Goal: Task Accomplishment & Management: Manage account settings

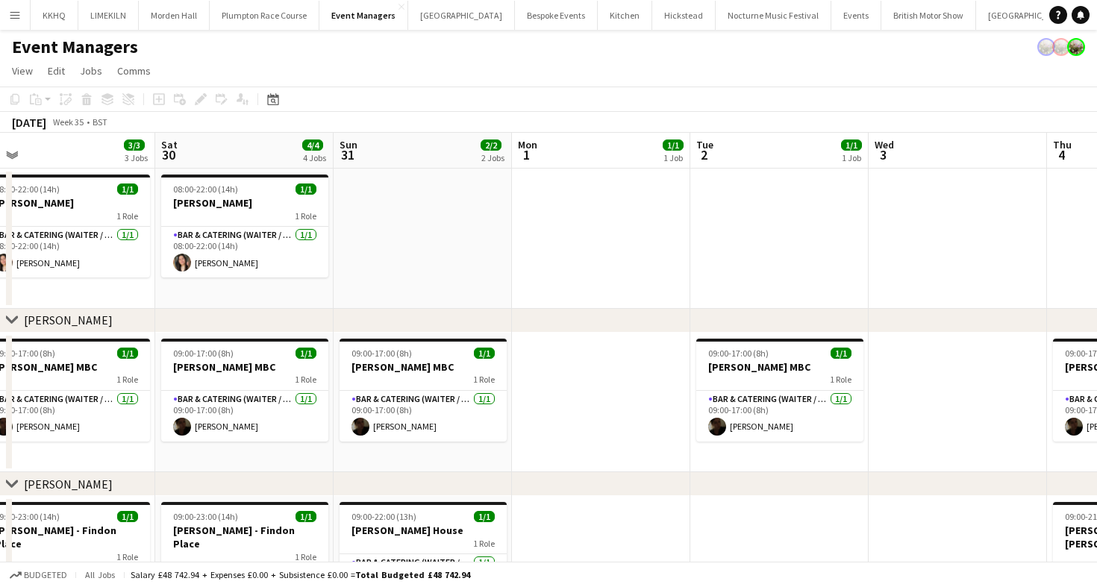
scroll to position [0, 738]
click at [976, 28] on button "[GEOGRAPHIC_DATA] Close" at bounding box center [1029, 15] width 107 height 29
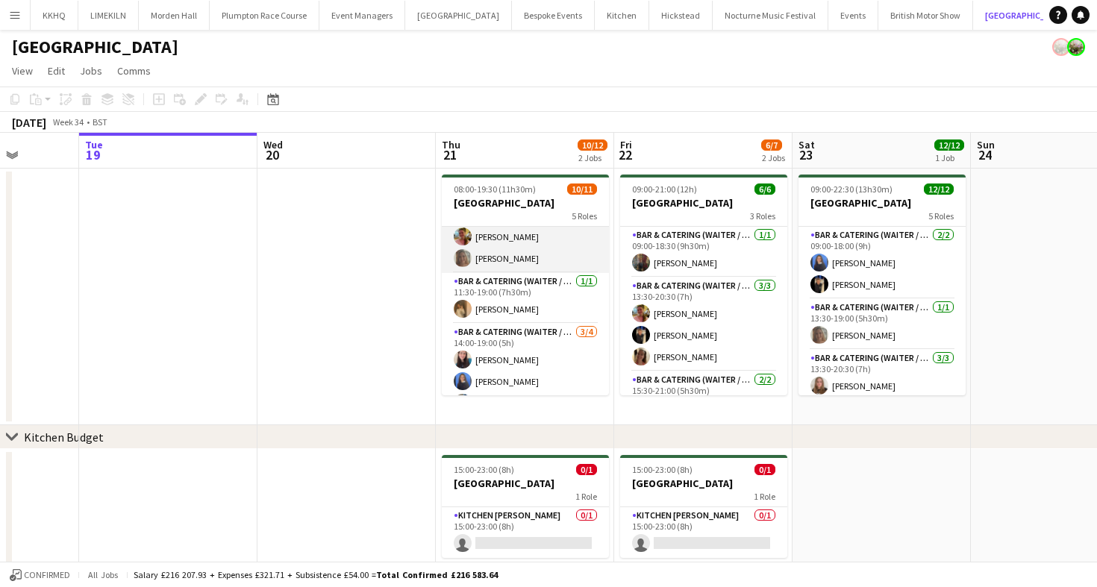
scroll to position [215, 0]
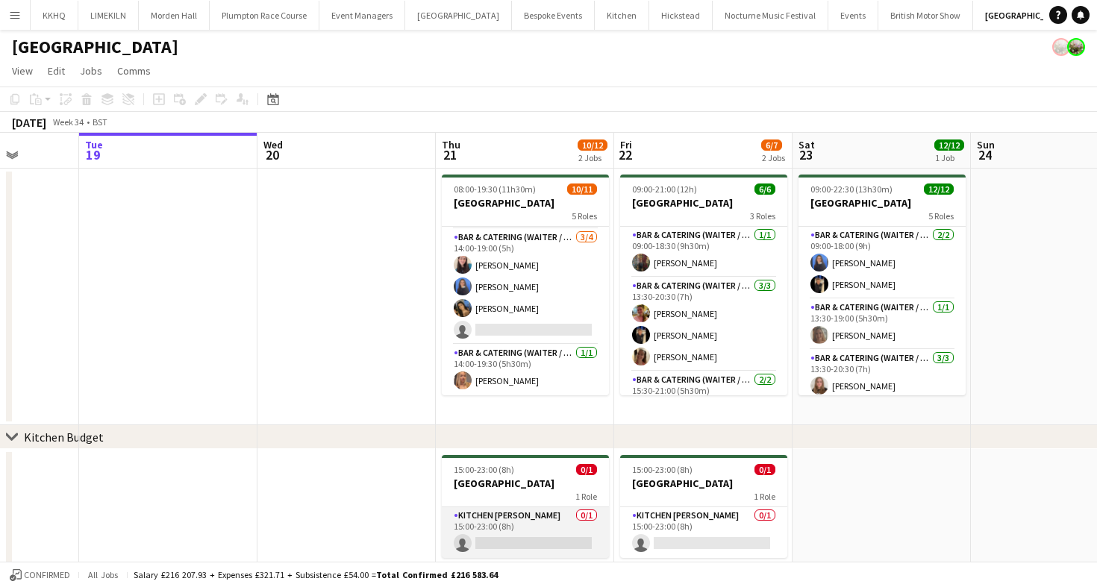
click at [537, 521] on app-card-role "Kitchen [PERSON_NAME] 0/1 15:00-23:00 (8h) single-neutral-actions" at bounding box center [525, 532] width 167 height 51
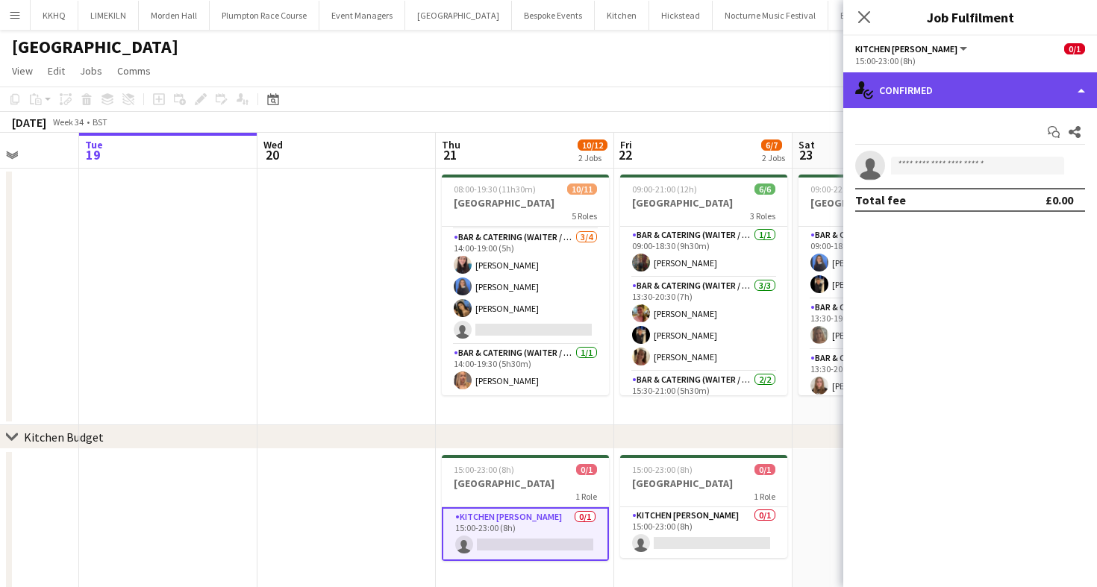
click at [894, 96] on div "single-neutral-actions-check-2 Confirmed" at bounding box center [970, 90] width 254 height 36
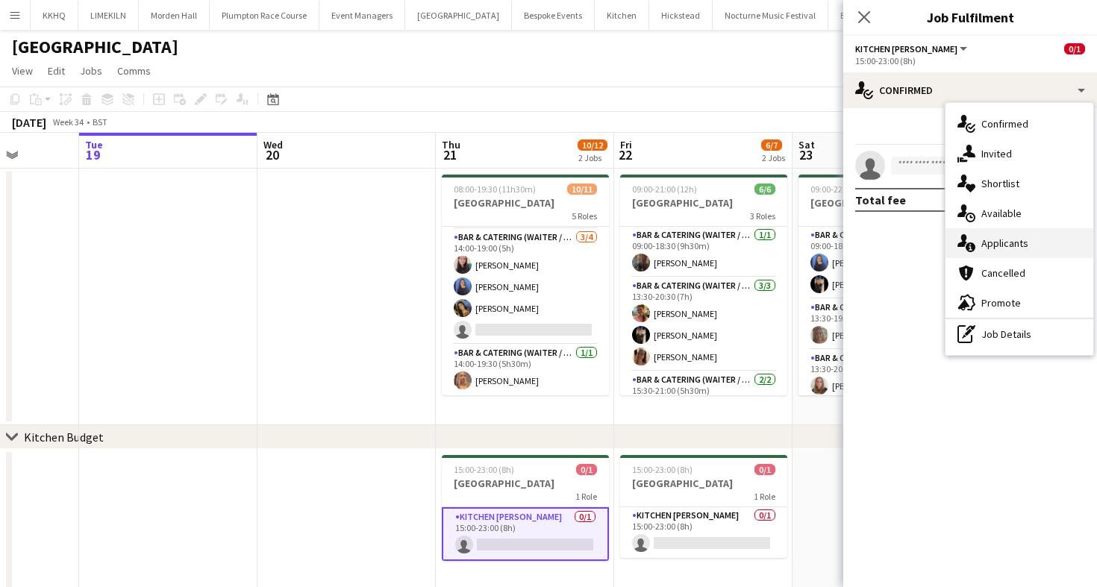
click at [978, 243] on div "single-neutral-actions-information Applicants" at bounding box center [1019, 243] width 148 height 30
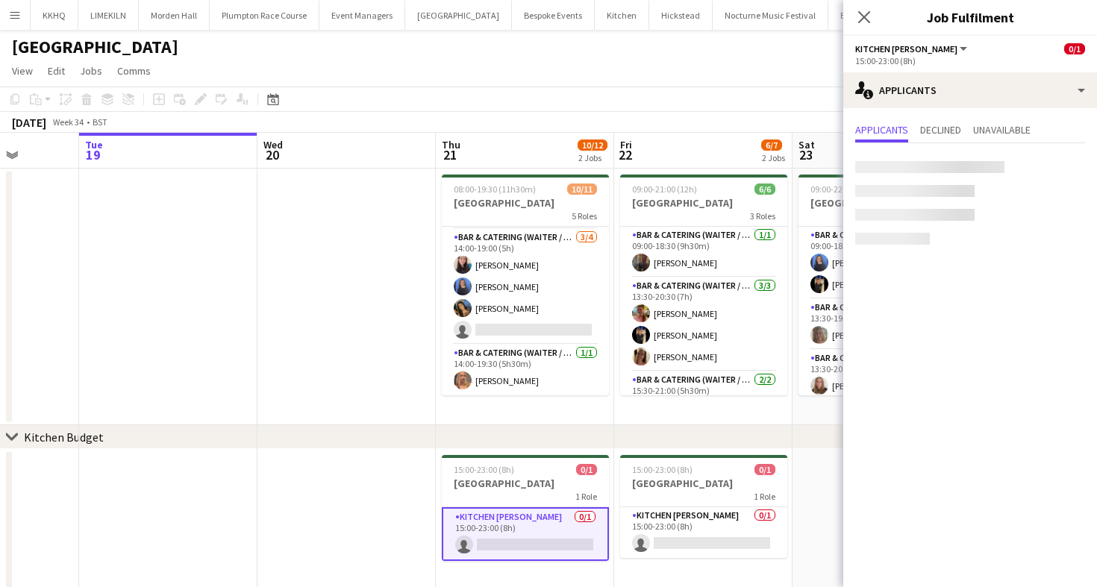
click at [686, 157] on app-board-header-date "Fri 22 6/7 2 Jobs" at bounding box center [703, 151] width 178 height 36
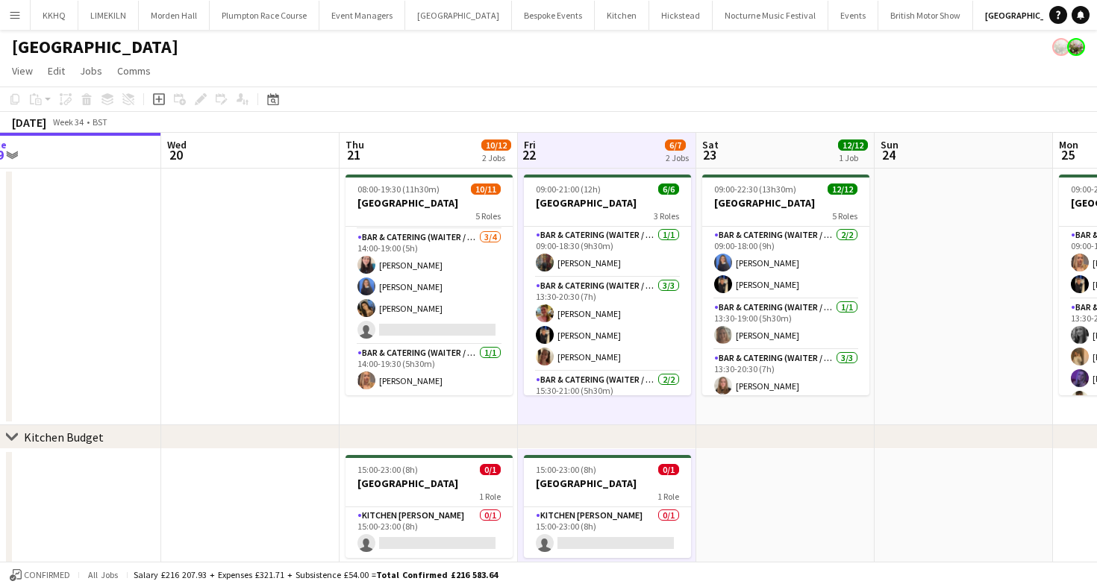
click at [458, 295] on app-card-role "Bar & Catering (Waiter / waitress) [DATE] 14:00-19:00 (5h) [PERSON_NAME] [PERSO…" at bounding box center [428, 287] width 167 height 116
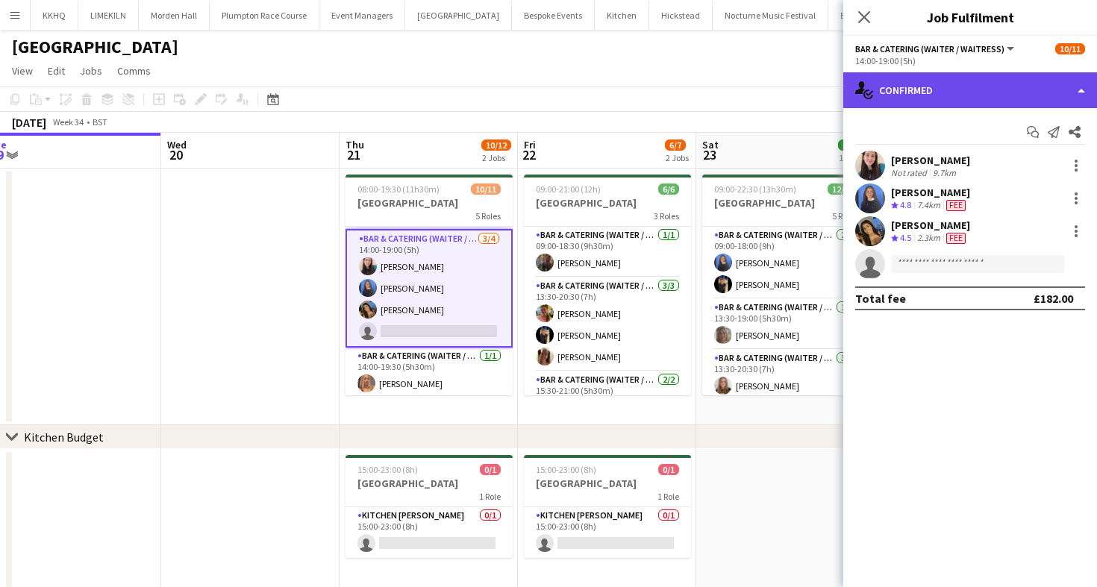
click at [986, 91] on div "single-neutral-actions-check-2 Confirmed" at bounding box center [970, 90] width 254 height 36
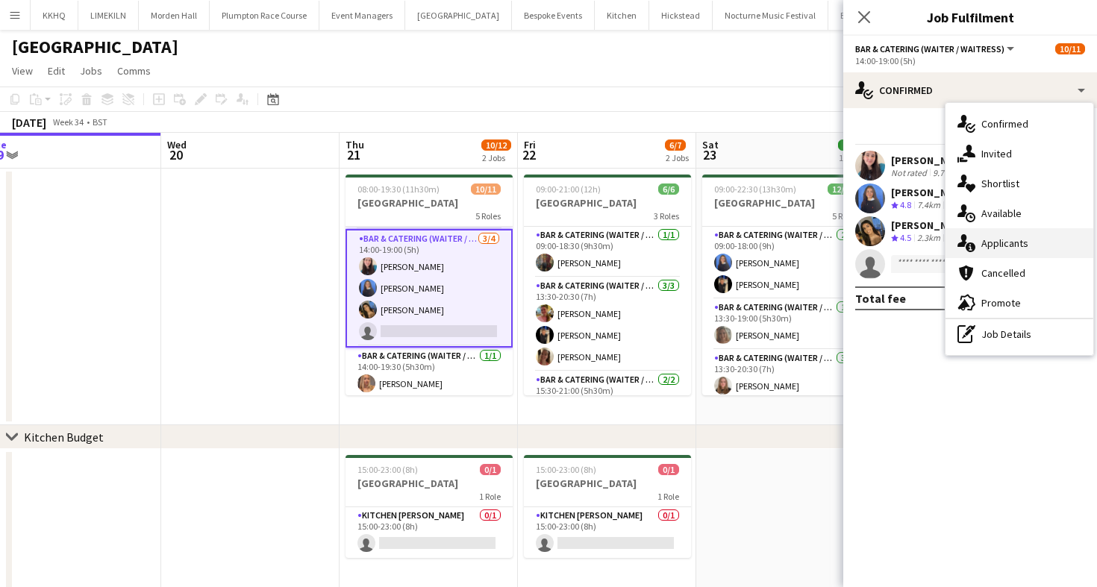
click at [997, 255] on div "single-neutral-actions-information Applicants" at bounding box center [1019, 243] width 148 height 30
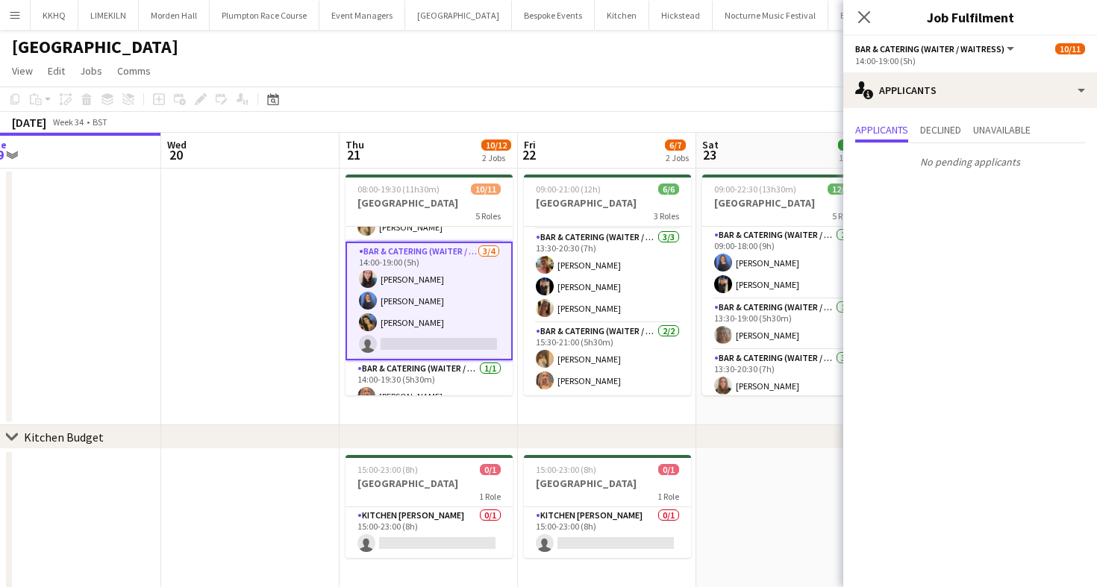
scroll to position [218, 0]
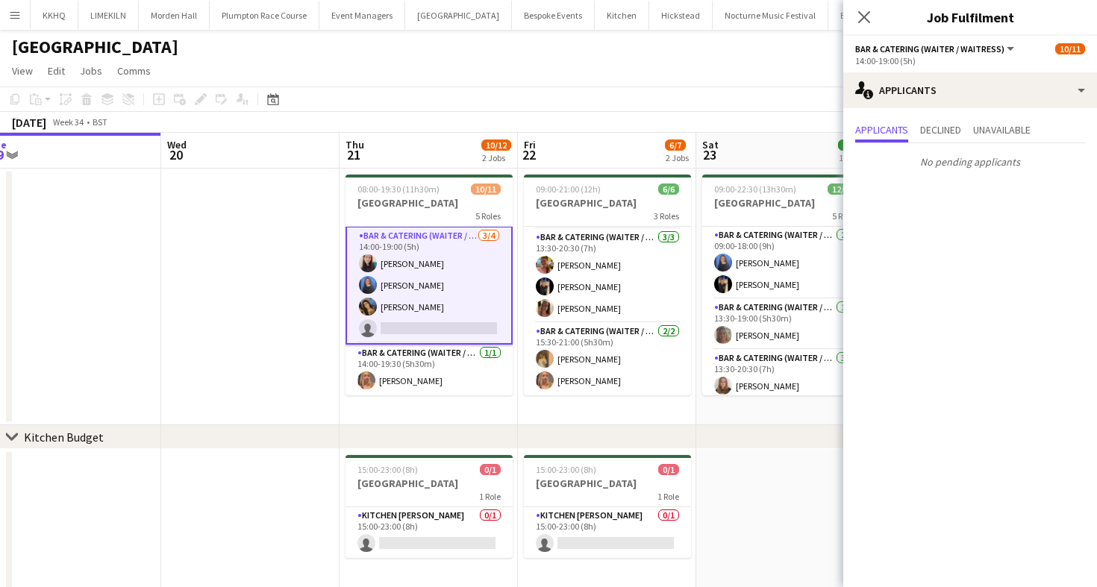
click at [437, 549] on app-card-role "Kitchen [PERSON_NAME] 0/1 15:00-23:00 (8h) single-neutral-actions" at bounding box center [428, 532] width 167 height 51
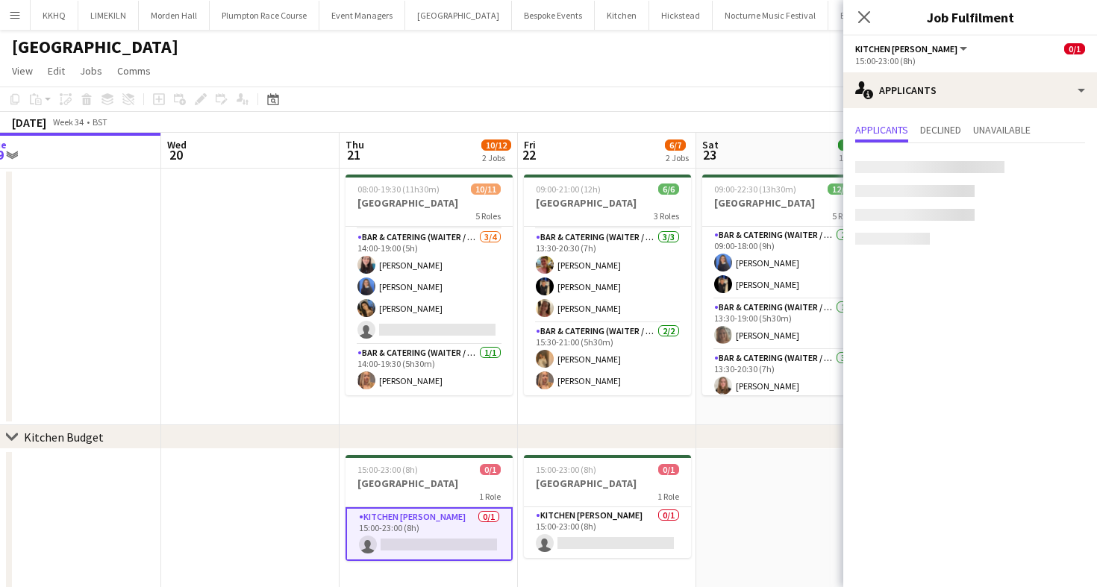
scroll to position [215, 0]
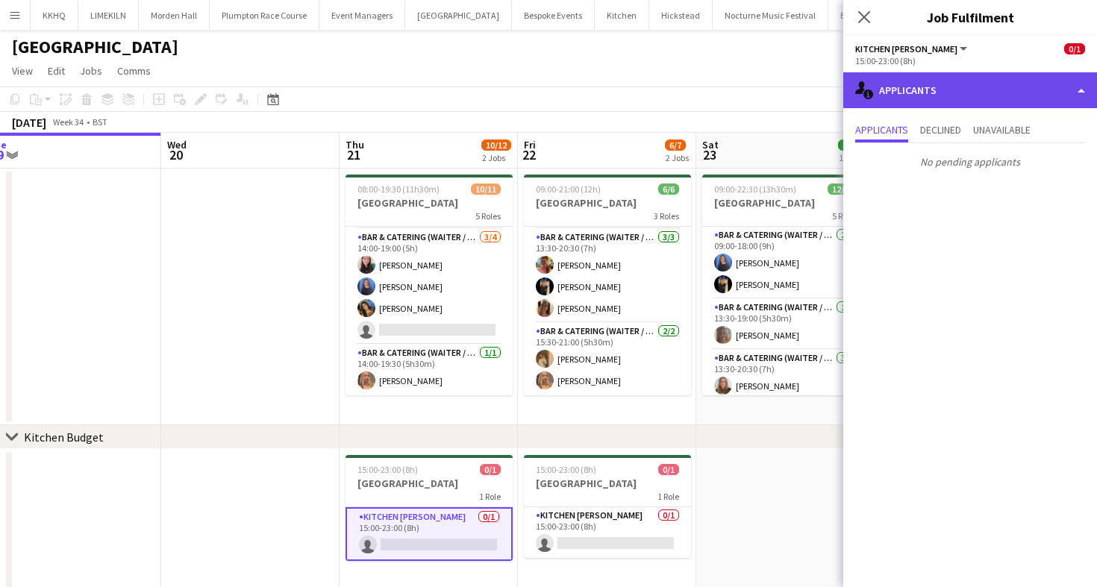
click at [948, 93] on div "single-neutral-actions-information Applicants" at bounding box center [970, 90] width 254 height 36
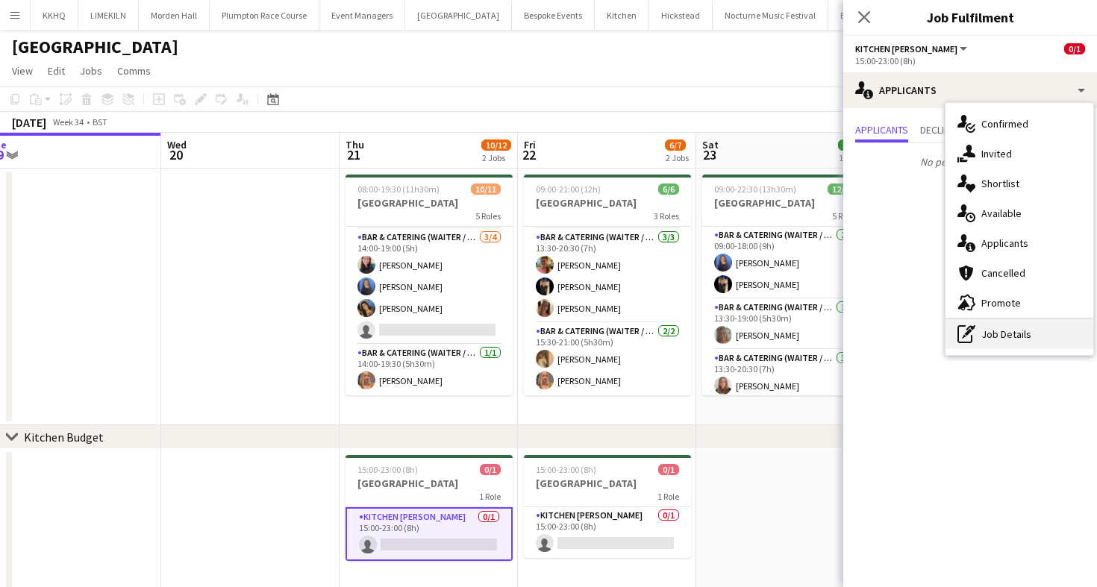
click at [974, 341] on icon "pen-write" at bounding box center [966, 334] width 18 height 18
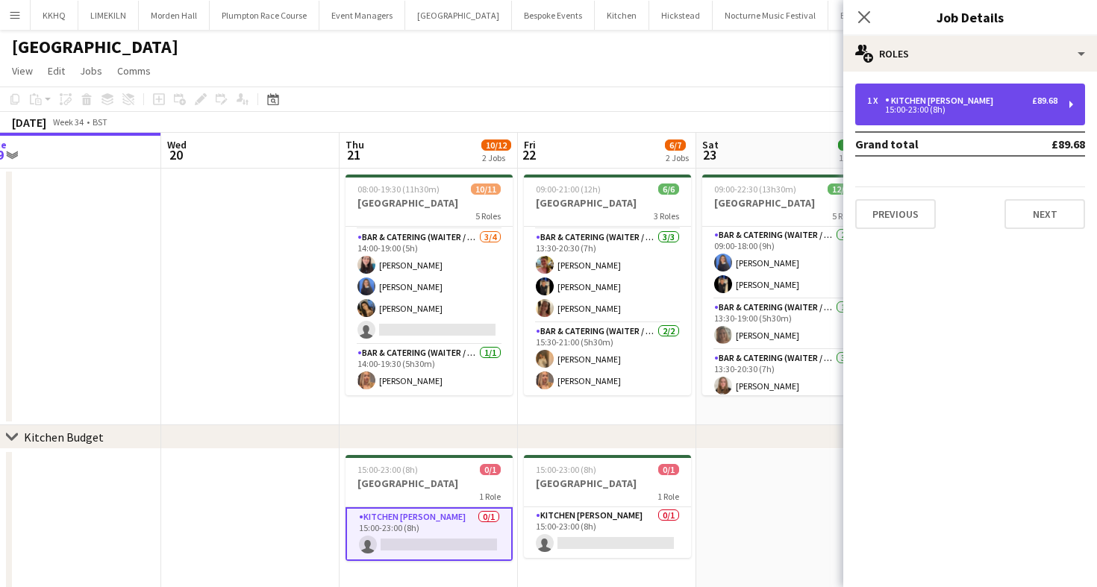
click at [886, 101] on div "Kitchen [PERSON_NAME]" at bounding box center [942, 101] width 114 height 10
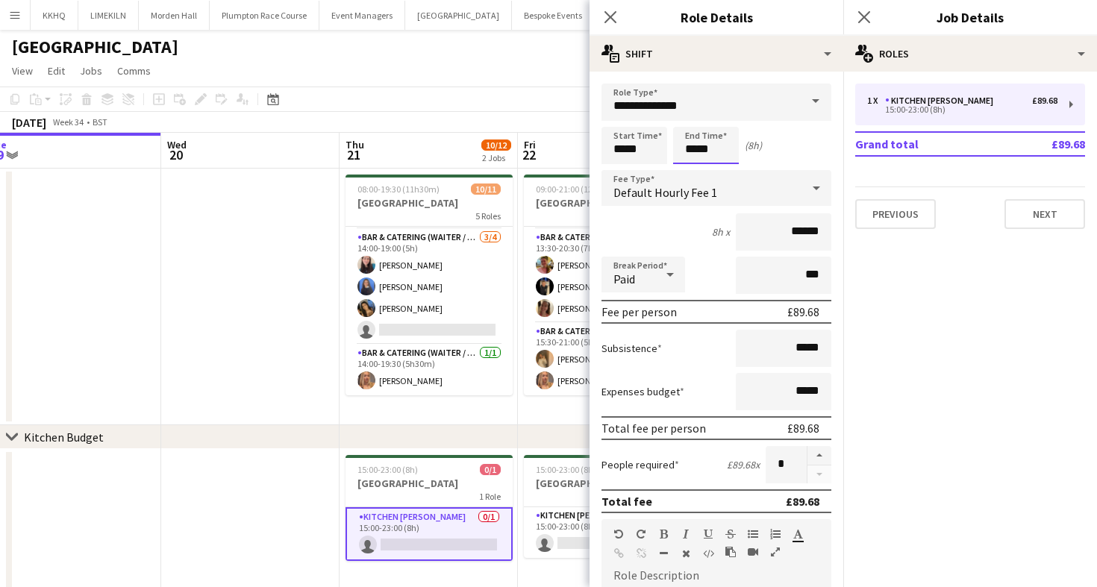
click at [719, 153] on input "*****" at bounding box center [706, 145] width 66 height 37
click at [692, 165] on div at bounding box center [691, 171] width 30 height 15
type input "*****"
click at [692, 165] on div at bounding box center [691, 171] width 30 height 15
click at [492, 107] on app-toolbar "Copy Paste Paste Command V Paste with crew Command Shift V Paste linked Job [GE…" at bounding box center [548, 99] width 1097 height 25
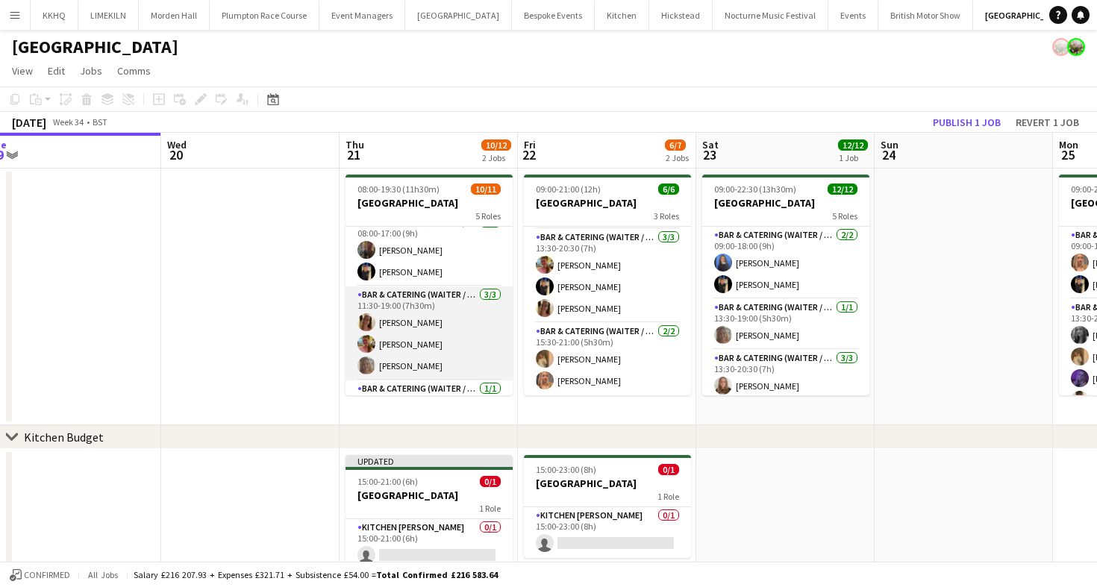
scroll to position [9, 0]
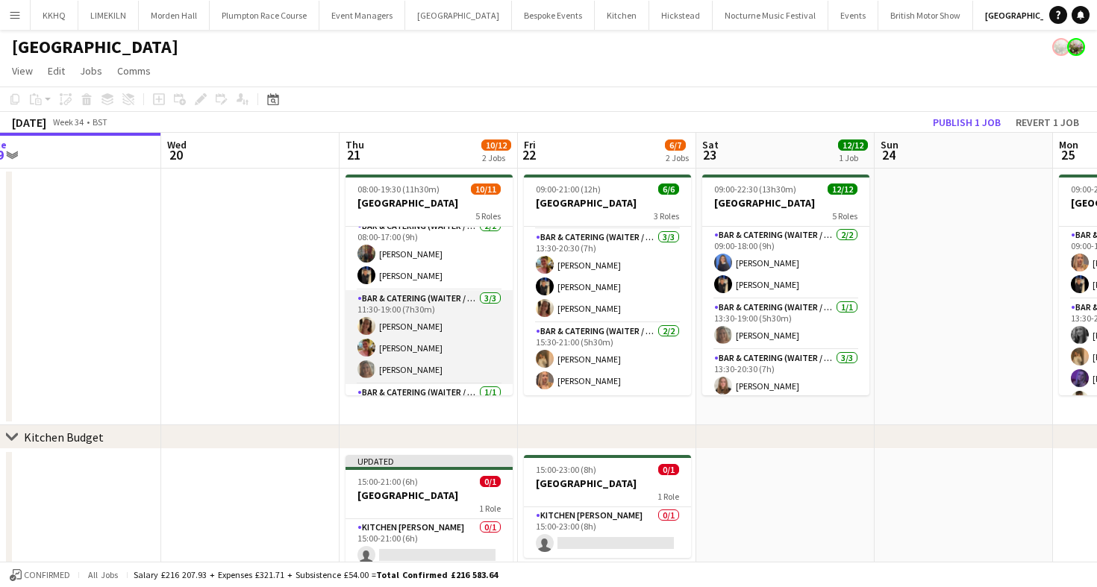
click at [446, 306] on app-card-role "Bar & Catering (Waiter / waitress) [DATE] 11:30-19:00 (7h30m) [PERSON_NAME] [PE…" at bounding box center [428, 337] width 167 height 94
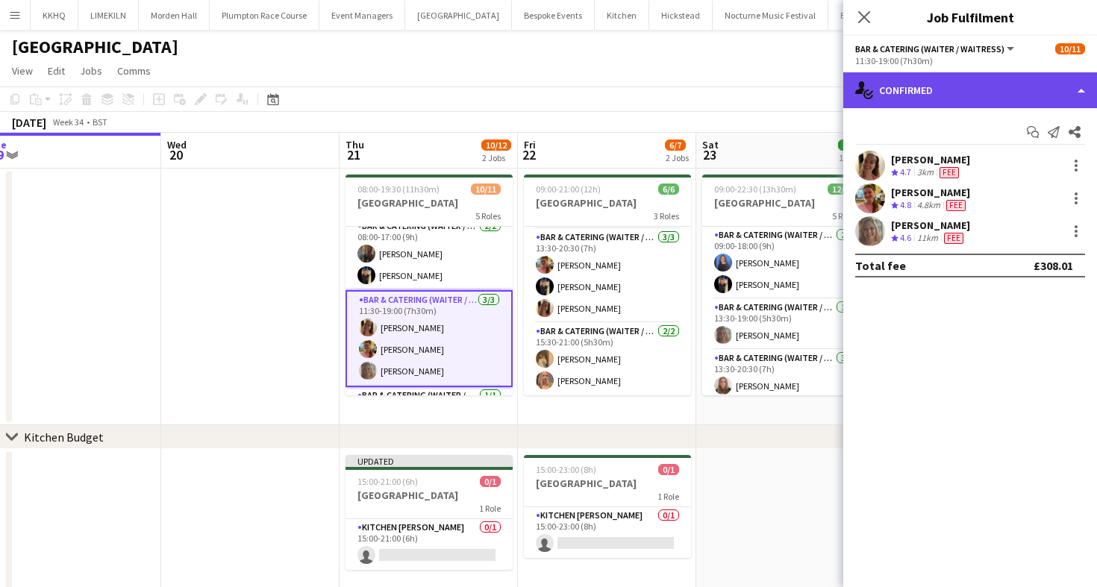
click at [1026, 87] on div "single-neutral-actions-check-2 Confirmed" at bounding box center [970, 90] width 254 height 36
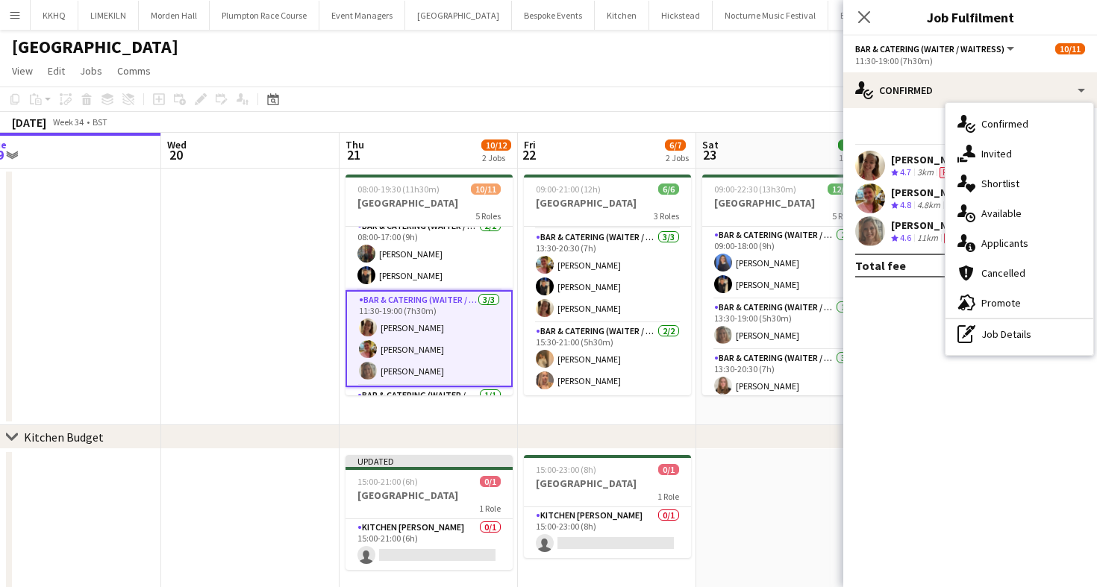
click at [1004, 350] on div "single-neutral-actions-check-2 Confirmed single-neutral-actions-share-1 Invited…" at bounding box center [1019, 229] width 148 height 252
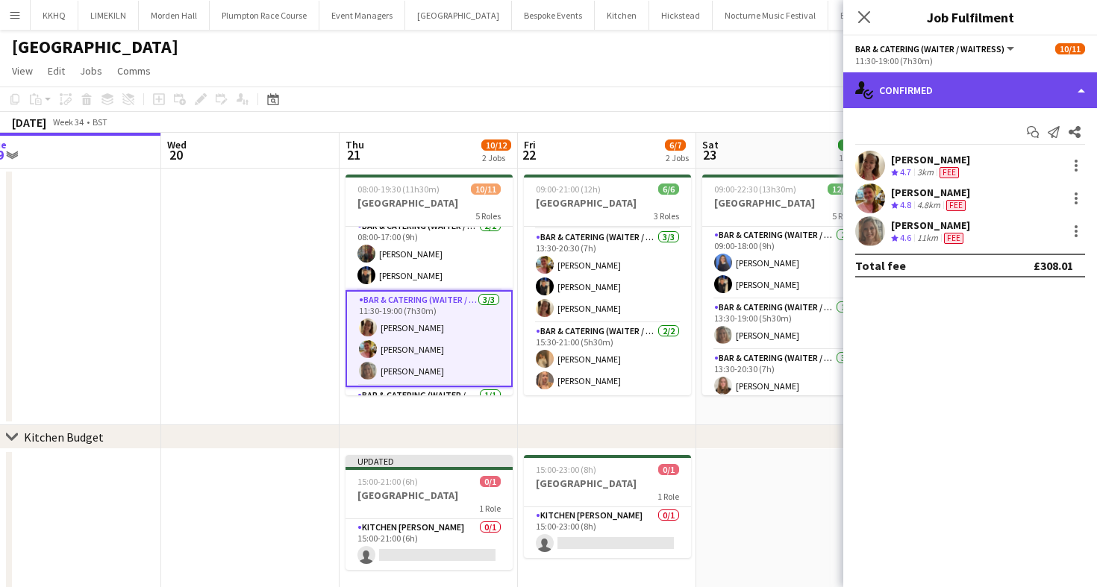
click at [948, 90] on div "single-neutral-actions-check-2 Confirmed" at bounding box center [970, 90] width 254 height 36
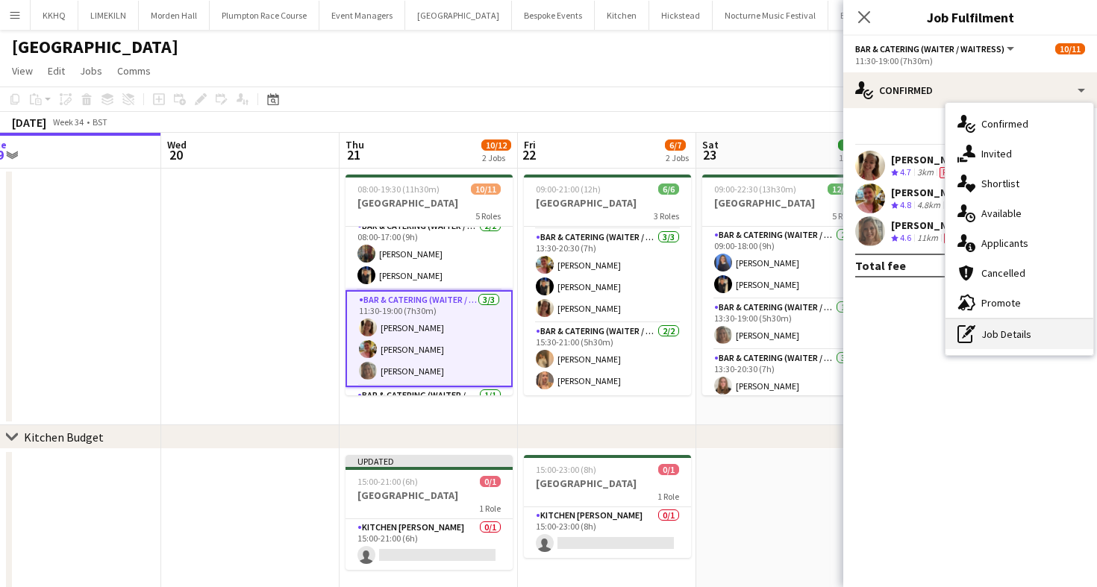
click at [998, 334] on div "pen-write Job Details" at bounding box center [1019, 334] width 148 height 30
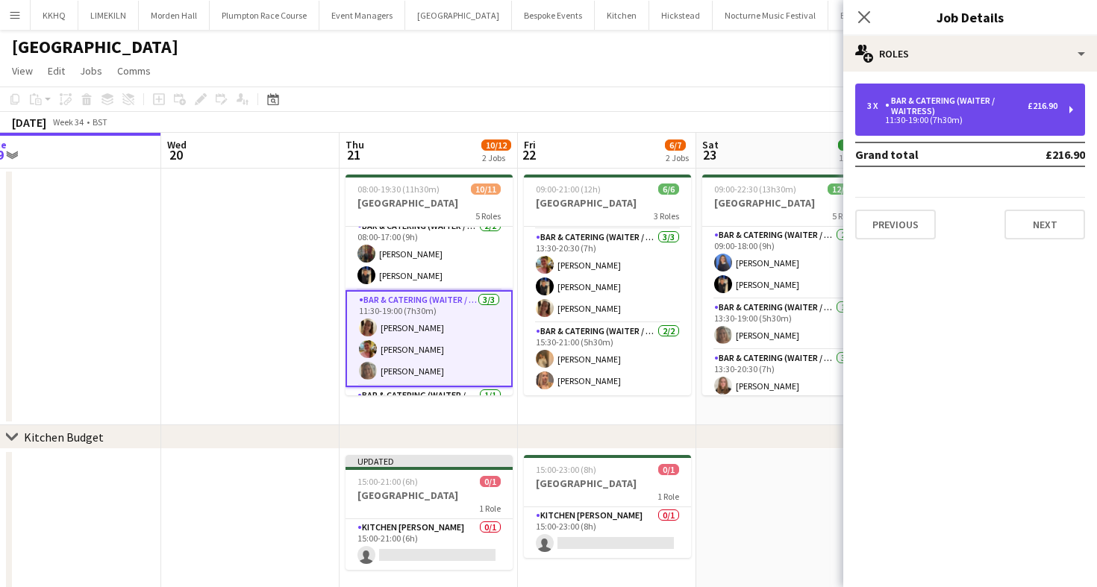
click at [980, 109] on div "Bar & Catering (Waiter / waitress)" at bounding box center [956, 106] width 143 height 21
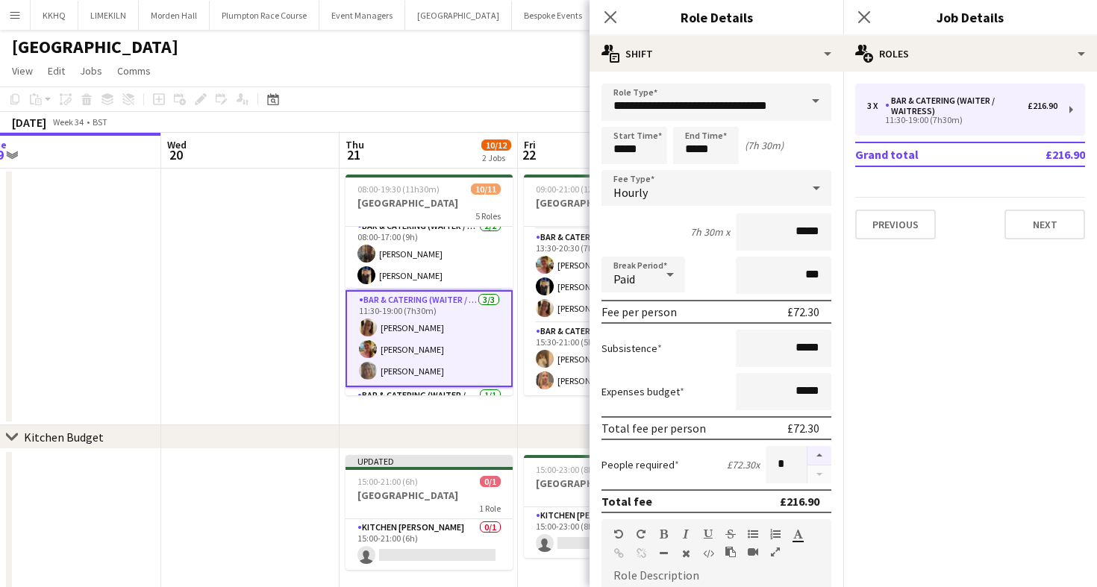
click at [813, 457] on button "button" at bounding box center [819, 455] width 24 height 19
type input "*"
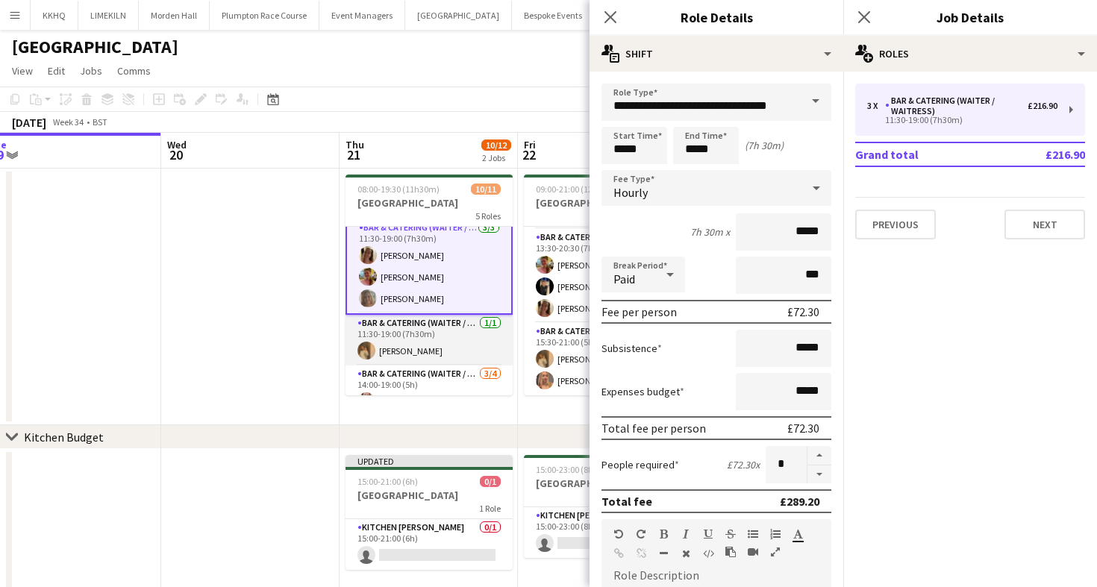
click at [449, 347] on app-card-role "Bar & Catering (Waiter / waitress) [DATE] 11:30-19:00 (7h30m) [PERSON_NAME]" at bounding box center [428, 340] width 167 height 51
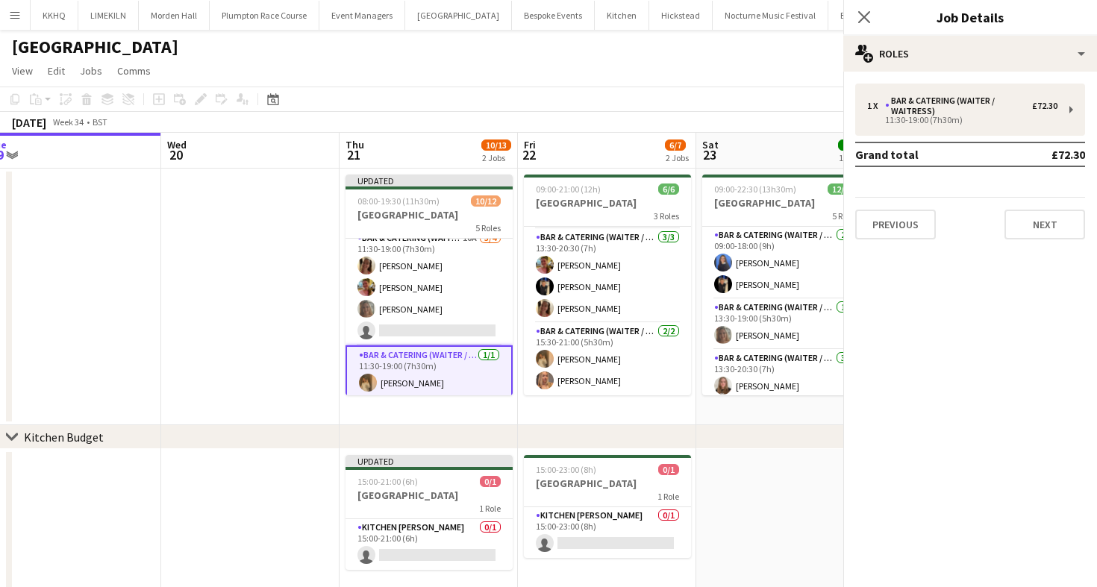
scroll to position [80, 0]
click at [642, 107] on app-toolbar "Copy Paste Paste Command V Paste with crew Command Shift V Paste linked Job [GE…" at bounding box center [548, 99] width 1097 height 25
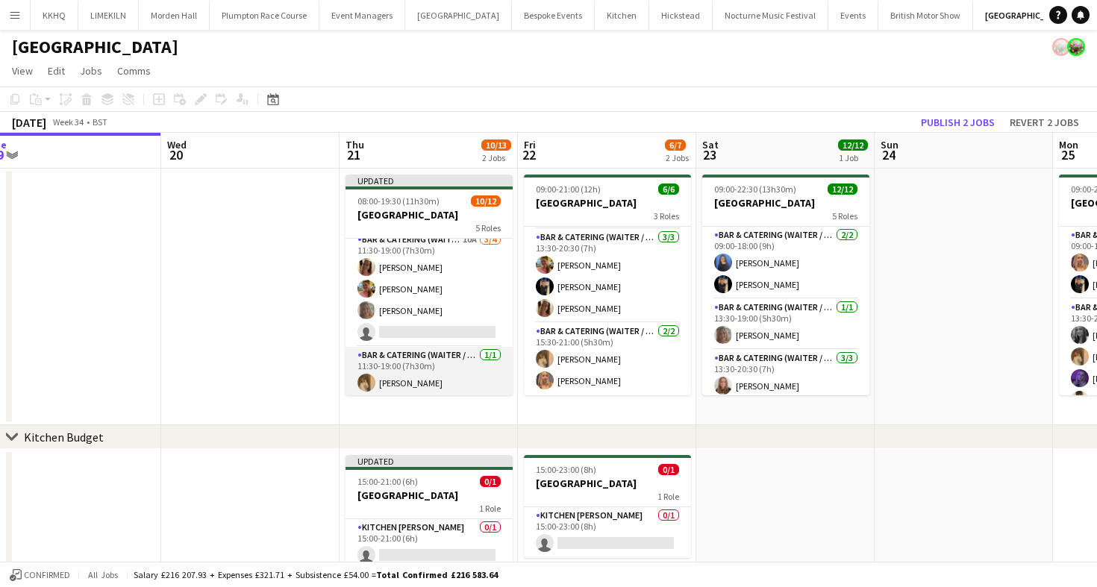
click at [451, 363] on app-card-role "Bar & Catering (Waiter / waitress) [DATE] 11:30-19:00 (7h30m) [PERSON_NAME]" at bounding box center [428, 372] width 167 height 51
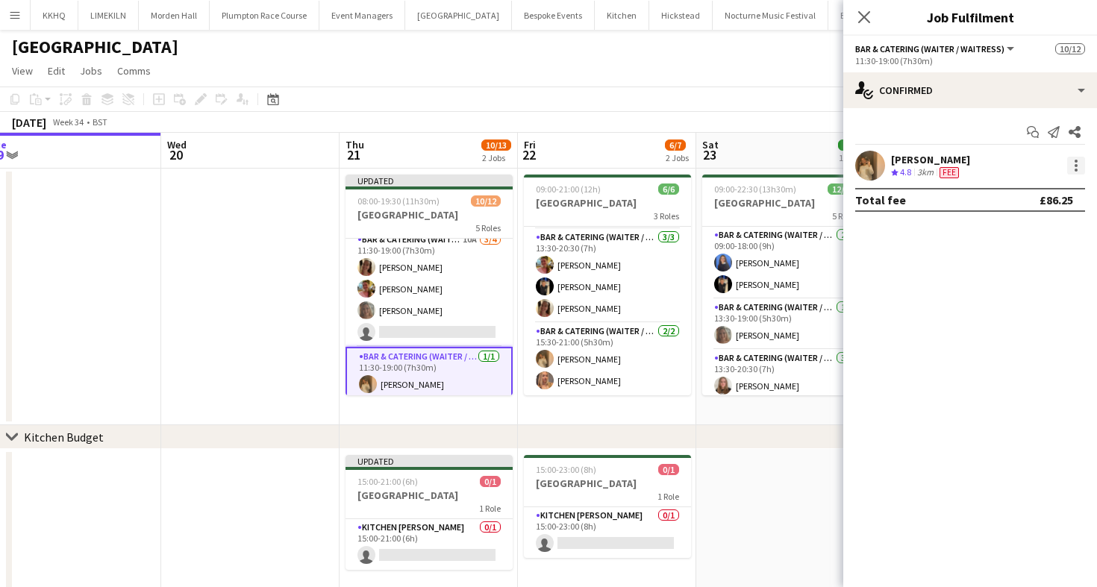
click at [1080, 169] on div at bounding box center [1076, 166] width 18 height 18
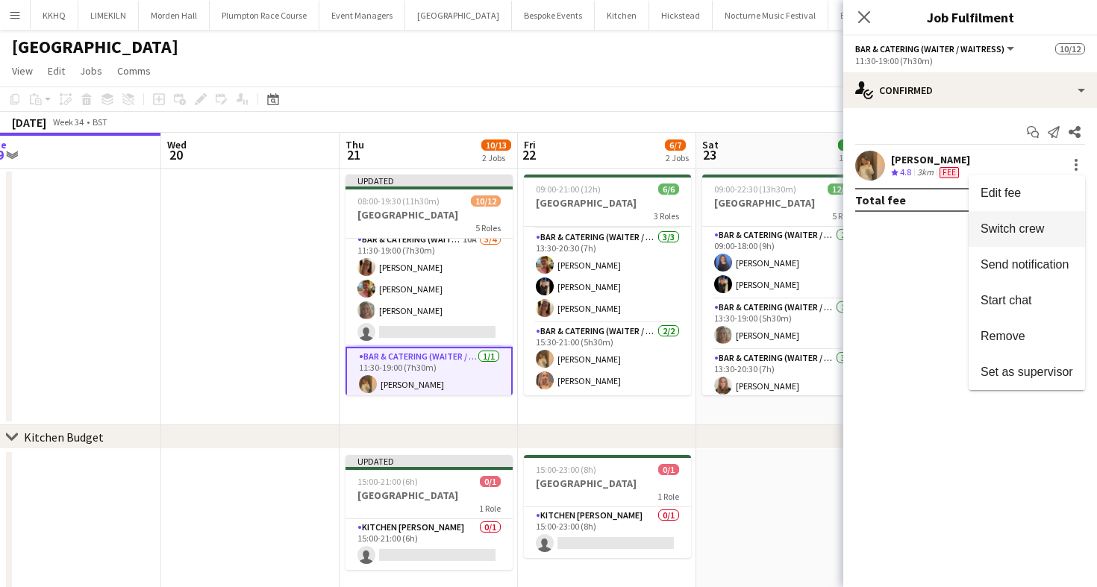
click at [1059, 237] on button "Switch crew" at bounding box center [1027, 229] width 116 height 36
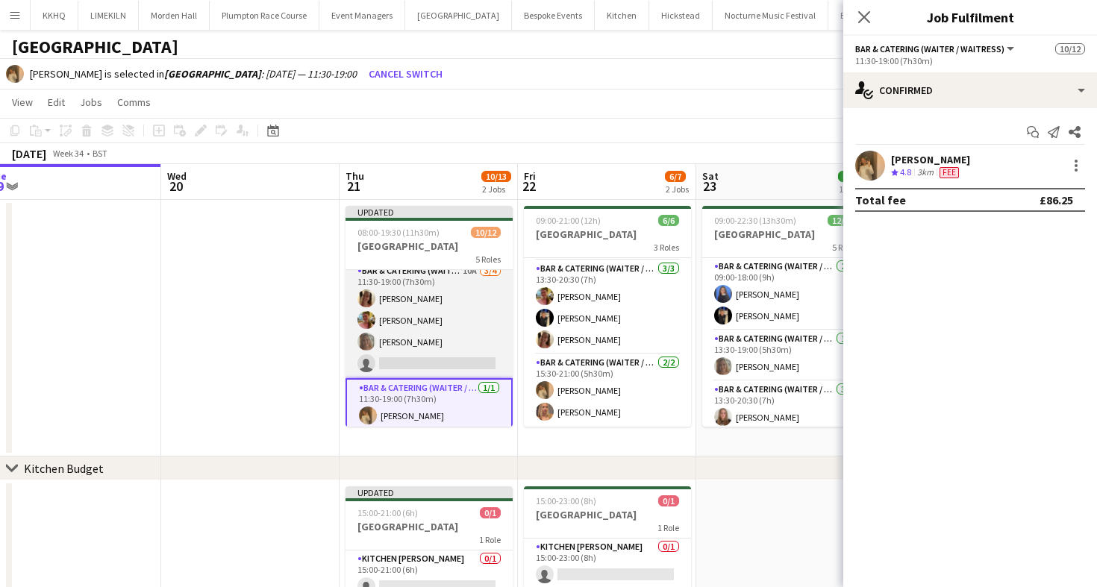
click at [490, 302] on app-card-role "Bar & Catering (Waiter / waitress) 10A [DATE] 11:30-19:00 (7h30m) [PERSON_NAME]…" at bounding box center [428, 321] width 167 height 116
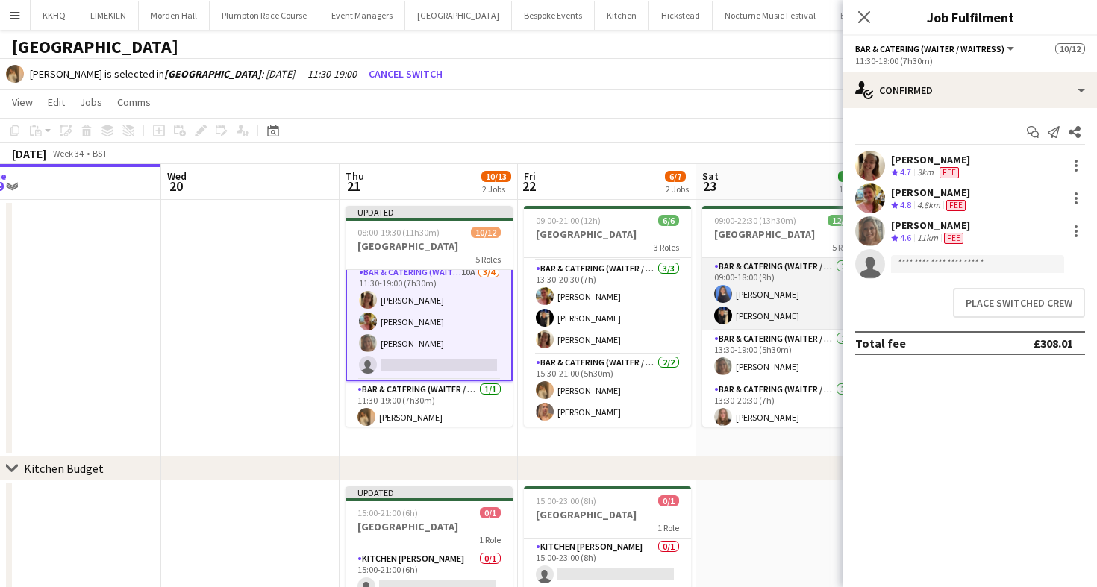
scroll to position [81, 0]
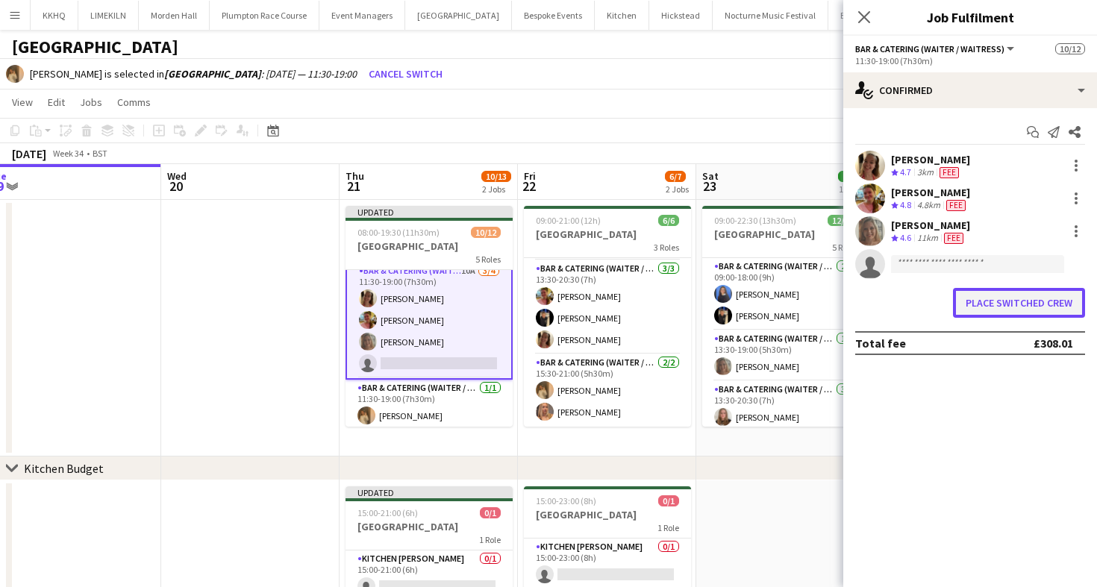
click at [1013, 300] on button "Place switched crew" at bounding box center [1019, 303] width 132 height 30
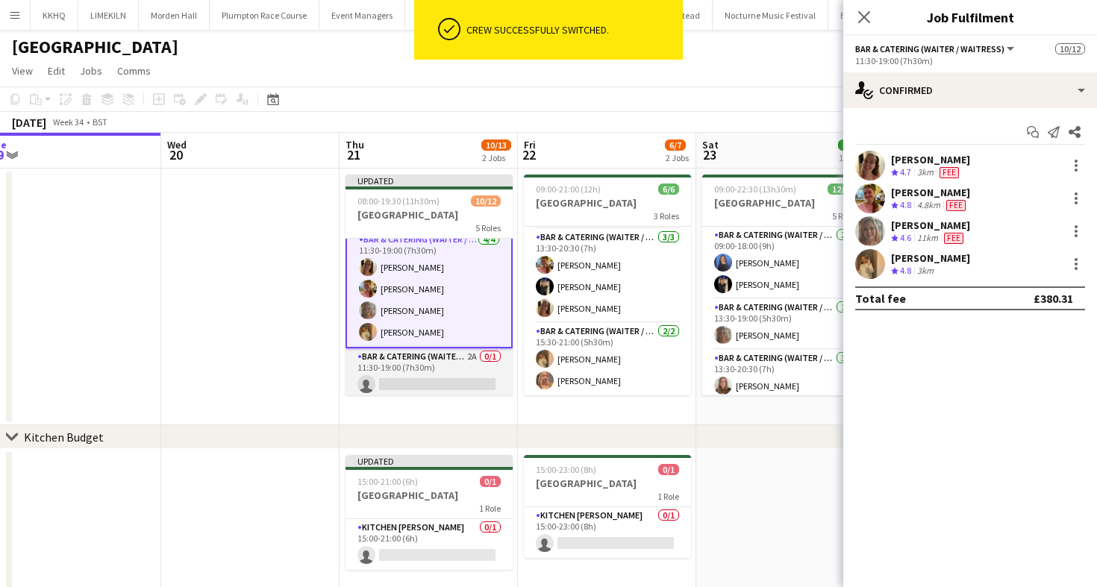
click at [406, 363] on app-card-role "Bar & Catering (Waiter / waitress) 2A 0/1 11:30-19:00 (7h30m) single-neutral-ac…" at bounding box center [428, 373] width 167 height 51
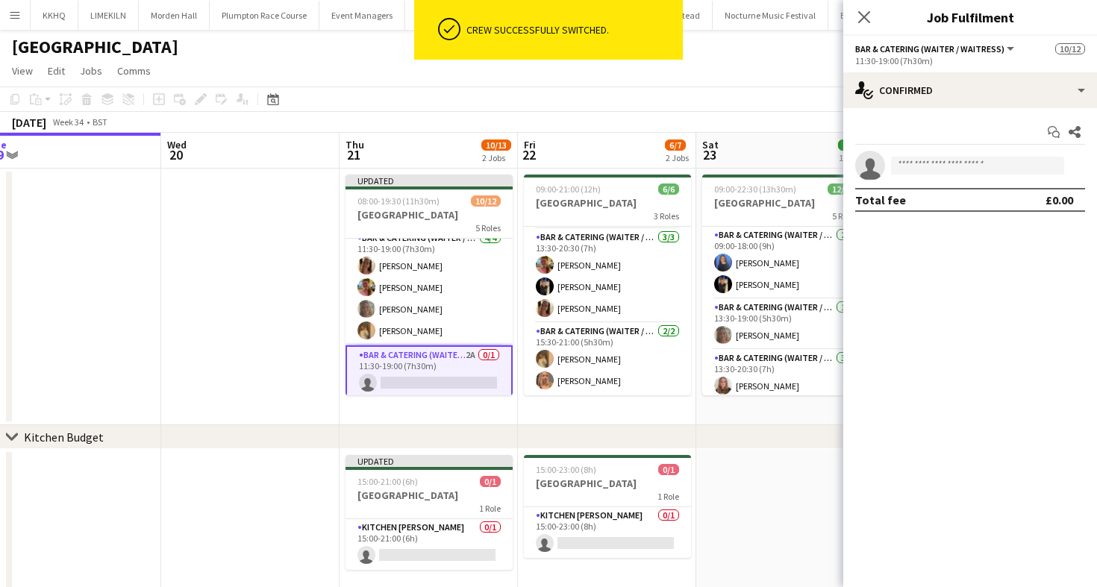
scroll to position [80, 0]
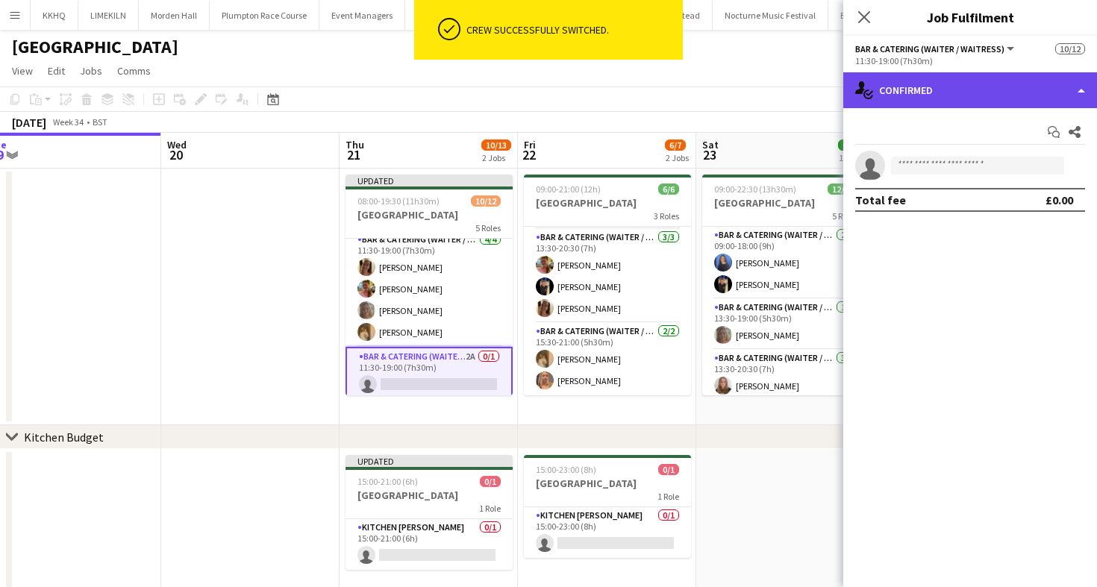
click at [878, 93] on div "single-neutral-actions-check-2 Confirmed" at bounding box center [970, 90] width 254 height 36
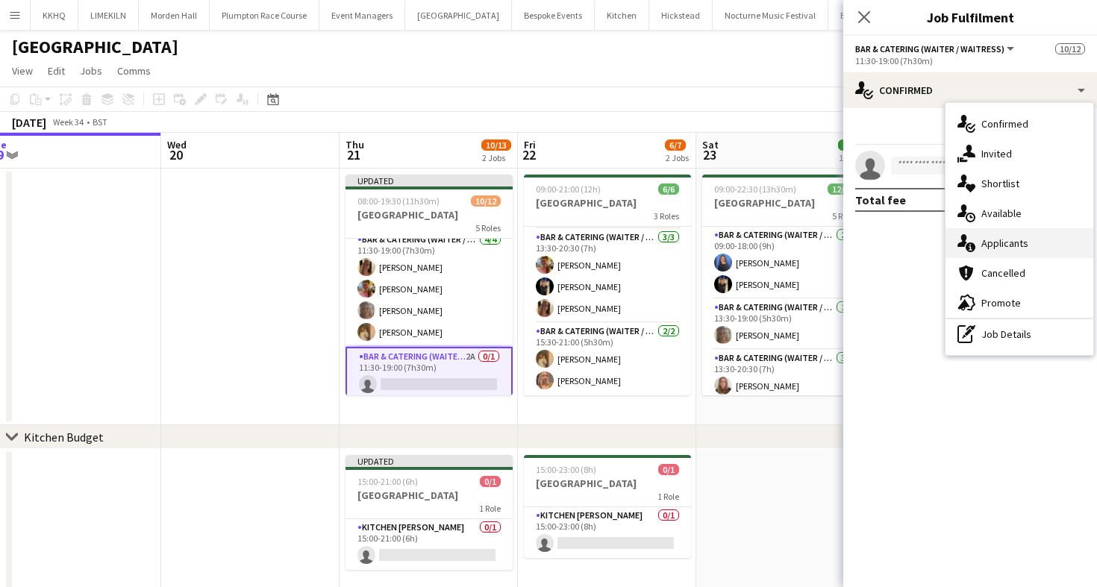
click at [1024, 238] on div "single-neutral-actions-information Applicants" at bounding box center [1019, 243] width 148 height 30
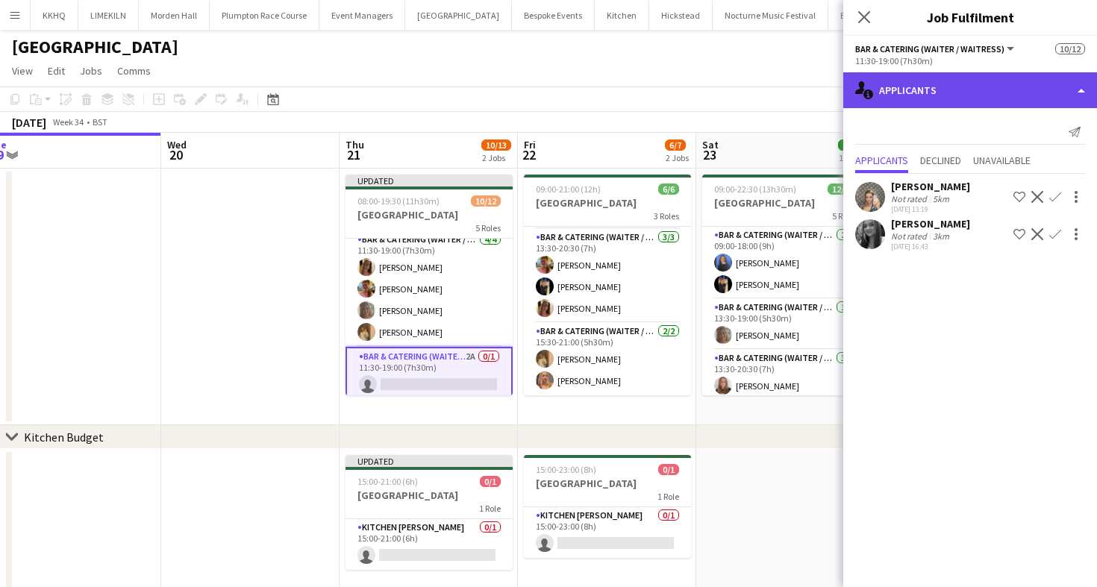
click at [924, 90] on div "single-neutral-actions-information Applicants" at bounding box center [970, 90] width 254 height 36
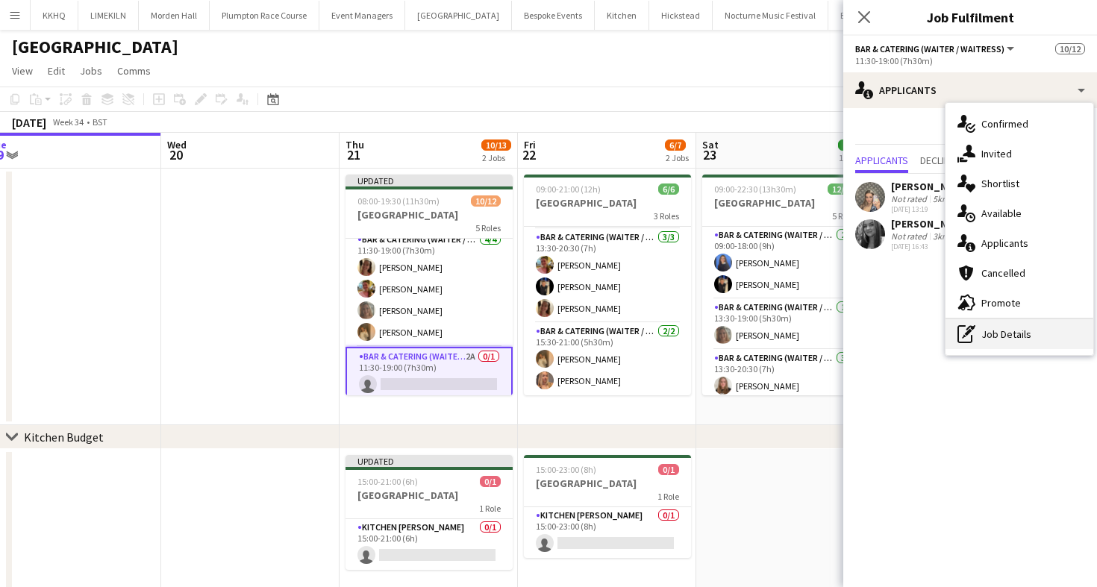
click at [975, 340] on div "pen-write Job Details" at bounding box center [1019, 334] width 148 height 30
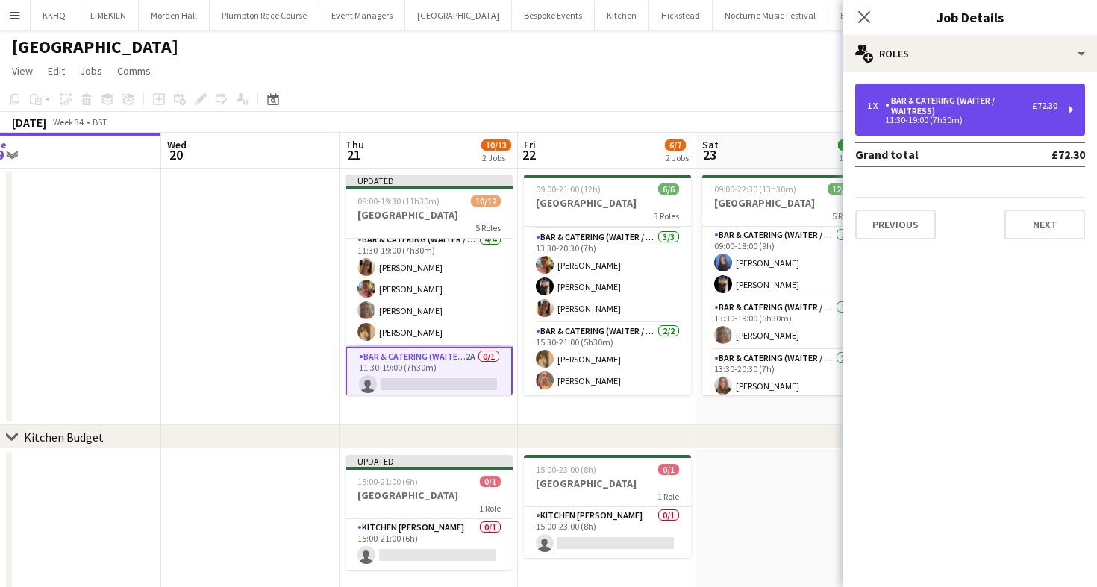
click at [881, 90] on div "1 x Bar & Catering (Waiter / waitress) £72.30 11:30-19:00 (7h30m)" at bounding box center [970, 110] width 230 height 52
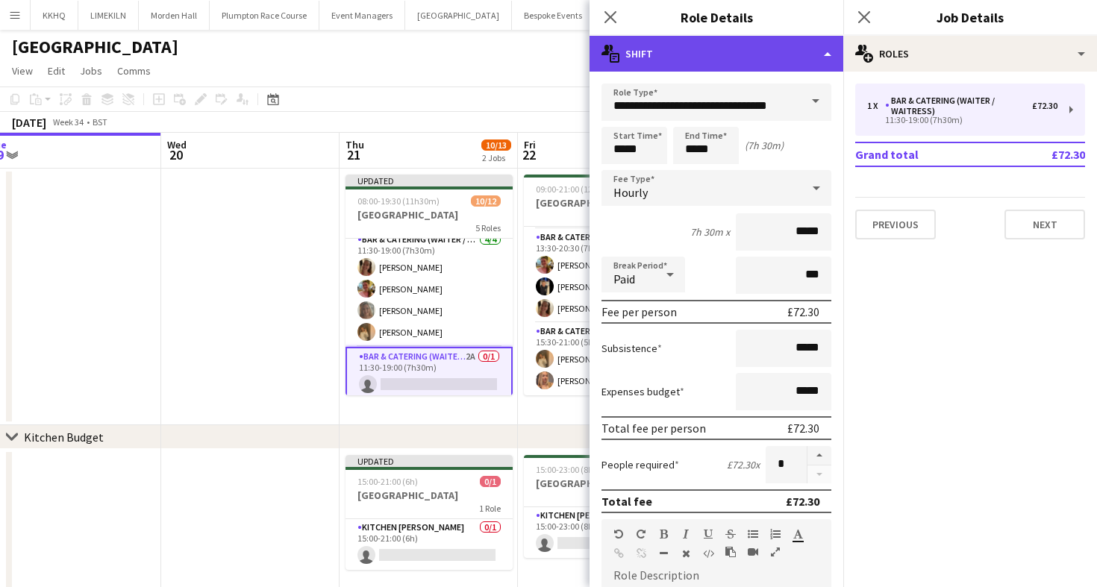
click at [690, 63] on div "multiple-actions-text Shift" at bounding box center [716, 54] width 254 height 36
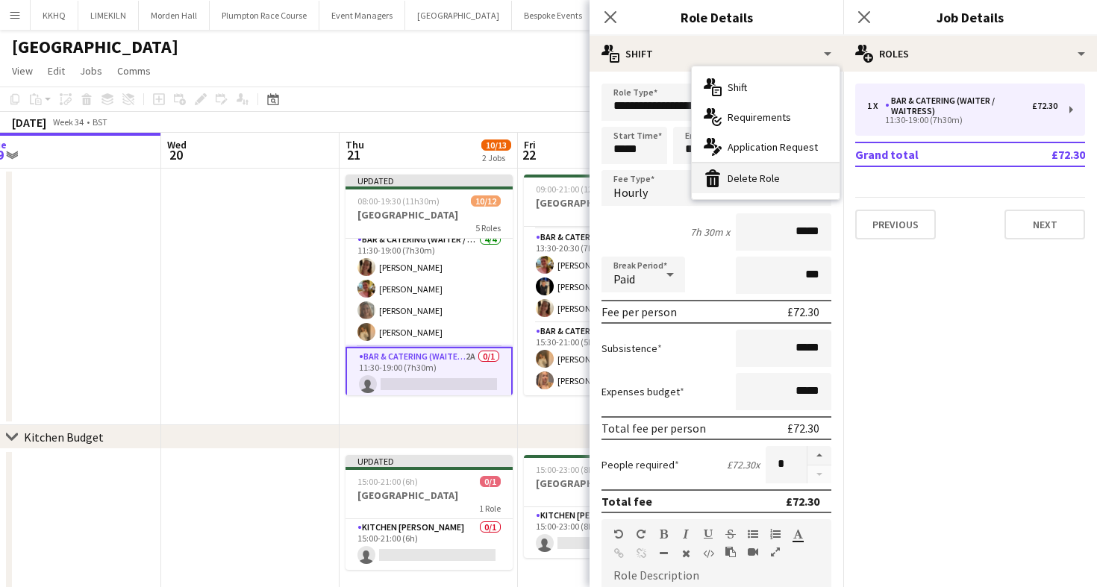
click at [748, 181] on div "bin-2 Delete Role" at bounding box center [766, 178] width 148 height 30
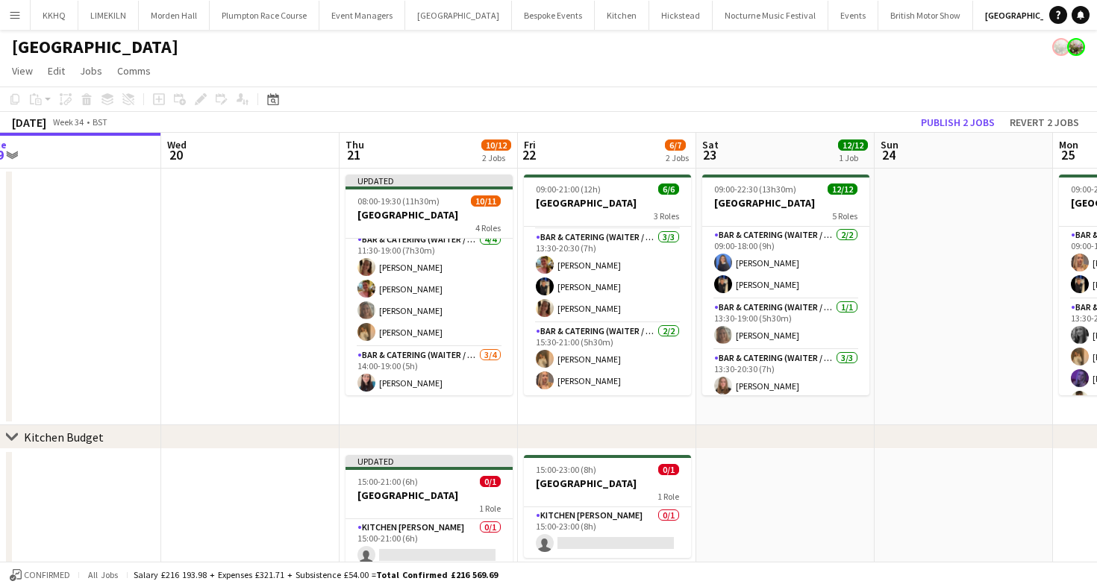
click at [533, 93] on app-toolbar "Copy Paste Paste Command V Paste with crew Command Shift V Paste linked Job [GE…" at bounding box center [548, 99] width 1097 height 25
click at [951, 116] on button "Publish 2 jobs" at bounding box center [958, 122] width 86 height 19
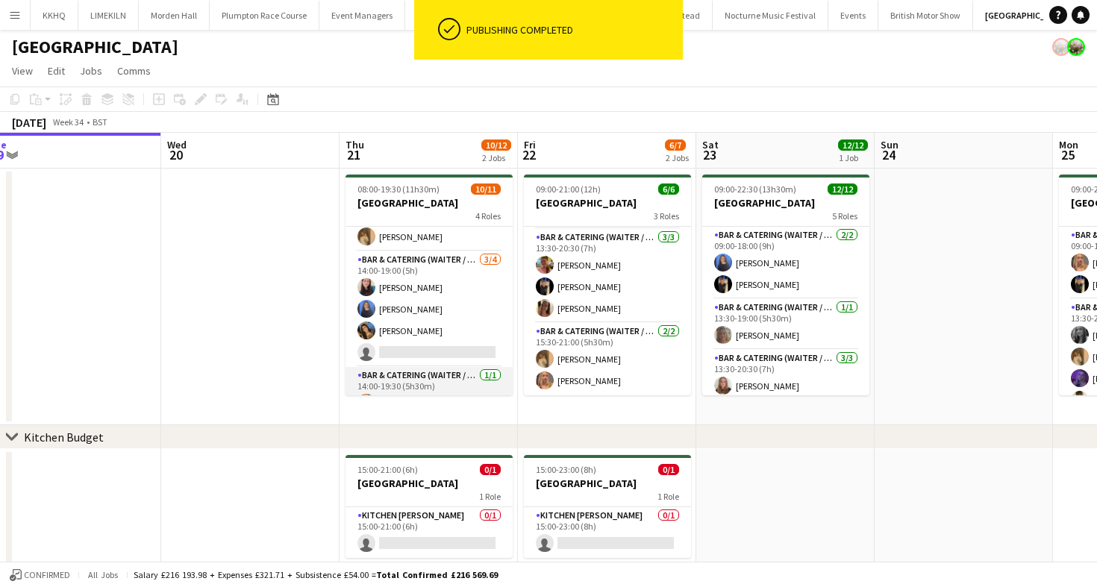
scroll to position [186, 0]
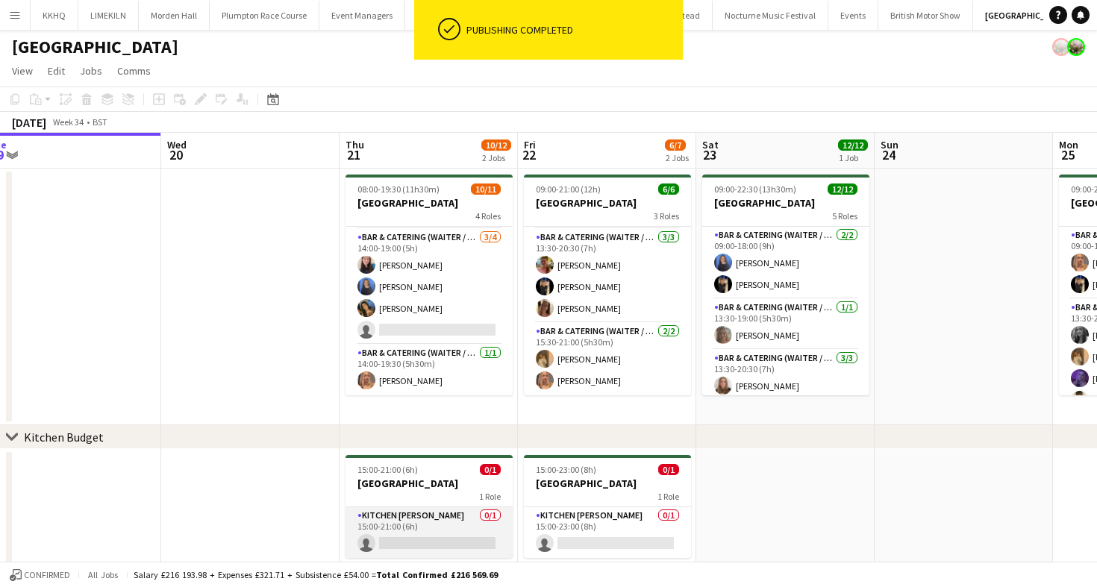
click at [430, 507] on app-card-role "Kitchen [PERSON_NAME] 0/1 15:00-21:00 (6h) single-neutral-actions" at bounding box center [428, 532] width 167 height 51
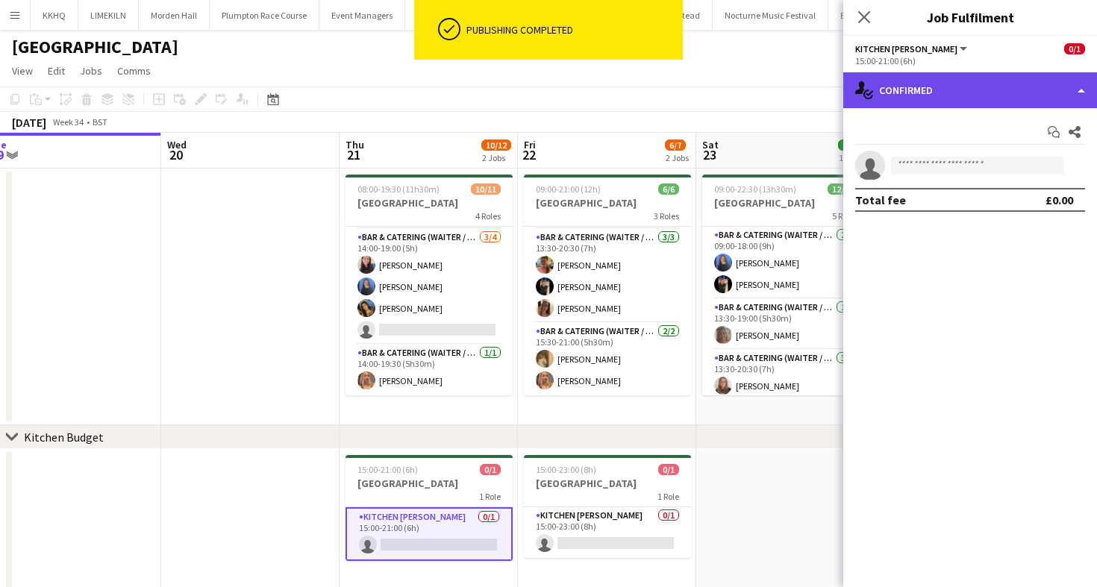
click at [886, 82] on div "single-neutral-actions-check-2 Confirmed" at bounding box center [970, 90] width 254 height 36
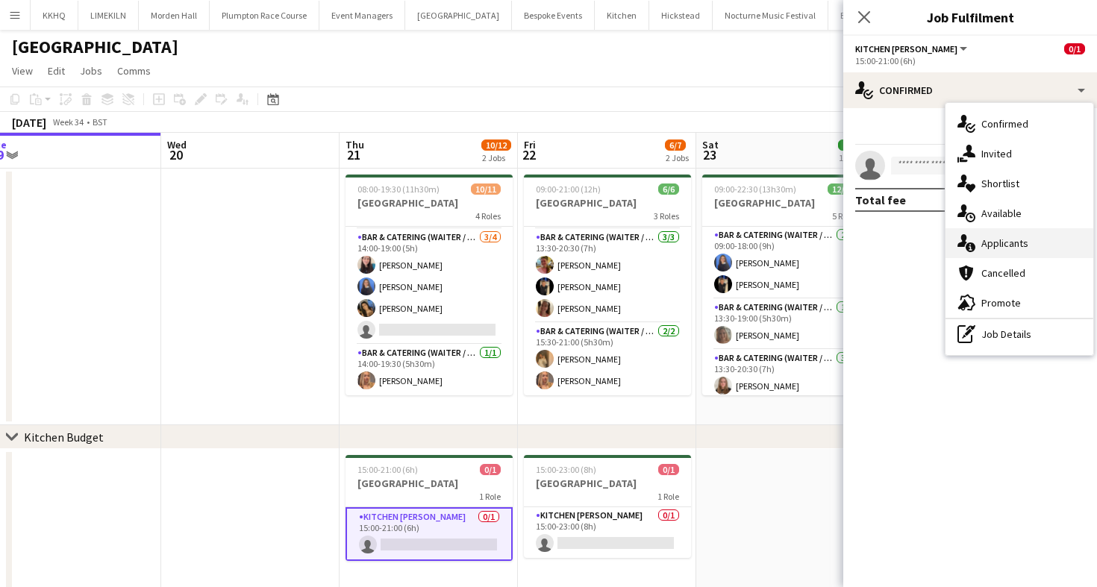
click at [1021, 244] on div "single-neutral-actions-information Applicants" at bounding box center [1019, 243] width 148 height 30
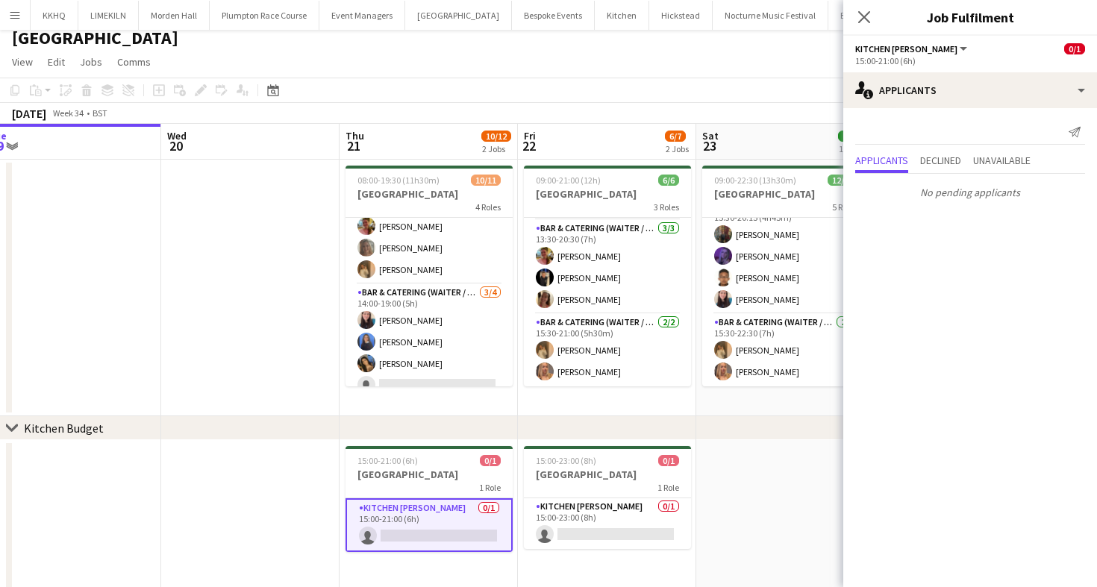
scroll to position [120, 0]
click at [440, 104] on div "[DATE] Week 34 • BST" at bounding box center [548, 113] width 1097 height 21
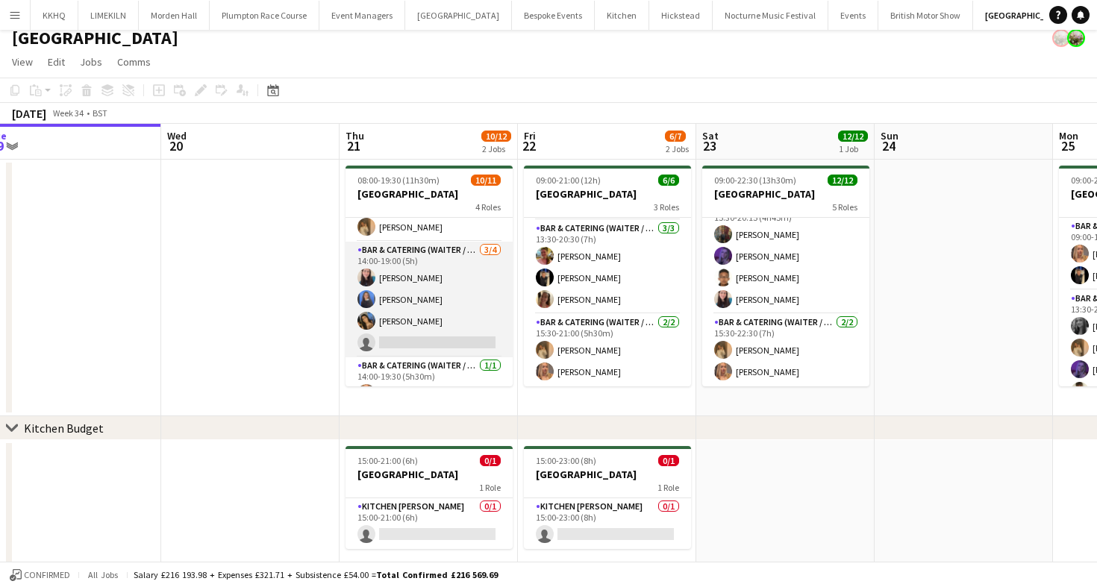
scroll to position [186, 0]
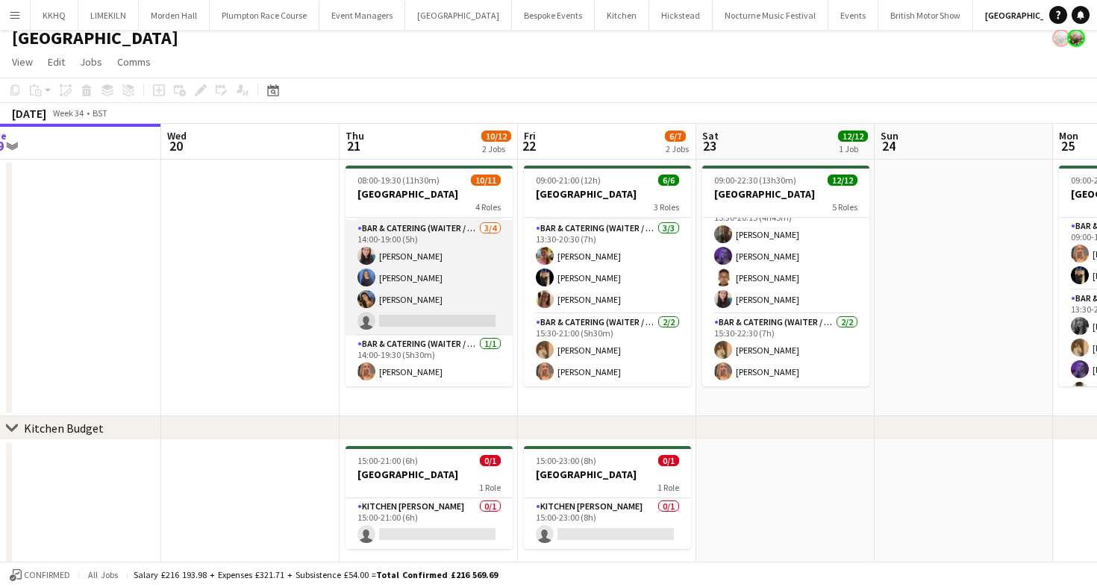
click at [444, 285] on app-card-role "Bar & Catering (Waiter / waitress) [DATE] 14:00-19:00 (5h) [PERSON_NAME] [PERSO…" at bounding box center [428, 278] width 167 height 116
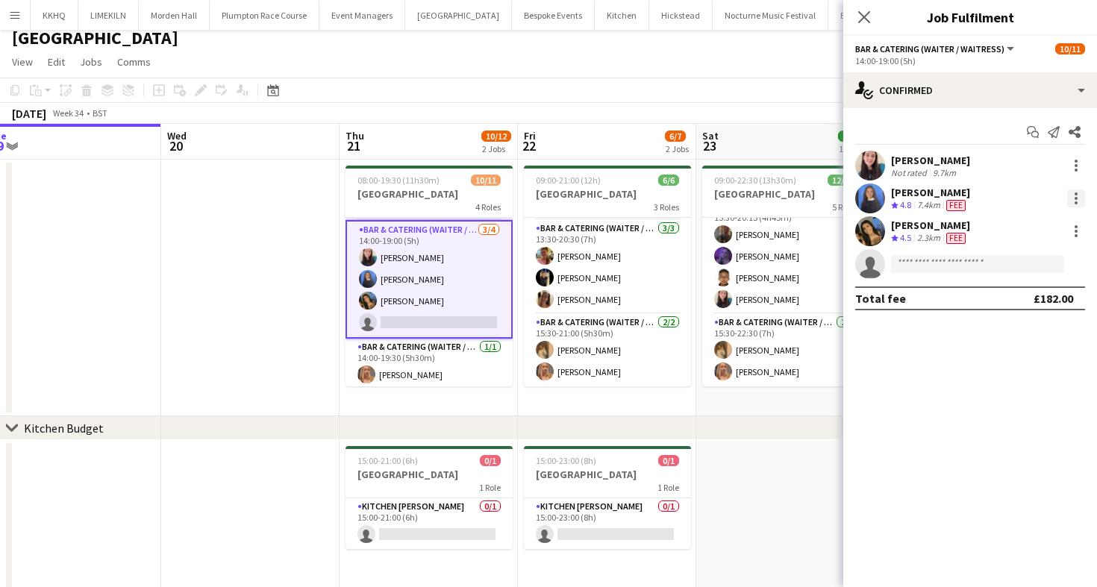
click at [1070, 194] on div at bounding box center [1076, 199] width 18 height 18
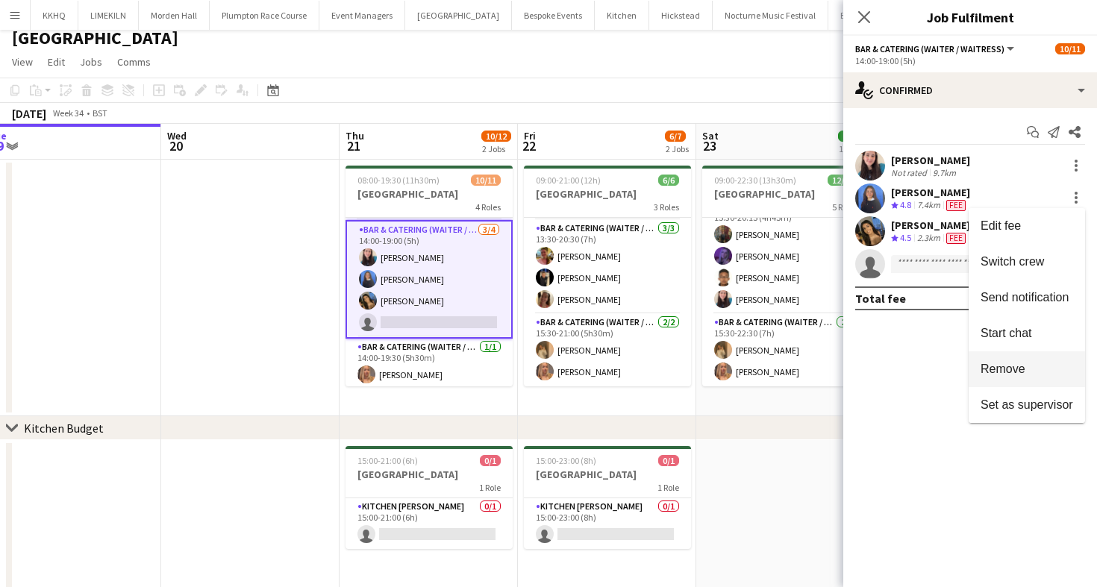
click at [988, 379] on button "Remove" at bounding box center [1027, 369] width 116 height 36
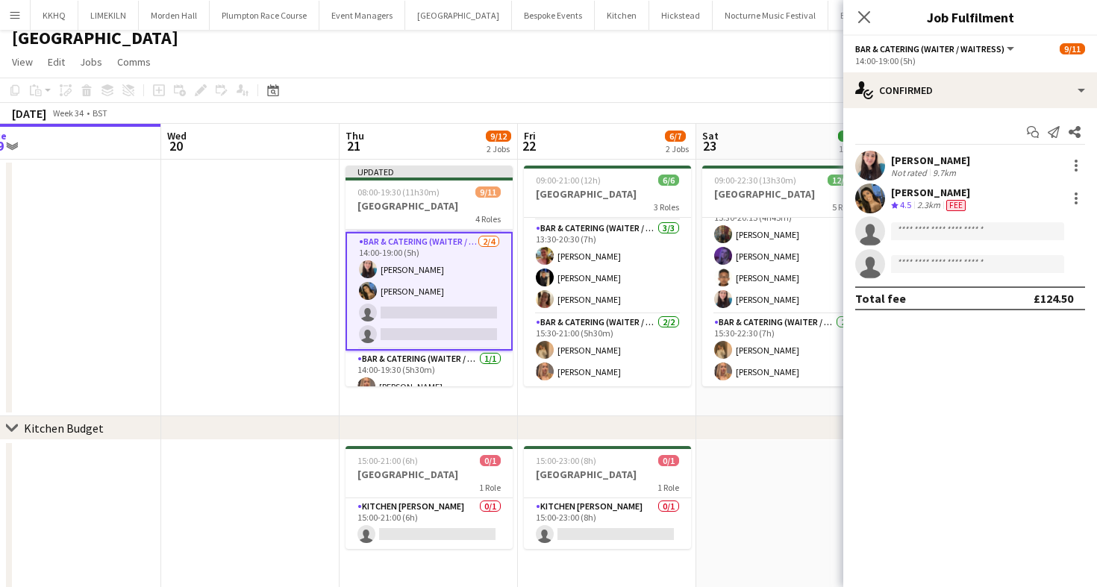
click at [746, 80] on app-toolbar "Copy Paste Paste Command V Paste with crew Command Shift V Paste linked Job [GE…" at bounding box center [548, 90] width 1097 height 25
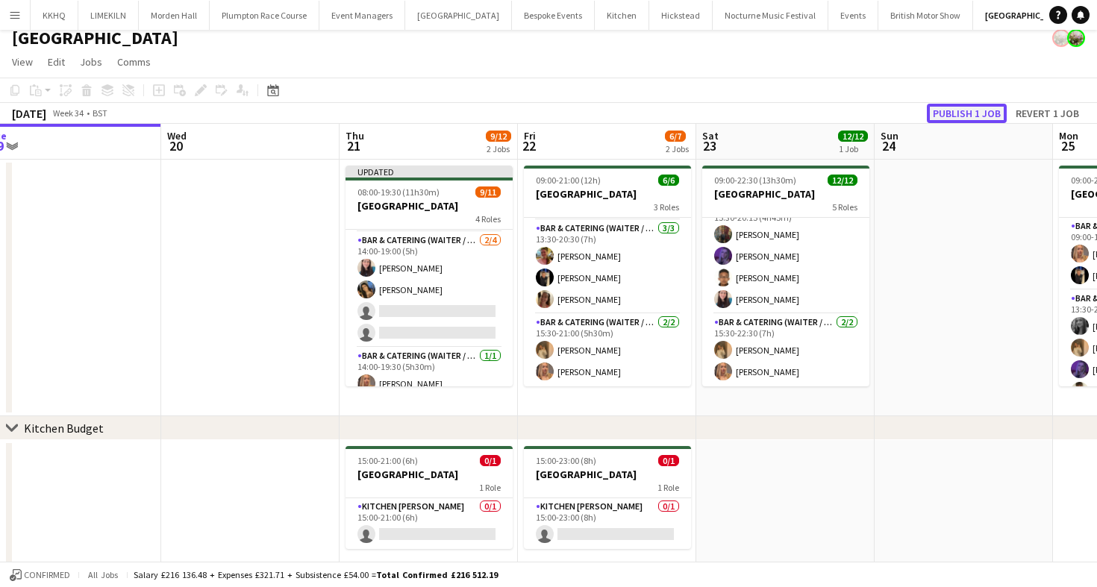
click at [978, 116] on button "Publish 1 job" at bounding box center [967, 113] width 80 height 19
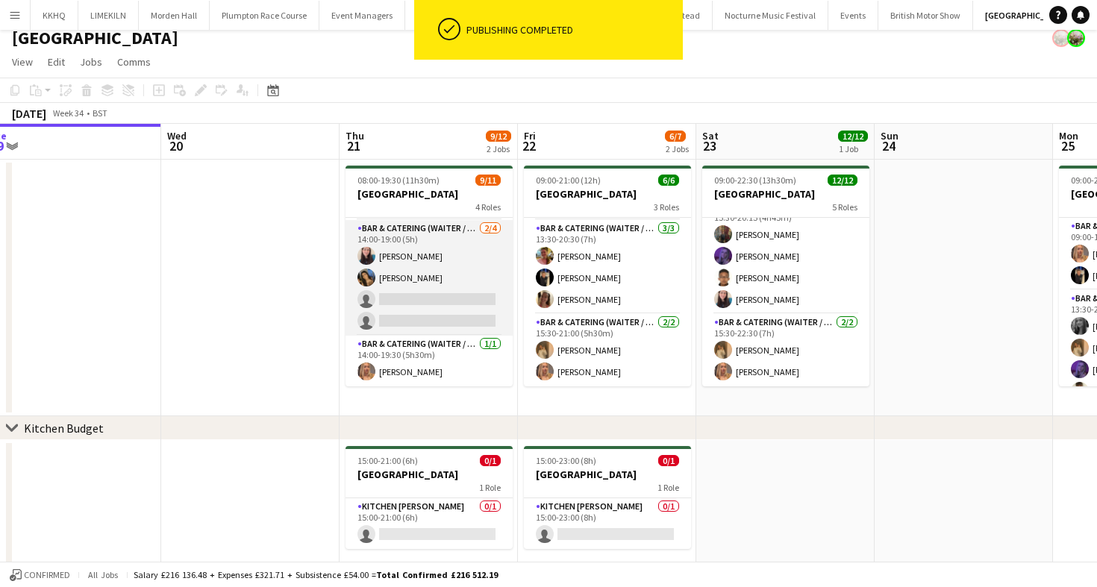
click at [440, 259] on app-card-role "Bar & Catering (Waiter / waitress) [DATE] 14:00-19:00 (5h) [PERSON_NAME] [PERSO…" at bounding box center [428, 278] width 167 height 116
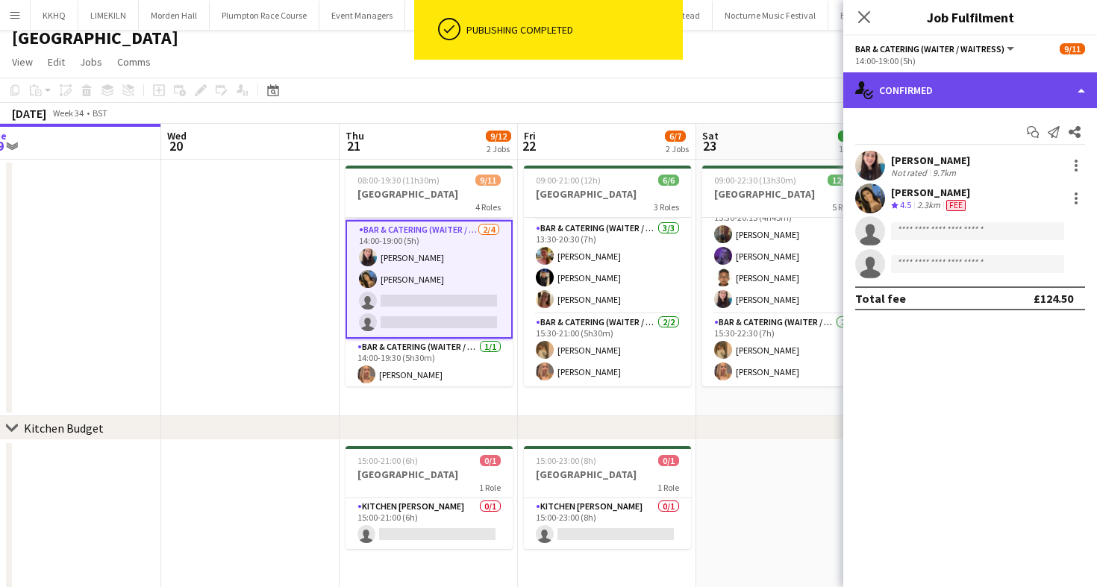
click at [980, 90] on div "single-neutral-actions-check-2 Confirmed" at bounding box center [970, 90] width 254 height 36
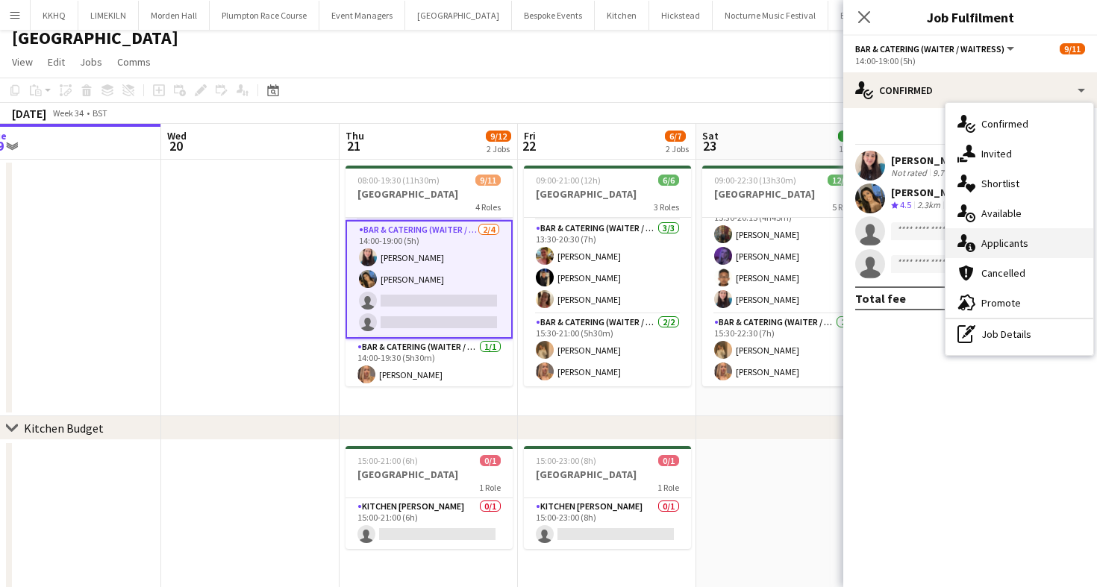
click at [980, 237] on div "single-neutral-actions-information Applicants" at bounding box center [1019, 243] width 148 height 30
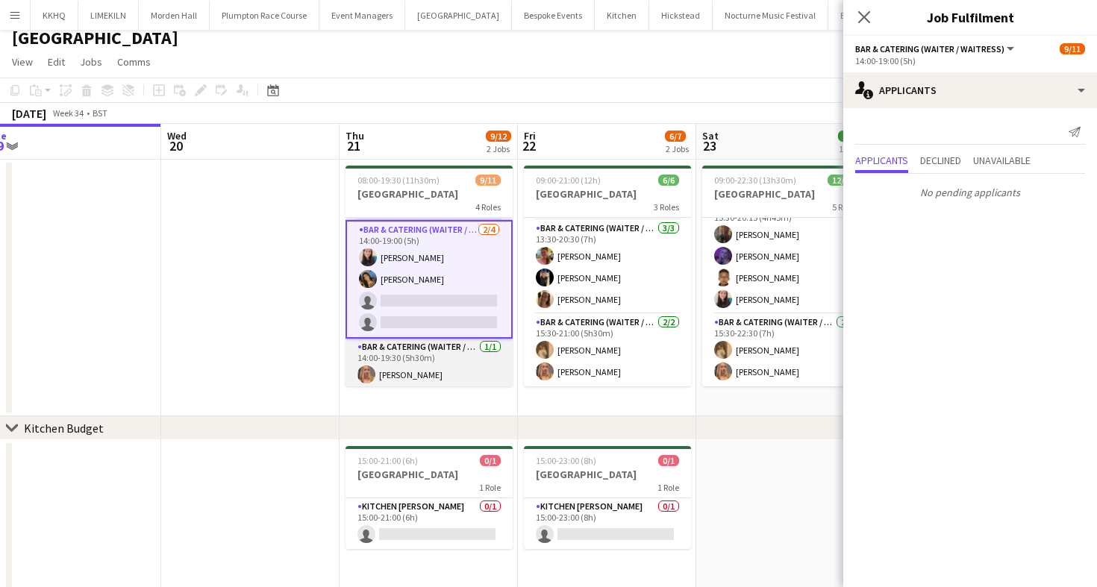
click at [414, 363] on app-card-role "Bar & Catering (Waiter / waitress) [DATE] 14:00-19:30 (5h30m) [PERSON_NAME]" at bounding box center [428, 364] width 167 height 51
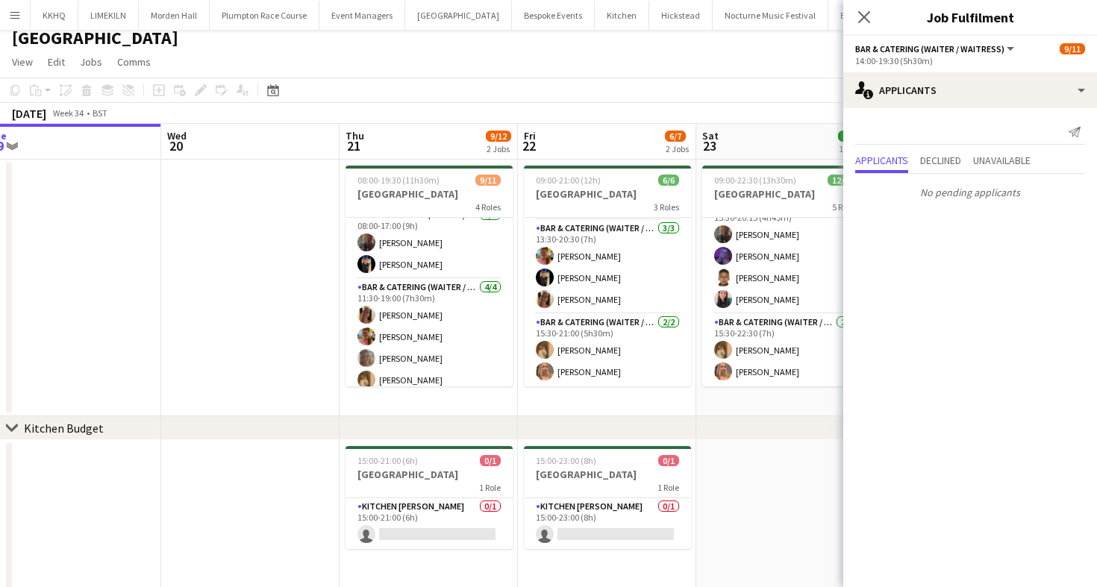
scroll to position [0, 0]
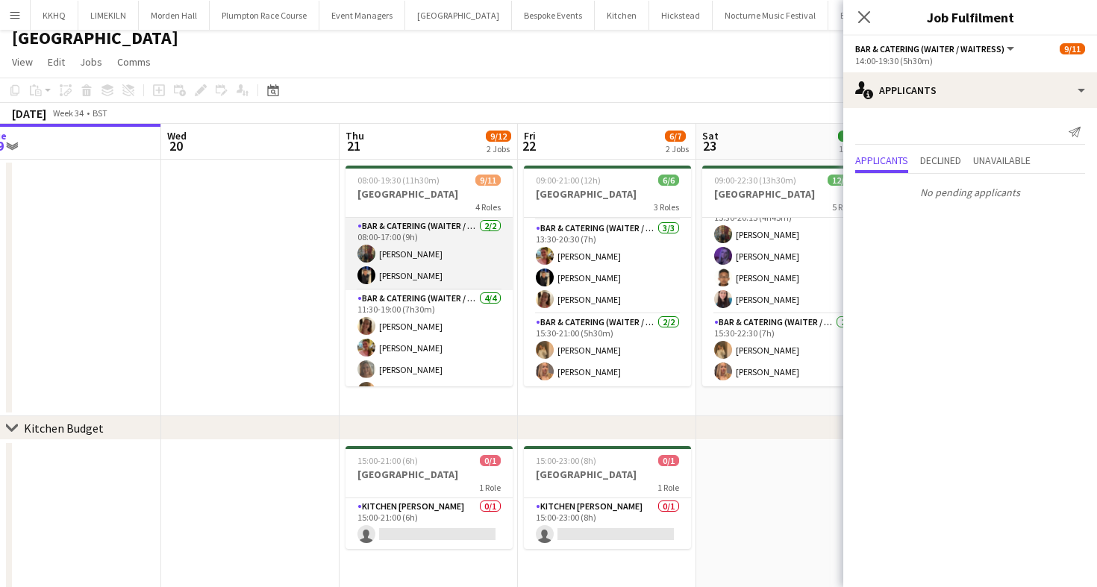
click at [382, 251] on app-card-role "Bar & Catering (Waiter / waitress) [DATE] 08:00-17:00 (9h) [PERSON_NAME]" at bounding box center [428, 254] width 167 height 72
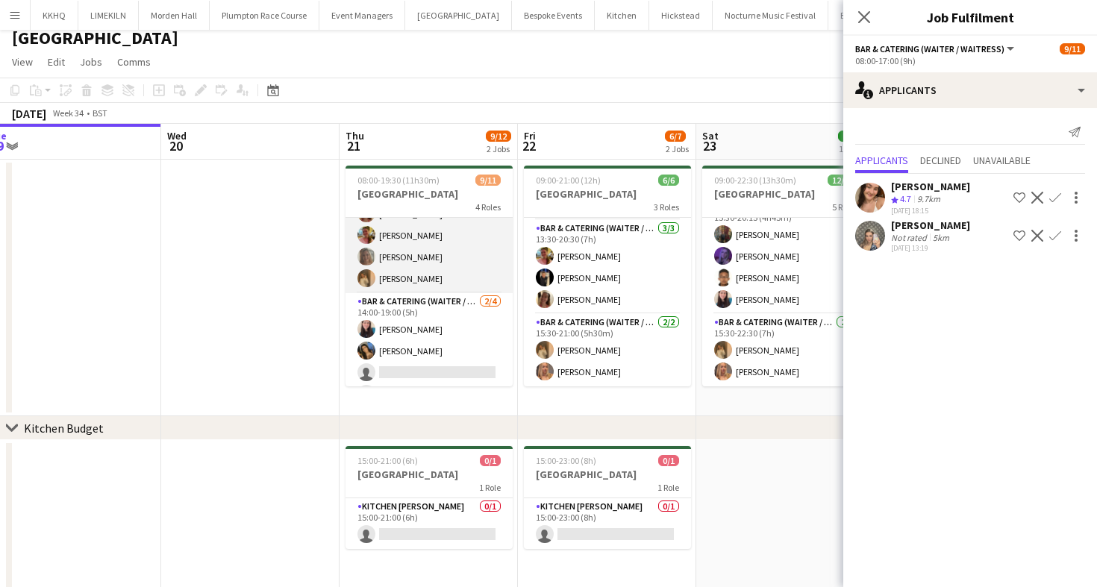
scroll to position [154, 0]
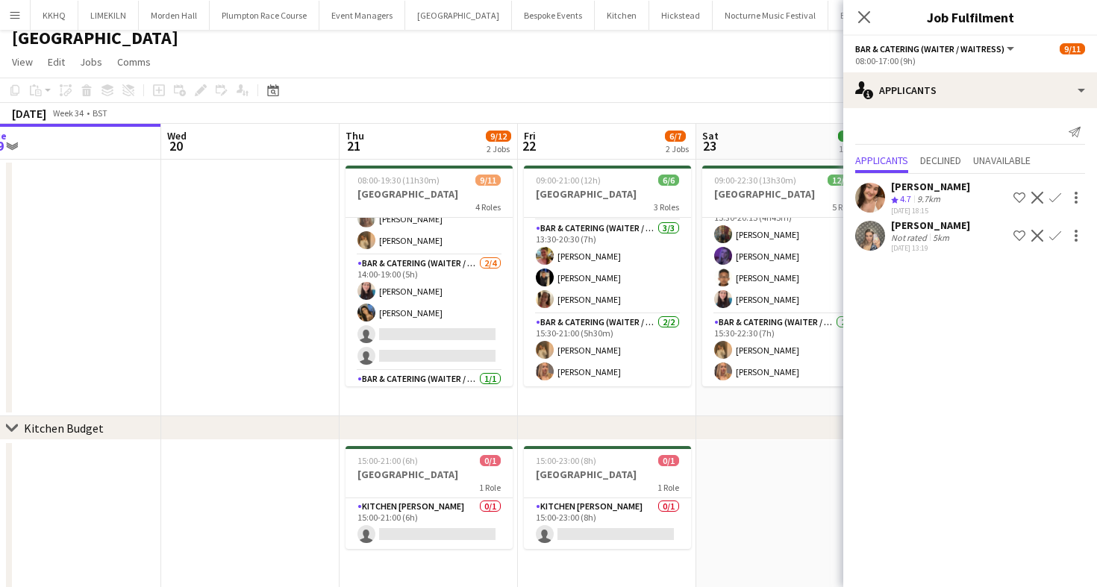
click at [507, 104] on div "[DATE] Week 34 • BST" at bounding box center [548, 113] width 1097 height 21
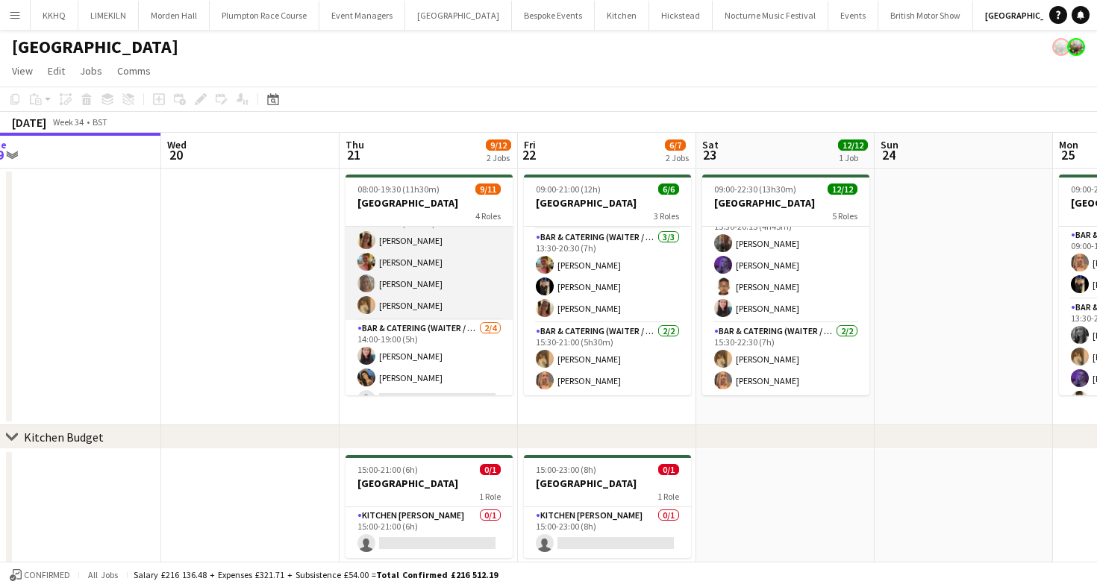
scroll to position [98, 0]
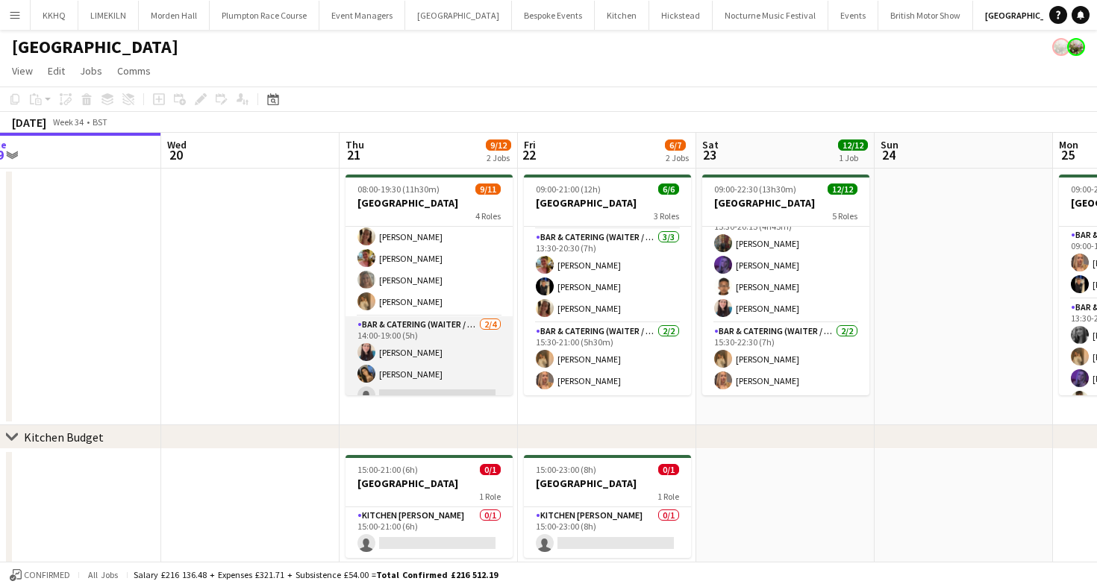
click at [424, 350] on app-card-role "Bar & Catering (Waiter / waitress) [DATE] 14:00-19:00 (5h) [PERSON_NAME] [PERSO…" at bounding box center [428, 374] width 167 height 116
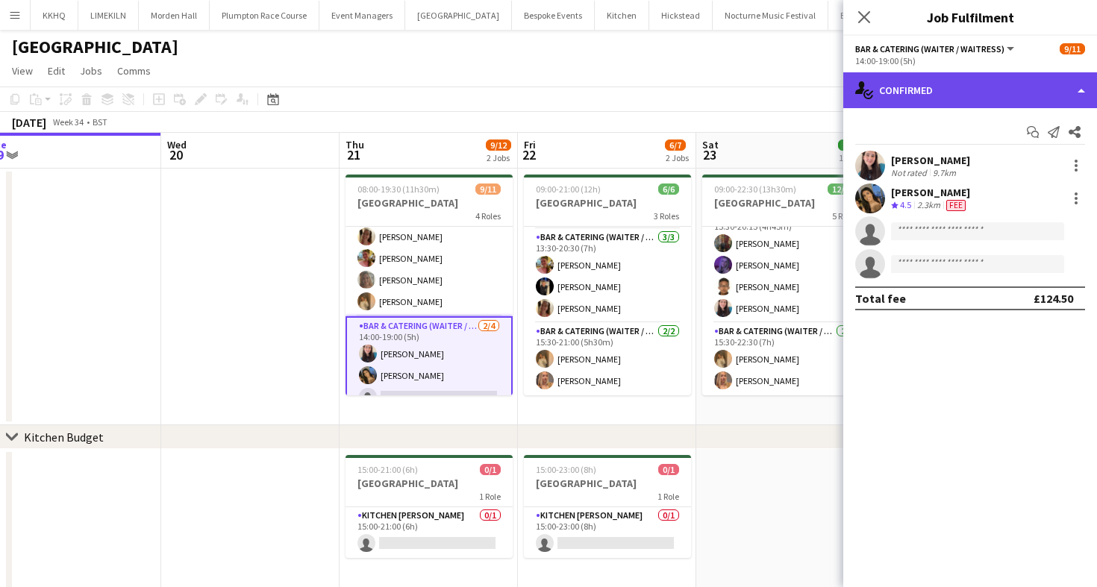
click at [960, 78] on div "single-neutral-actions-check-2 Confirmed" at bounding box center [970, 90] width 254 height 36
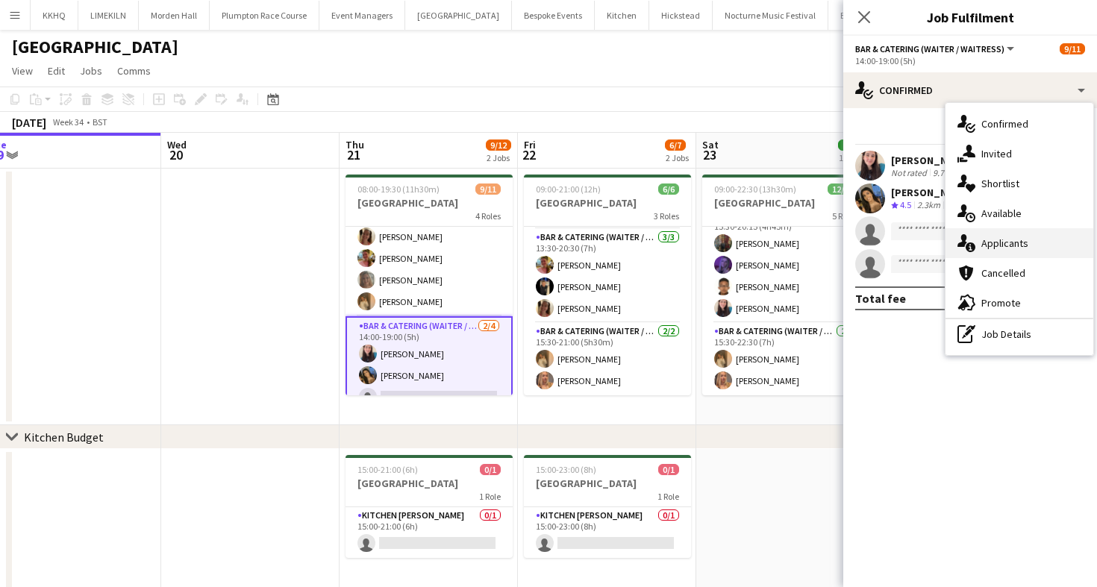
click at [1022, 253] on div "single-neutral-actions-information Applicants" at bounding box center [1019, 243] width 148 height 30
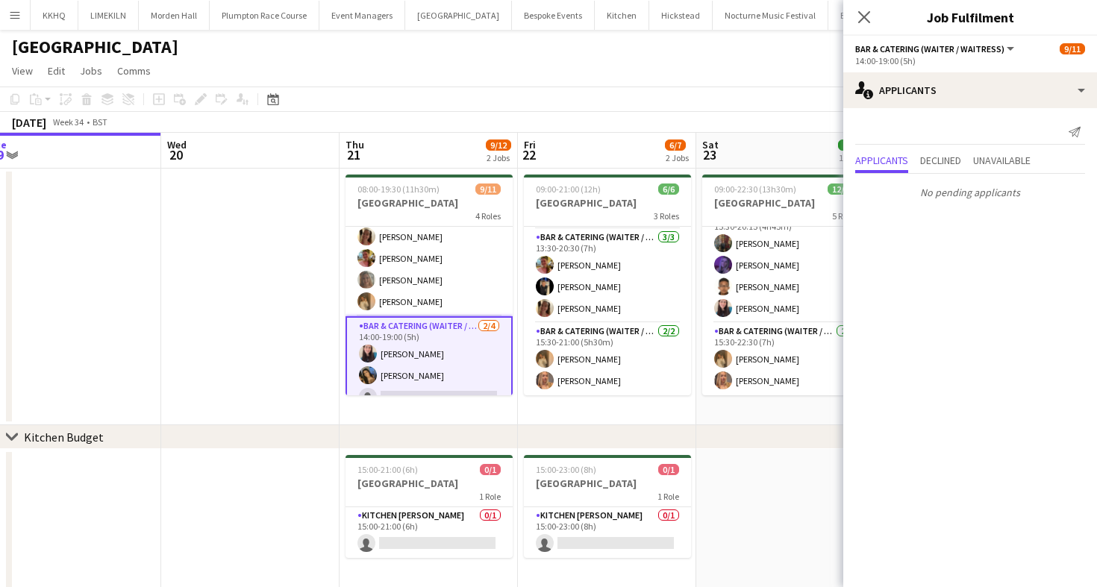
click at [595, 35] on div "[GEOGRAPHIC_DATA]" at bounding box center [548, 44] width 1097 height 28
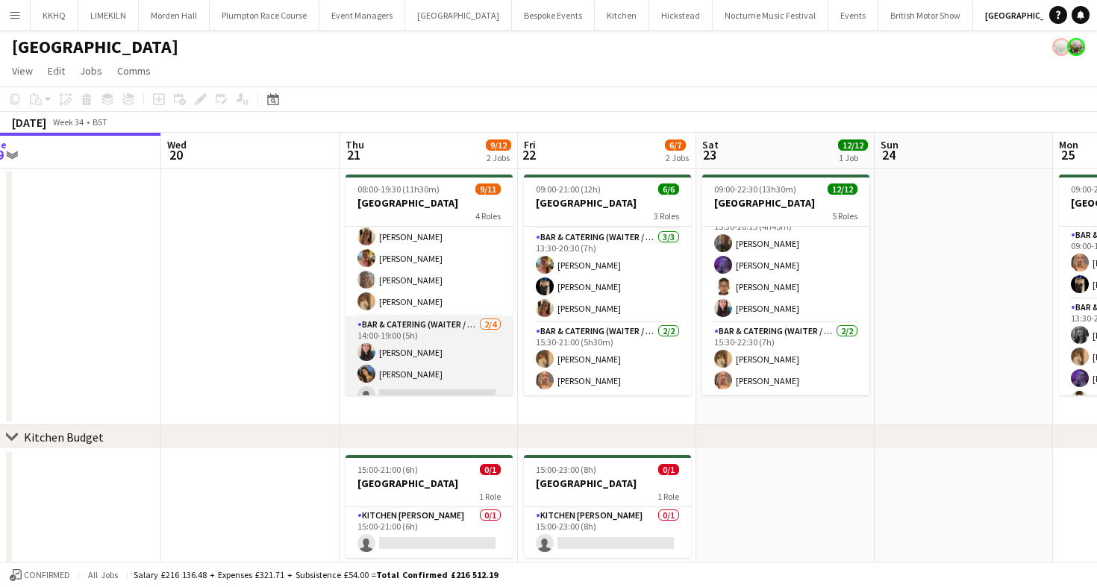
scroll to position [186, 0]
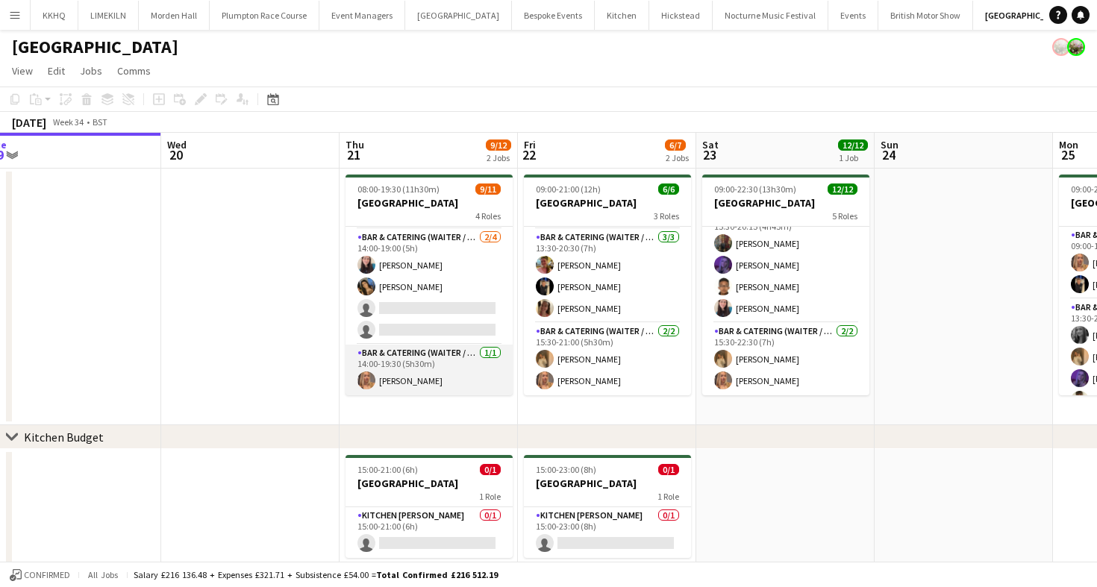
click at [416, 365] on app-card-role "Bar & Catering (Waiter / waitress) [DATE] 14:00-19:30 (5h30m) [PERSON_NAME]" at bounding box center [428, 370] width 167 height 51
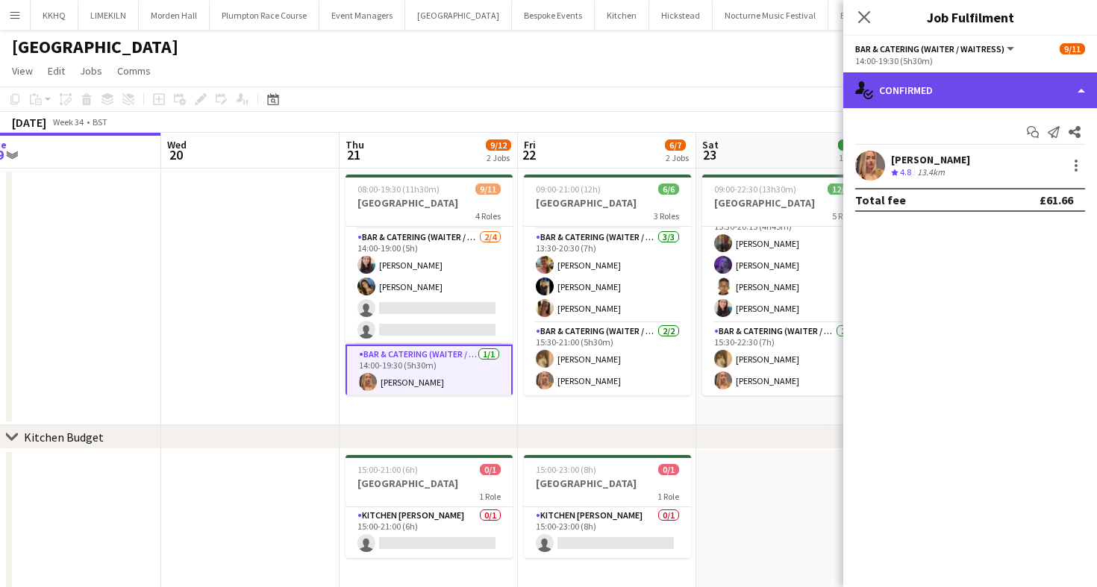
click at [948, 78] on div "single-neutral-actions-check-2 Confirmed" at bounding box center [970, 90] width 254 height 36
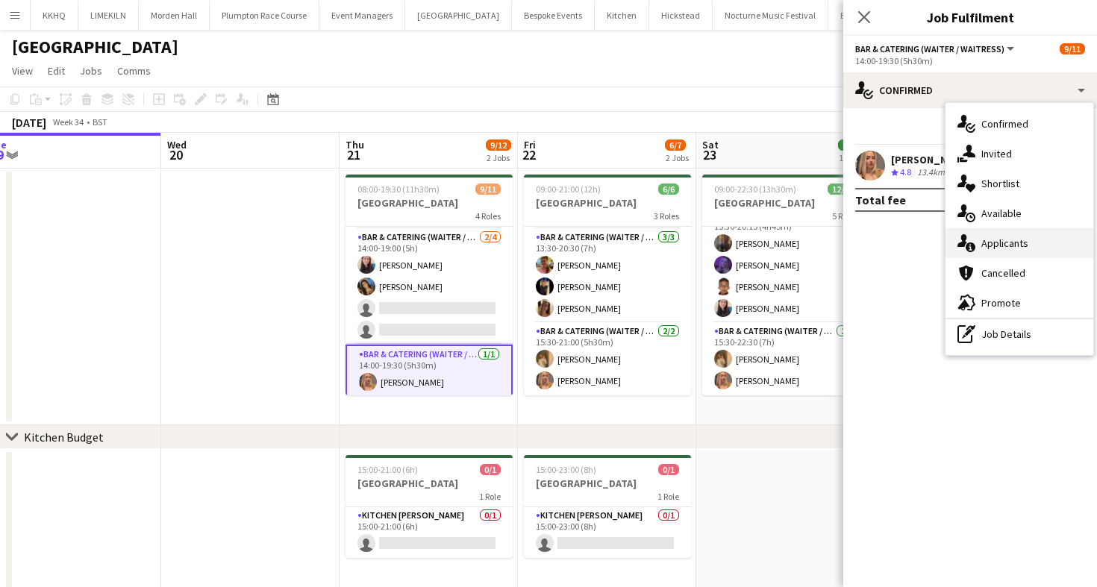
click at [1010, 254] on div "single-neutral-actions-information Applicants" at bounding box center [1019, 243] width 148 height 30
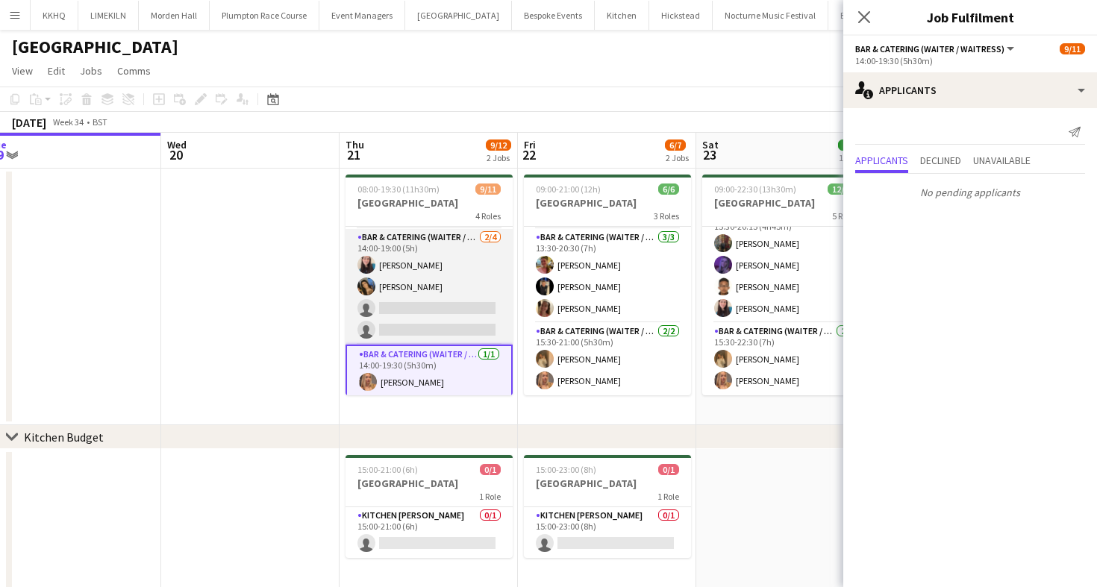
scroll to position [0, 0]
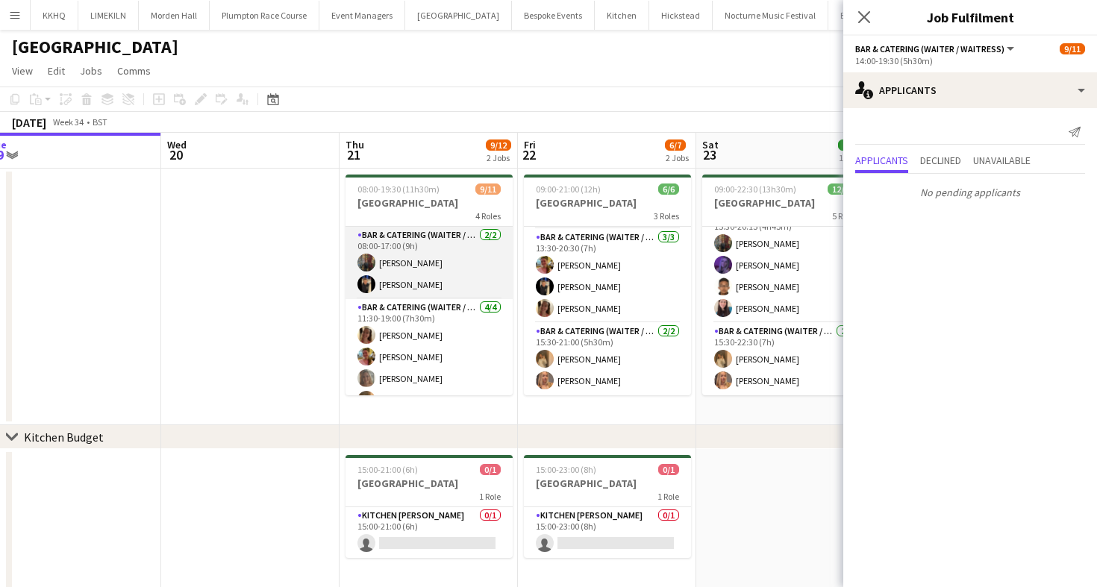
click at [451, 240] on app-card-role "Bar & Catering (Waiter / waitress) [DATE] 08:00-17:00 (9h) [PERSON_NAME]" at bounding box center [428, 263] width 167 height 72
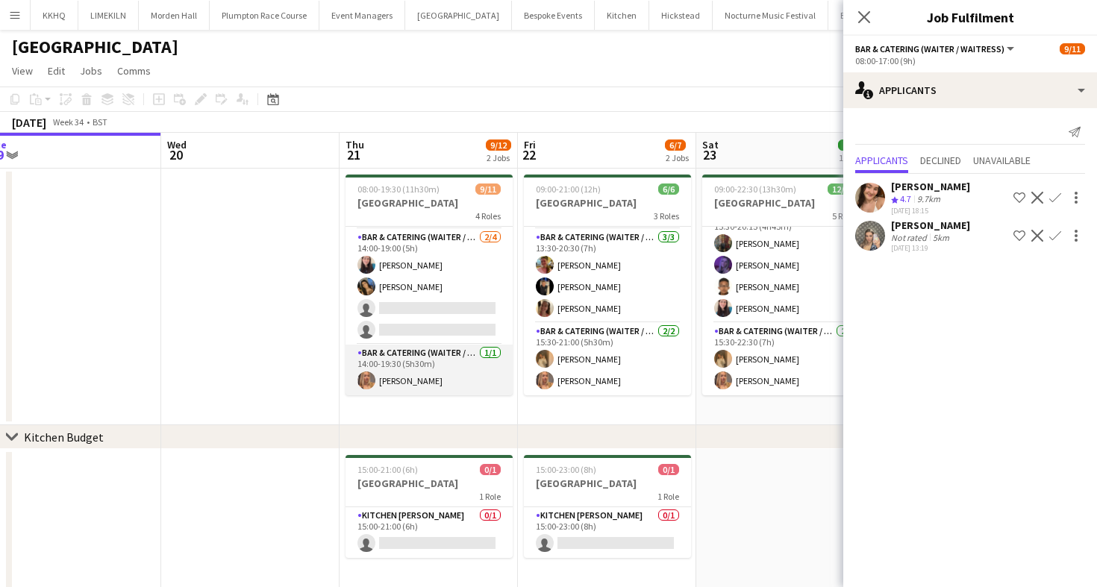
click at [451, 375] on app-card-role "Bar & Catering (Waiter / waitress) [DATE] 14:00-19:30 (5h30m) [PERSON_NAME]" at bounding box center [428, 370] width 167 height 51
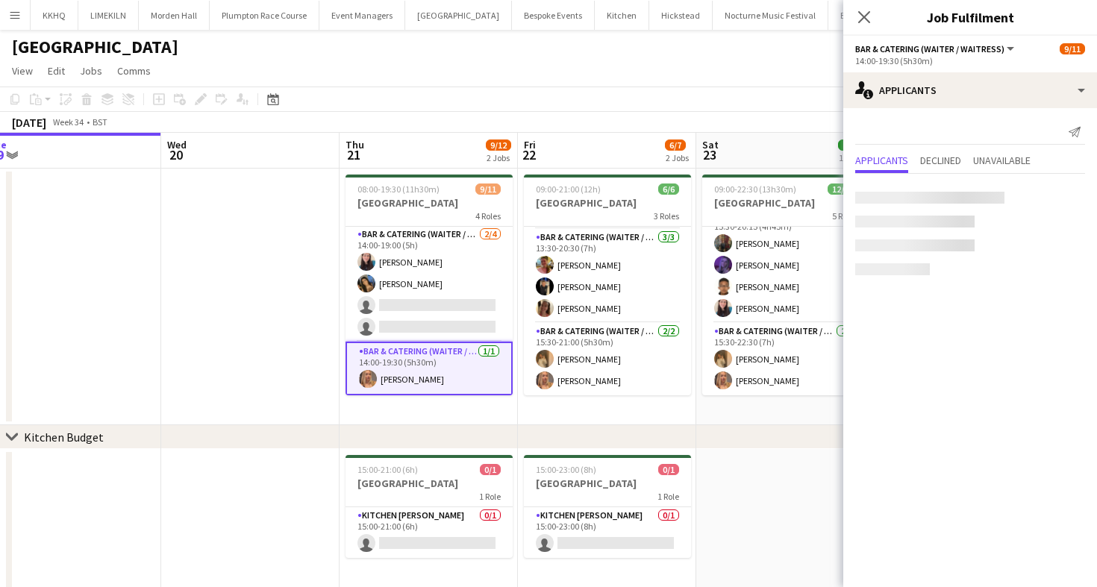
scroll to position [186, 0]
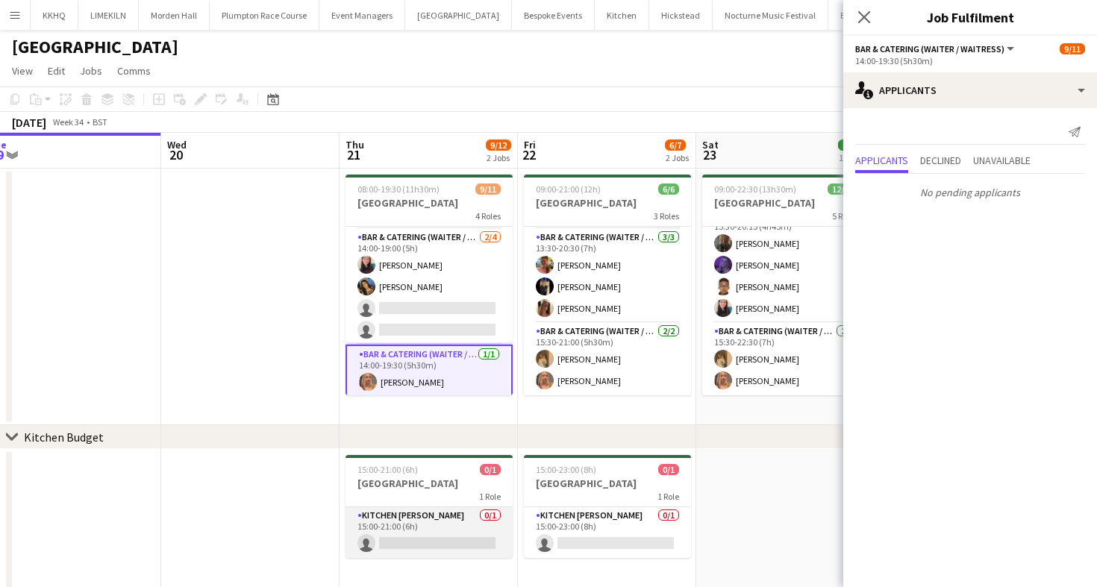
click at [436, 539] on app-card-role "Kitchen [PERSON_NAME] 0/1 15:00-21:00 (6h) single-neutral-actions" at bounding box center [428, 532] width 167 height 51
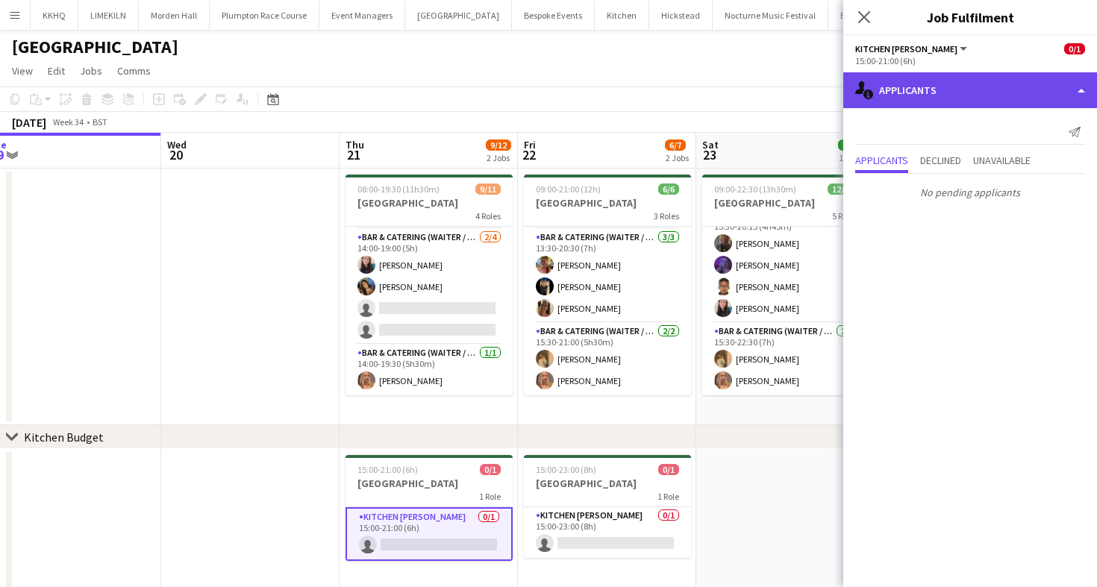
click at [887, 104] on div "single-neutral-actions-information Applicants" at bounding box center [970, 90] width 254 height 36
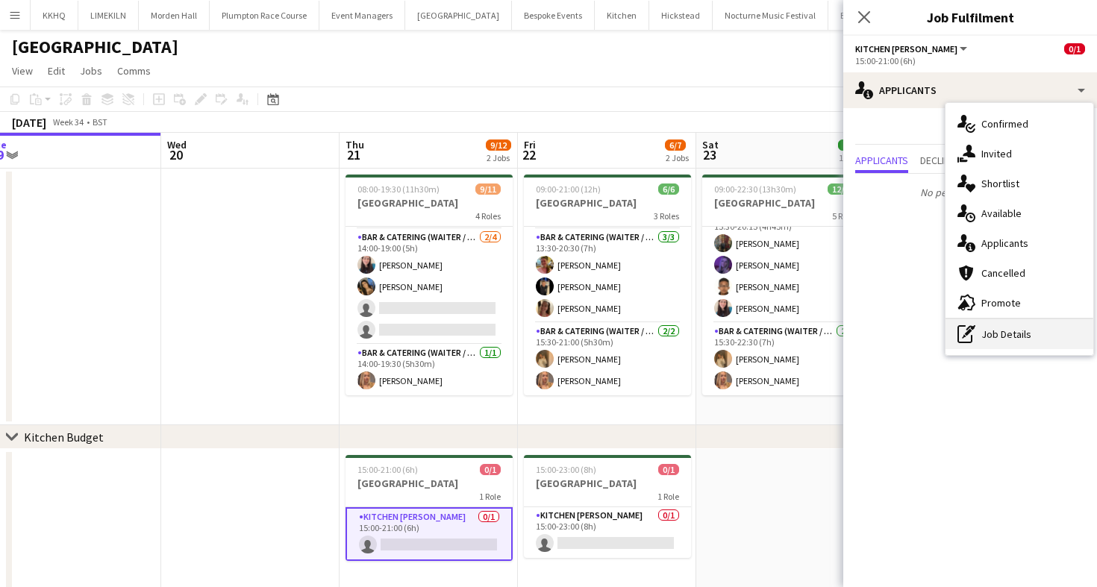
click at [996, 340] on div "pen-write Job Details" at bounding box center [1019, 334] width 148 height 30
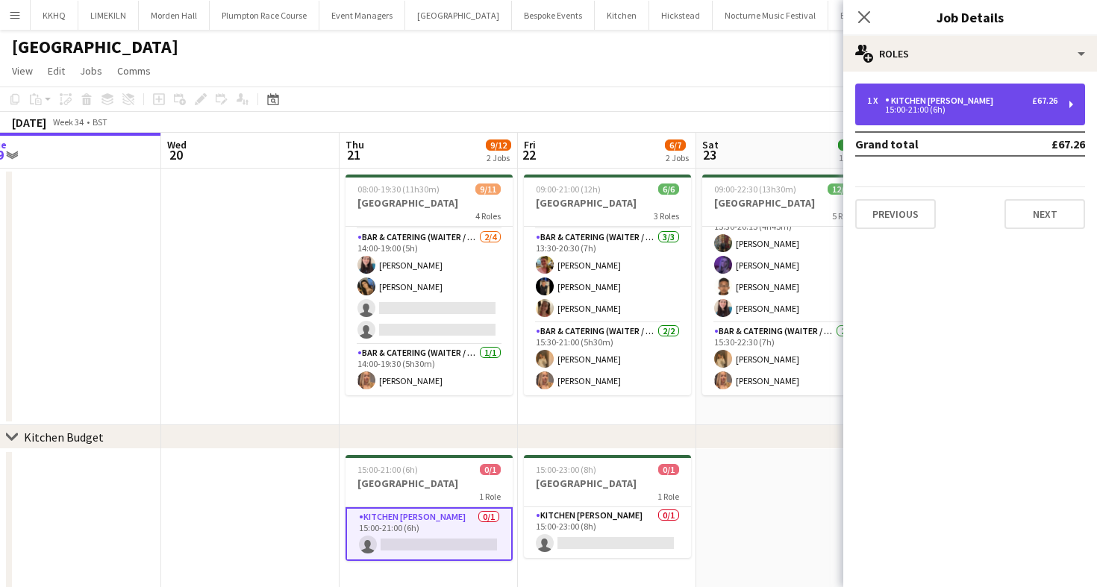
click at [957, 122] on div "1 x Kitchen [PERSON_NAME] £67.26 15:00-21:00 (6h)" at bounding box center [970, 105] width 230 height 42
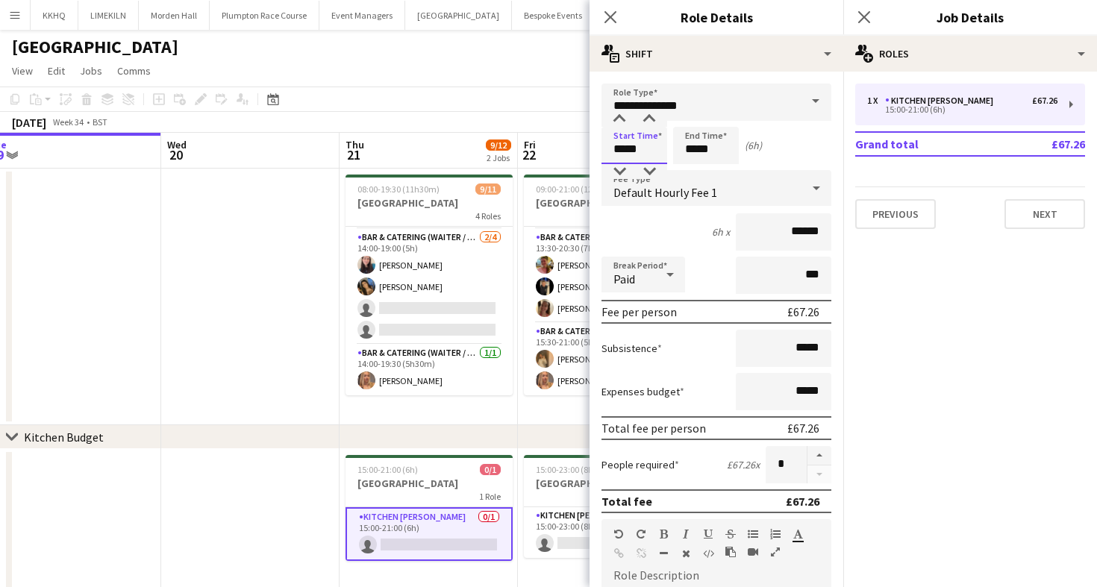
click at [649, 149] on input "*****" at bounding box center [634, 145] width 66 height 37
click at [613, 169] on div at bounding box center [619, 171] width 30 height 15
click at [639, 128] on input "*****" at bounding box center [634, 145] width 66 height 37
click at [654, 123] on div at bounding box center [649, 119] width 30 height 15
type input "*****"
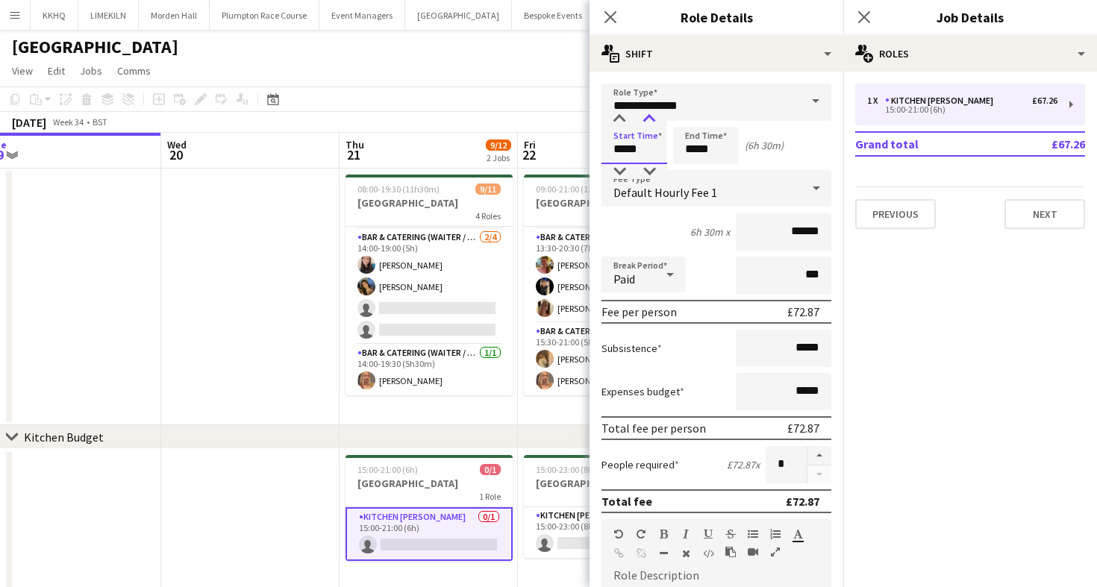
click at [654, 123] on div at bounding box center [649, 119] width 30 height 15
click at [531, 90] on app-toolbar "Copy Paste Paste Command V Paste with crew Command Shift V Paste linked Job [GE…" at bounding box center [548, 99] width 1097 height 25
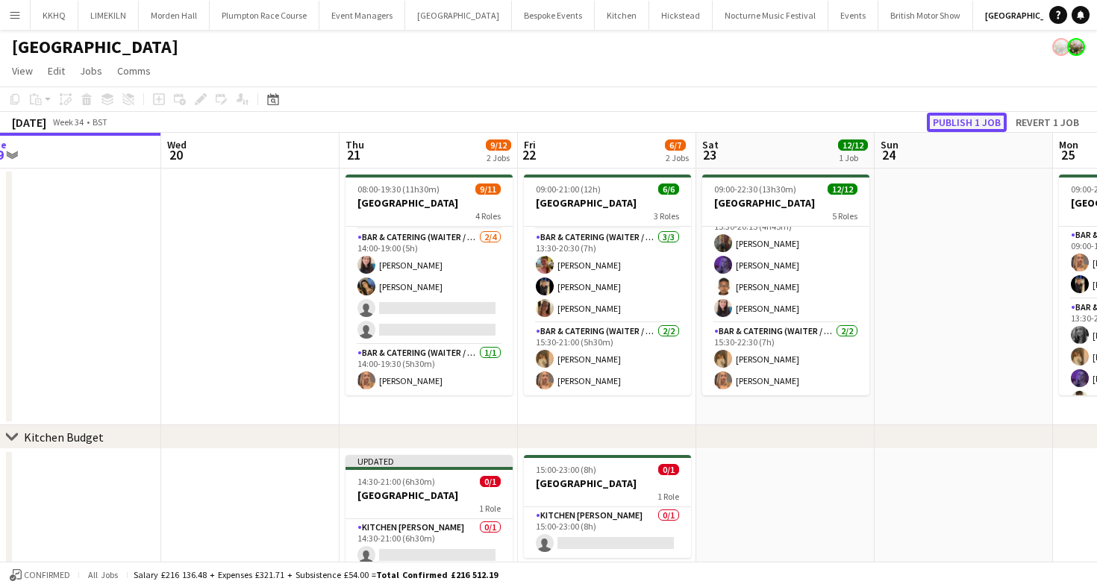
click at [997, 127] on button "Publish 1 job" at bounding box center [967, 122] width 80 height 19
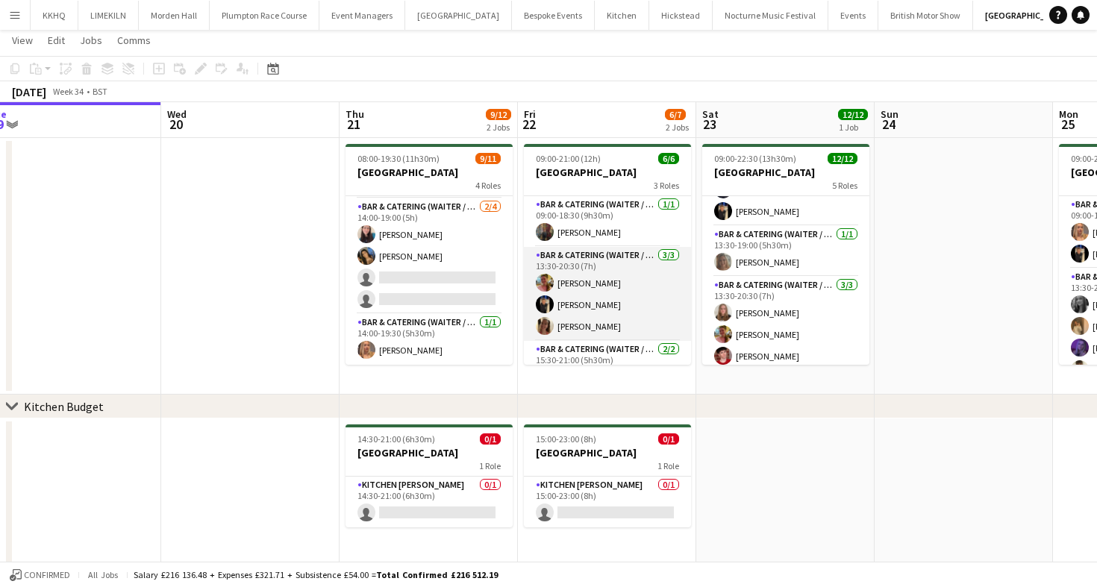
scroll to position [49, 0]
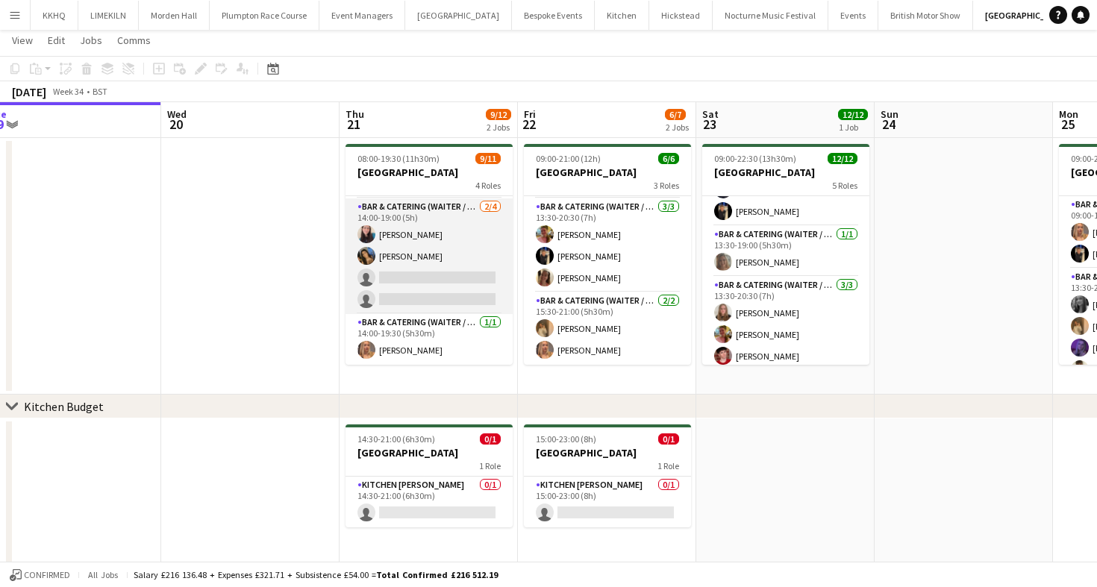
click at [398, 254] on app-card-role "Bar & Catering (Waiter / waitress) [DATE] 14:00-19:00 (5h) [PERSON_NAME] [PERSO…" at bounding box center [428, 256] width 167 height 116
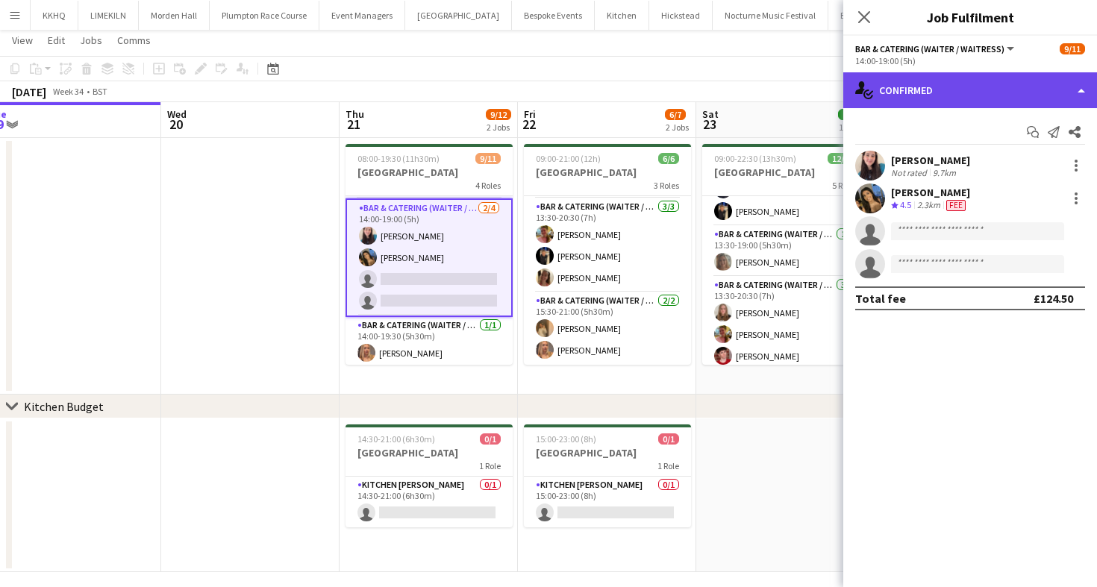
click at [893, 96] on div "single-neutral-actions-check-2 Confirmed" at bounding box center [970, 90] width 254 height 36
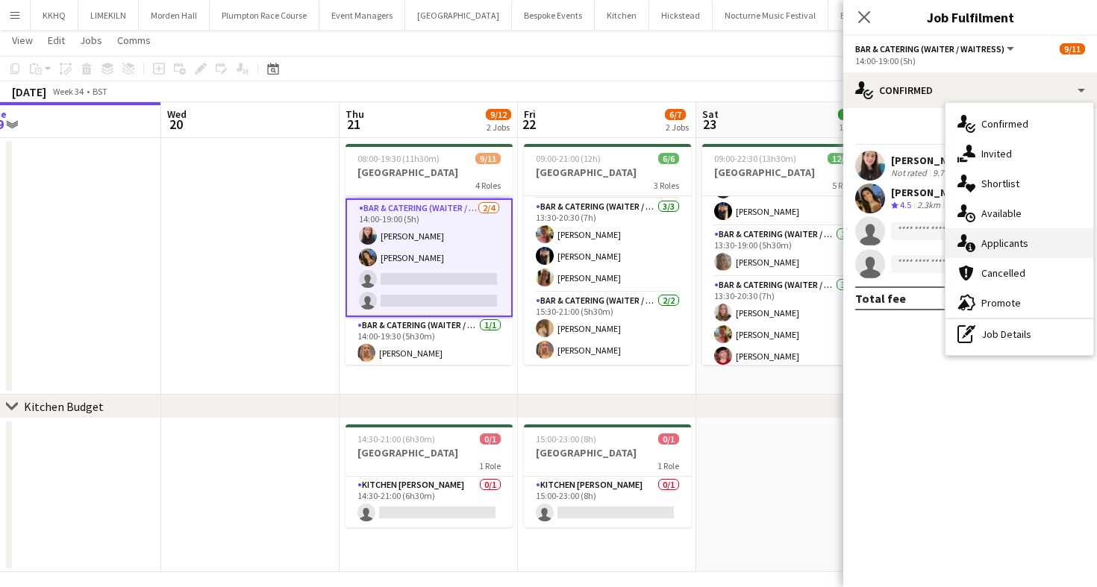
click at [972, 251] on icon at bounding box center [971, 248] width 10 height 10
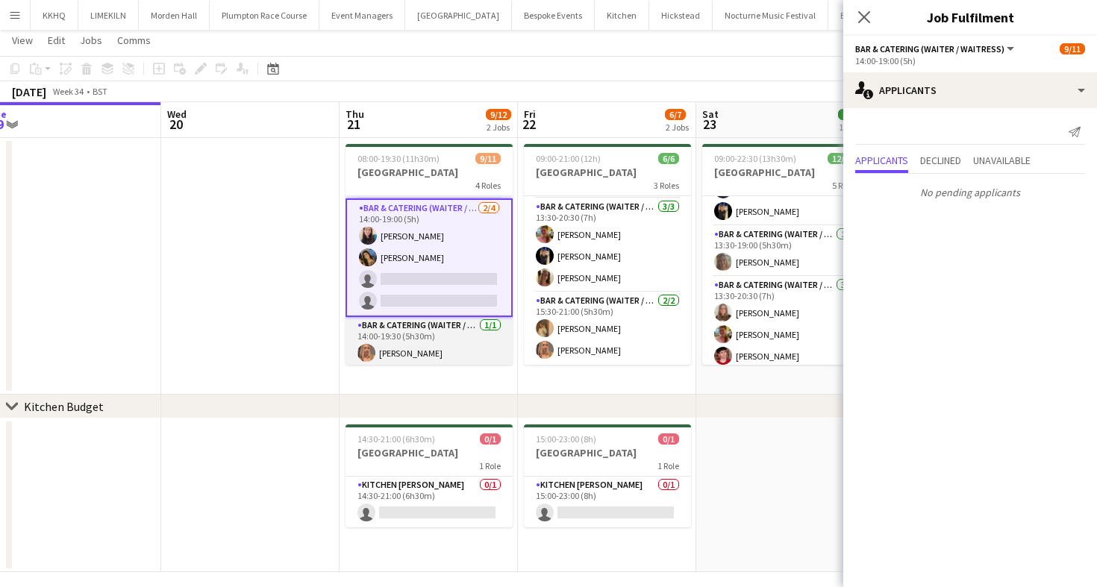
click at [431, 337] on app-card-role "Bar & Catering (Waiter / waitress) [DATE] 14:00-19:30 (5h30m) [PERSON_NAME]" at bounding box center [428, 342] width 167 height 51
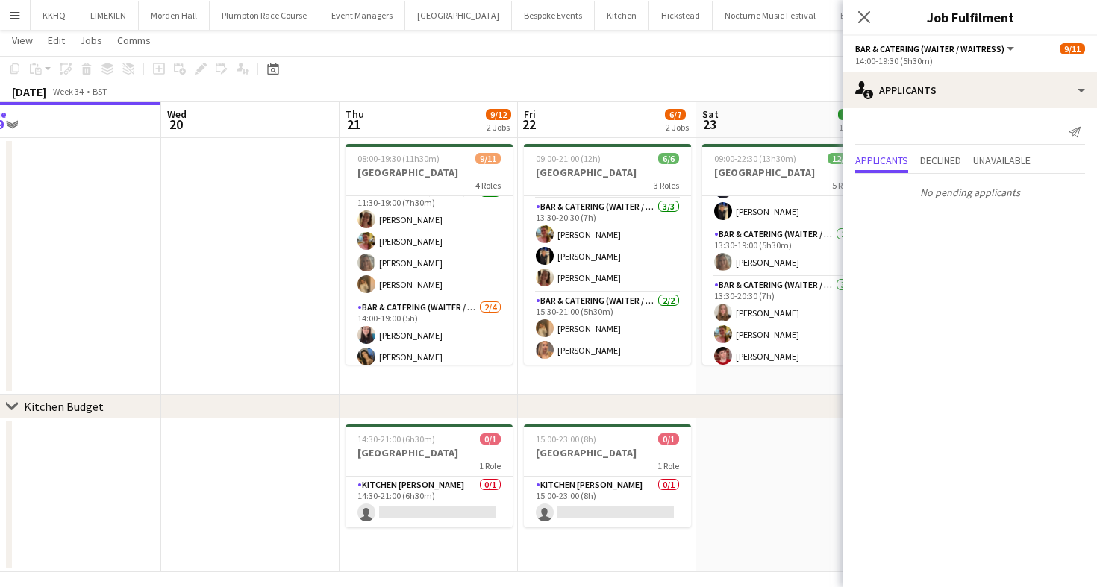
scroll to position [0, 0]
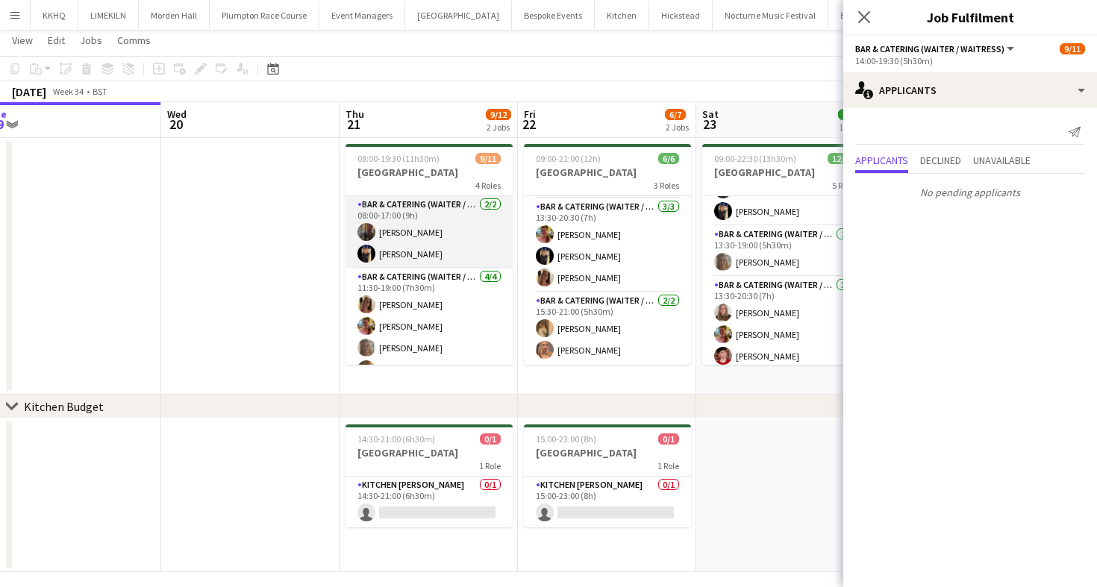
click at [420, 235] on app-card-role "Bar & Catering (Waiter / waitress) [DATE] 08:00-17:00 (9h) [PERSON_NAME]" at bounding box center [428, 232] width 167 height 72
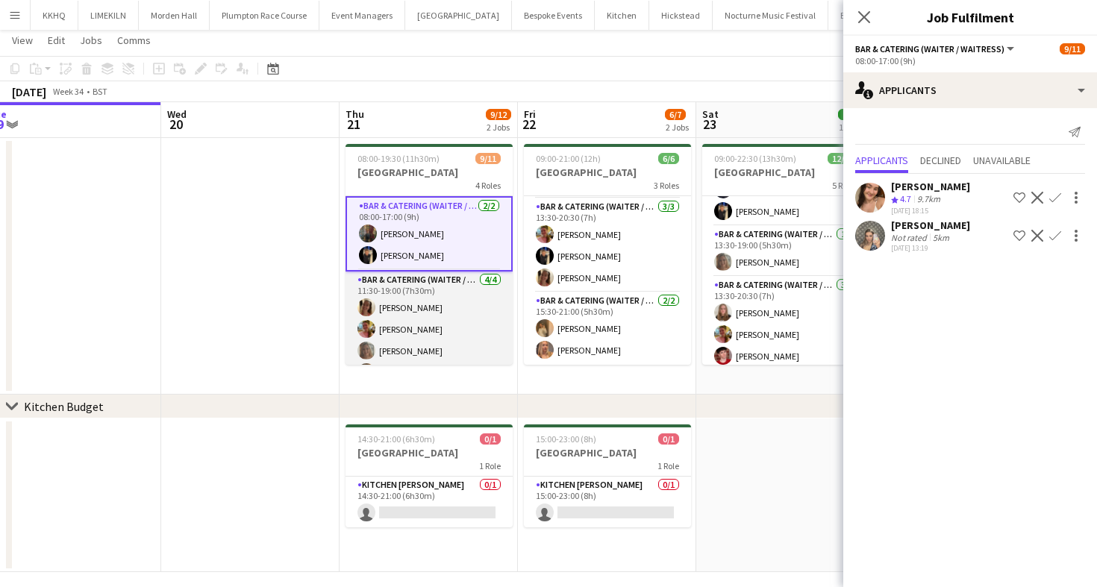
click at [440, 319] on app-card-role "Bar & Catering (Waiter / waitress) [DATE] 11:30-19:00 (7h30m) [PERSON_NAME] [PE…" at bounding box center [428, 330] width 167 height 116
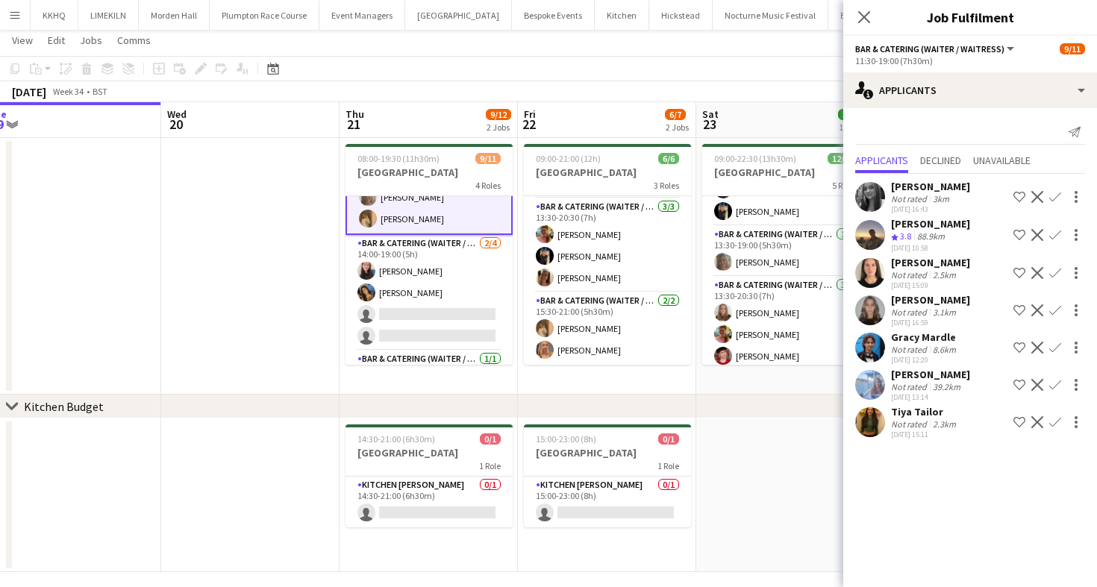
scroll to position [189, 0]
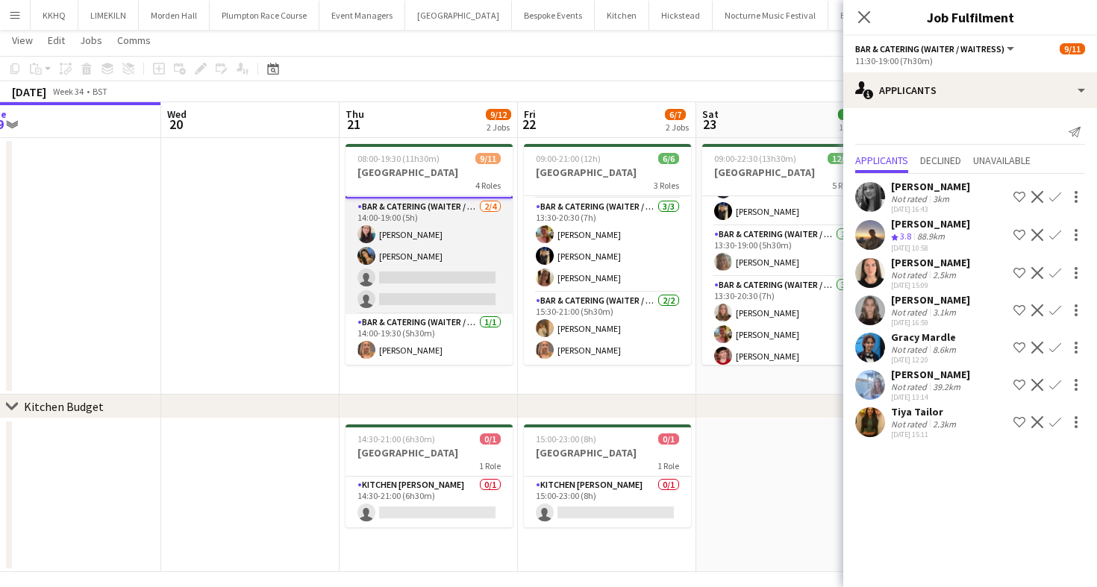
click at [433, 286] on app-card-role "Bar & Catering (Waiter / waitress) [DATE] 14:00-19:00 (5h) [PERSON_NAME] [PERSO…" at bounding box center [428, 256] width 167 height 116
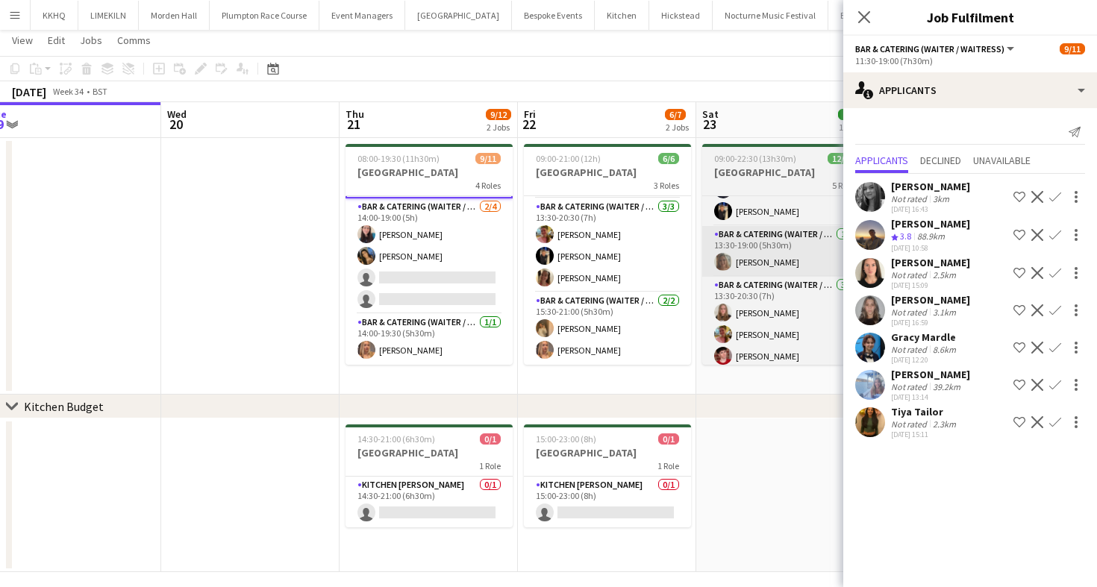
scroll to position [187, 0]
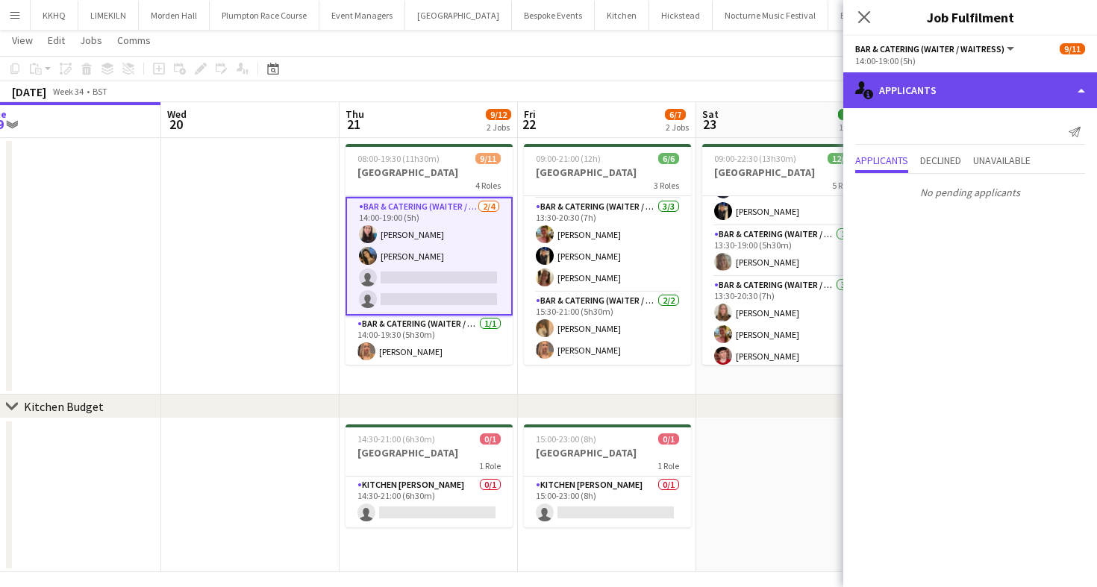
click at [959, 98] on div "single-neutral-actions-information Applicants" at bounding box center [970, 90] width 254 height 36
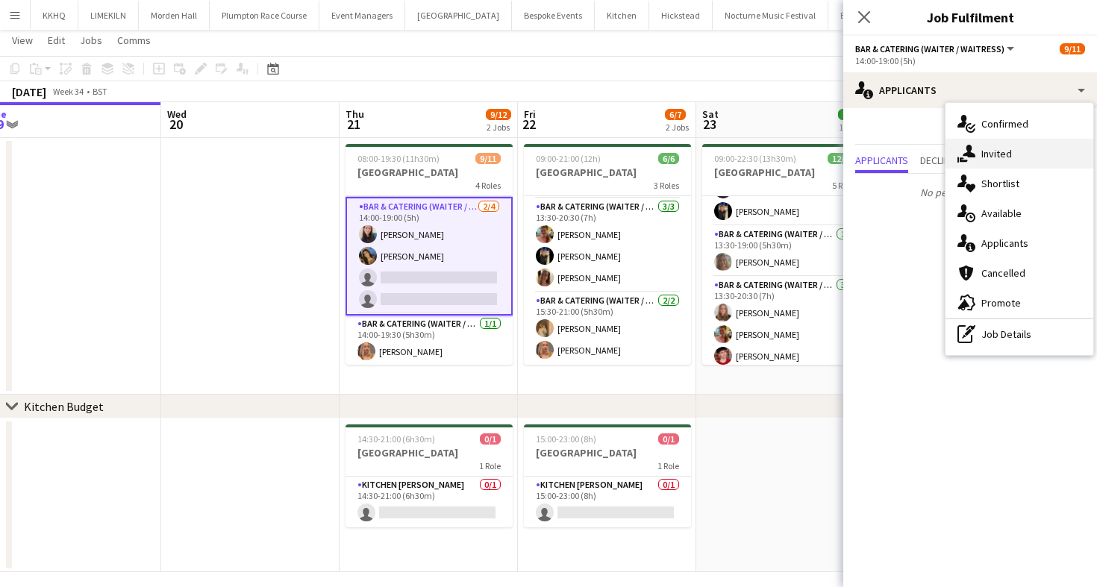
click at [1019, 161] on div "single-neutral-actions-share-1 Invited" at bounding box center [1019, 154] width 148 height 30
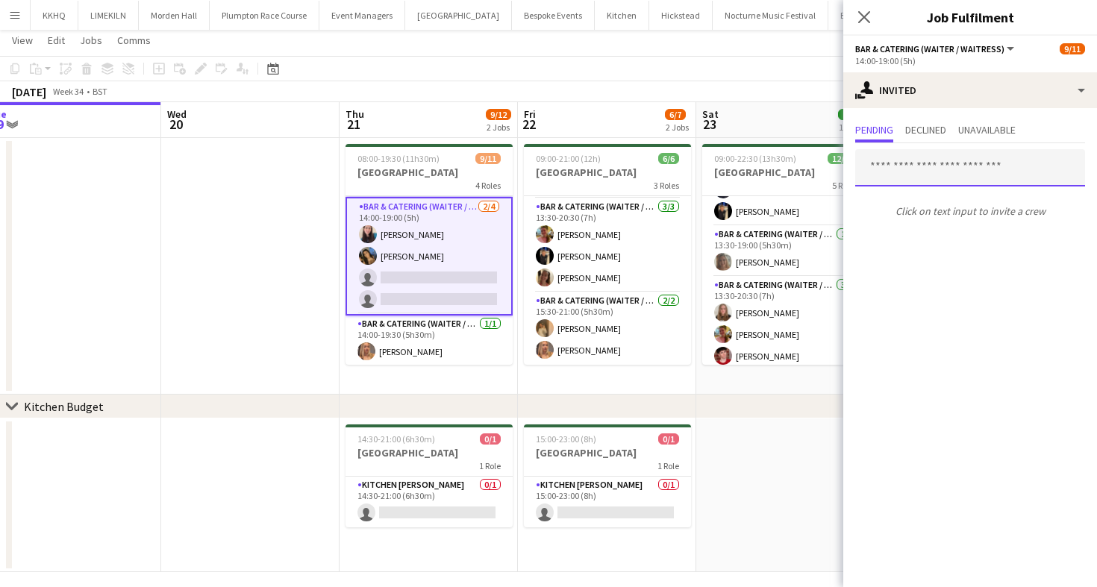
click at [989, 170] on input "text" at bounding box center [970, 167] width 230 height 37
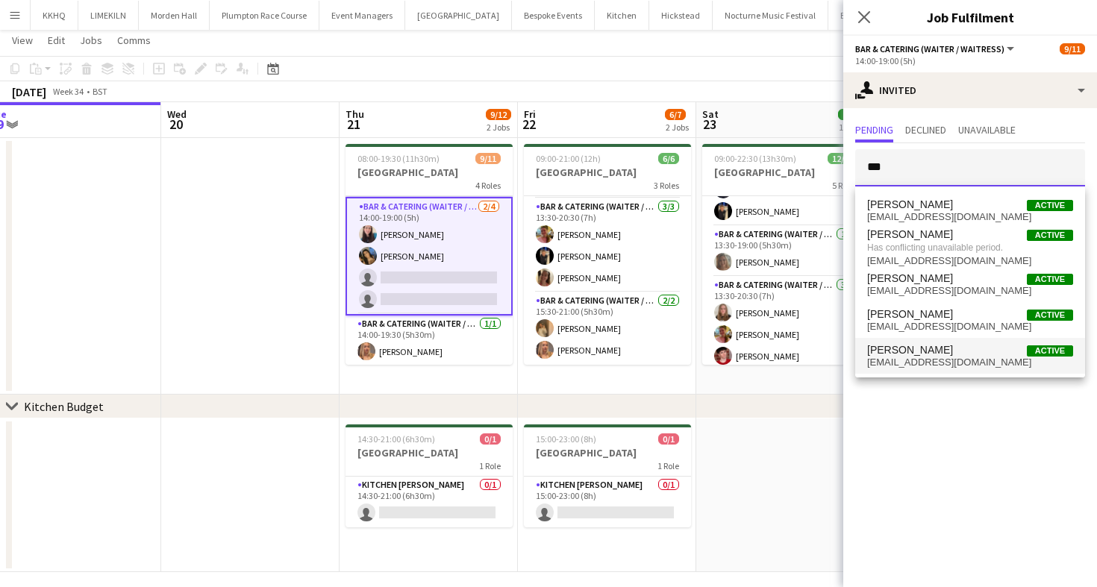
type input "***"
click at [924, 355] on span "[PERSON_NAME]" at bounding box center [910, 350] width 86 height 13
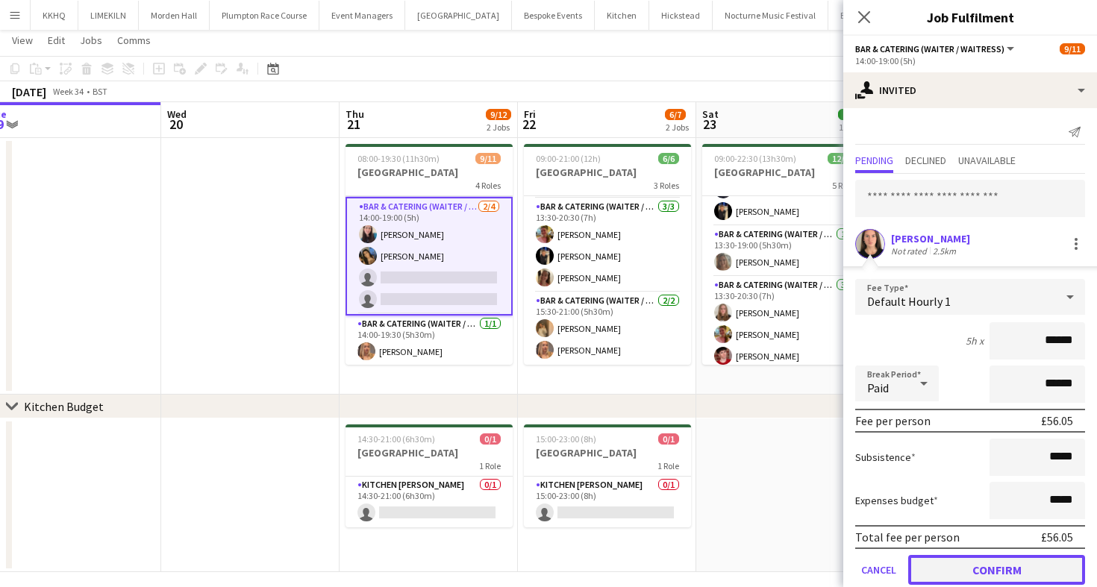
click at [936, 566] on button "Confirm" at bounding box center [996, 570] width 177 height 30
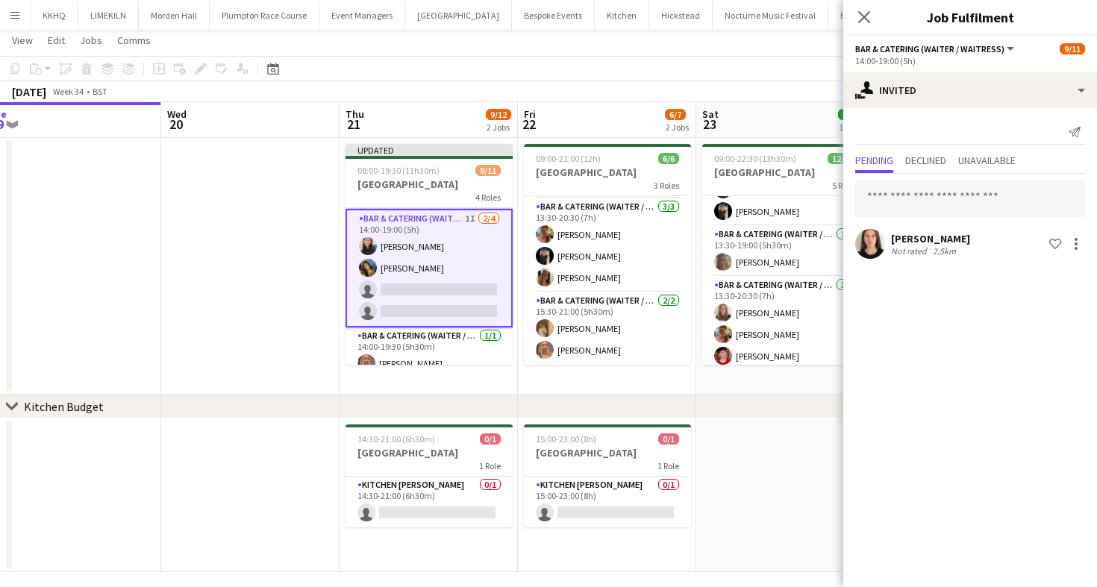
click at [532, 81] on app-toolbar "Copy Paste Paste Command V Paste with crew Command Shift V Paste linked Job [GE…" at bounding box center [548, 68] width 1097 height 25
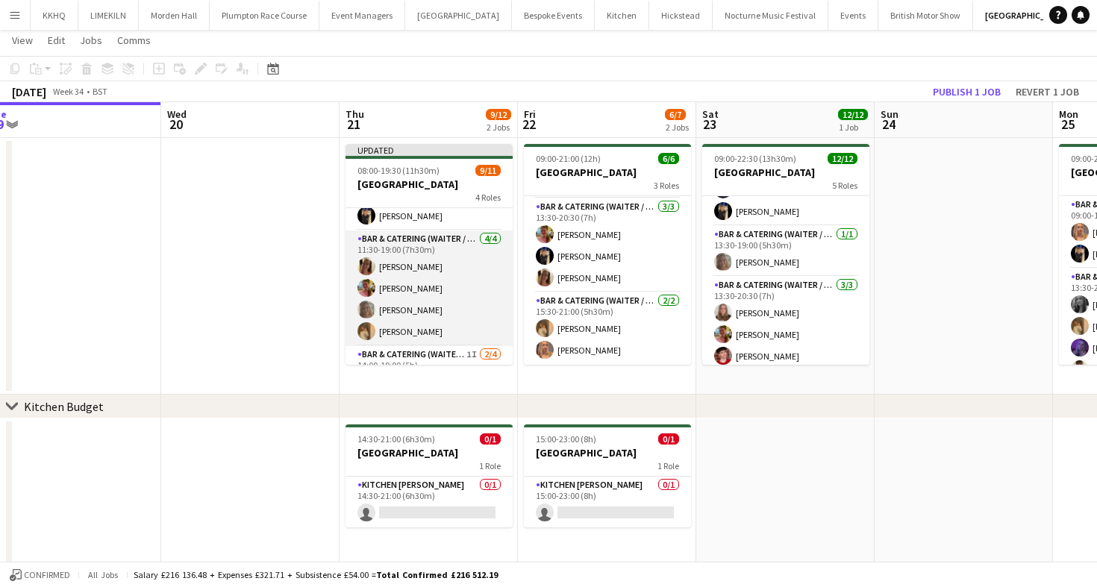
scroll to position [38, 0]
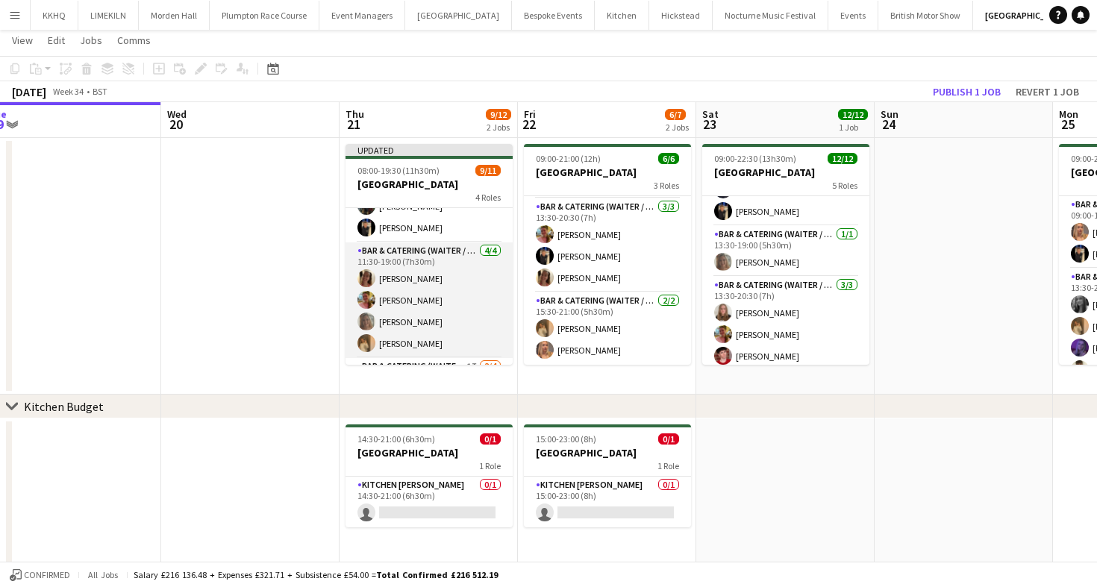
click at [419, 269] on app-card-role "Bar & Catering (Waiter / waitress) [DATE] 11:30-19:00 (7h30m) [PERSON_NAME] [PE…" at bounding box center [428, 301] width 167 height 116
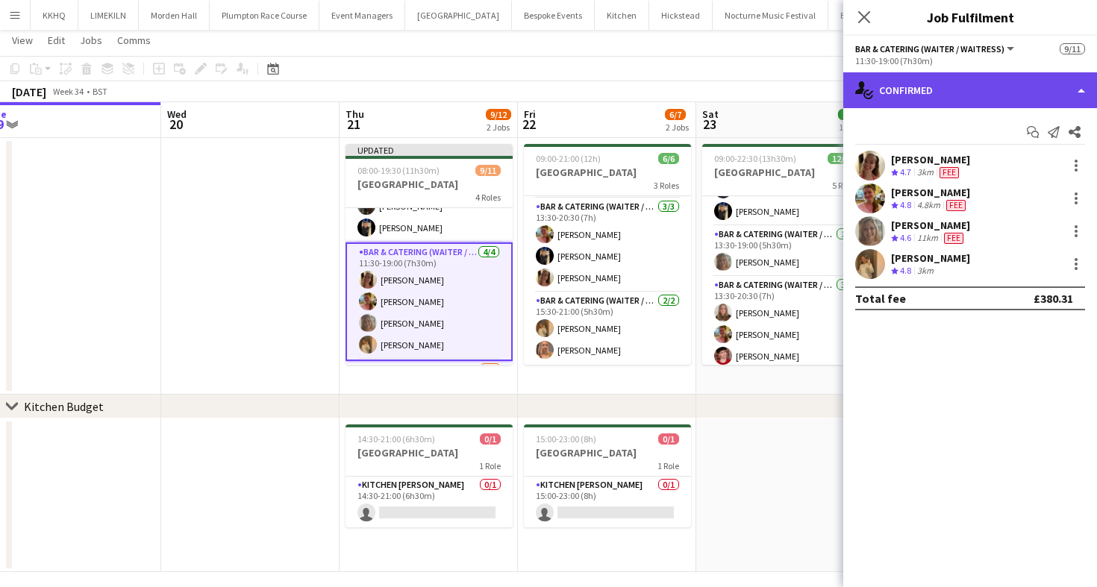
click at [1013, 84] on div "single-neutral-actions-check-2 Confirmed" at bounding box center [970, 90] width 254 height 36
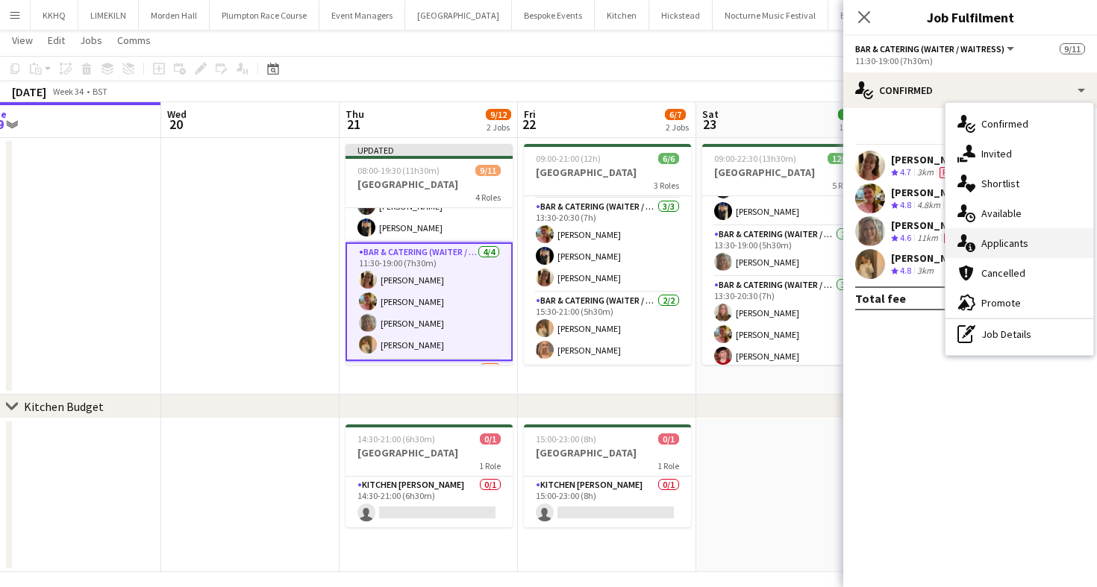
click at [1025, 237] on div "single-neutral-actions-information Applicants" at bounding box center [1019, 243] width 148 height 30
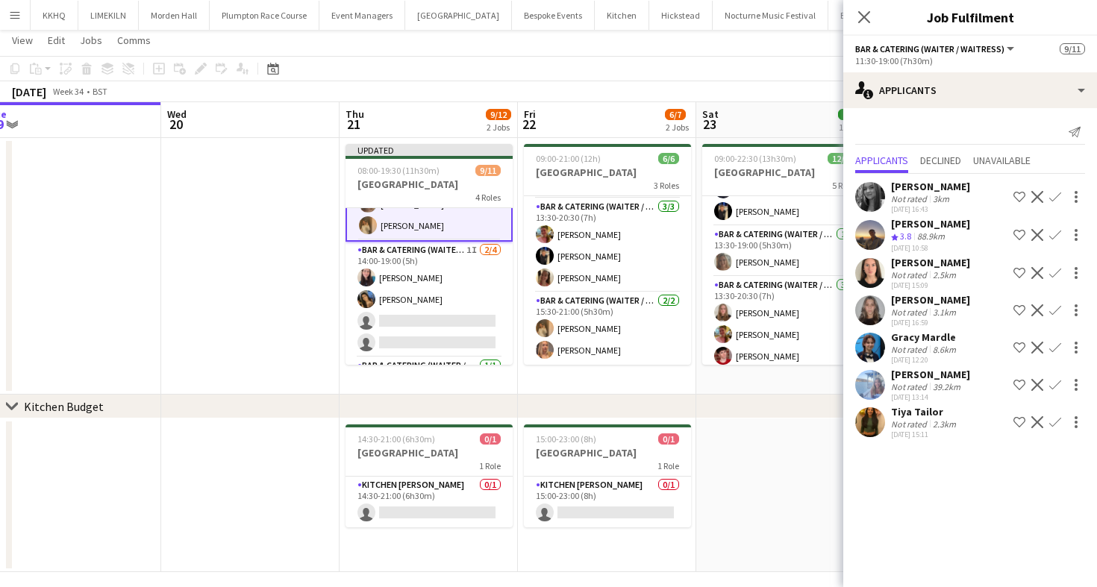
scroll to position [201, 0]
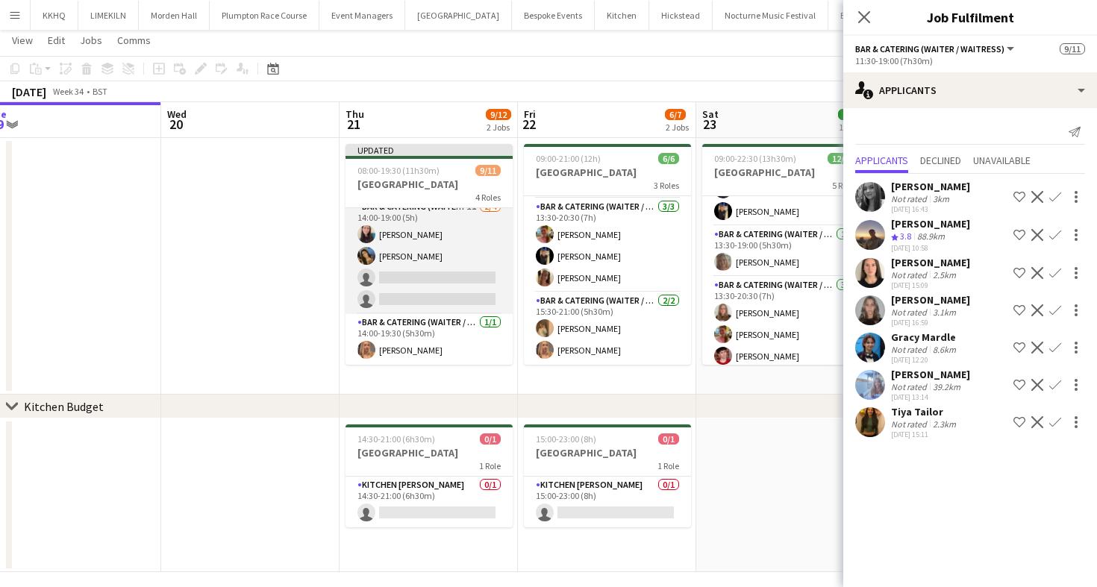
click at [419, 267] on app-card-role "Bar & Catering (Waiter / waitress) 1I [DATE] 14:00-19:00 (5h) [PERSON_NAME] [PE…" at bounding box center [428, 256] width 167 height 116
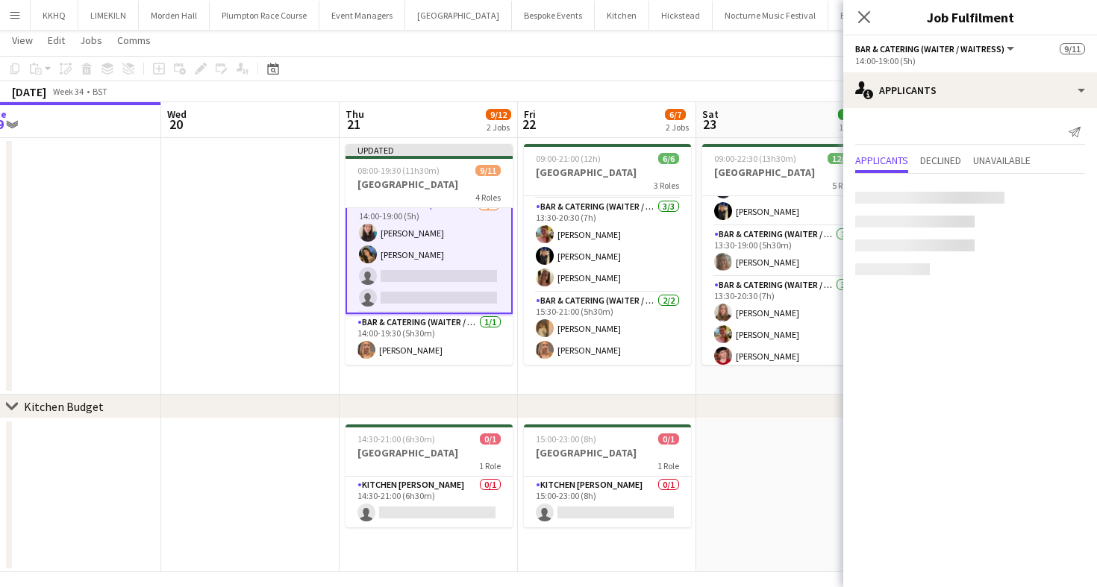
scroll to position [199, 0]
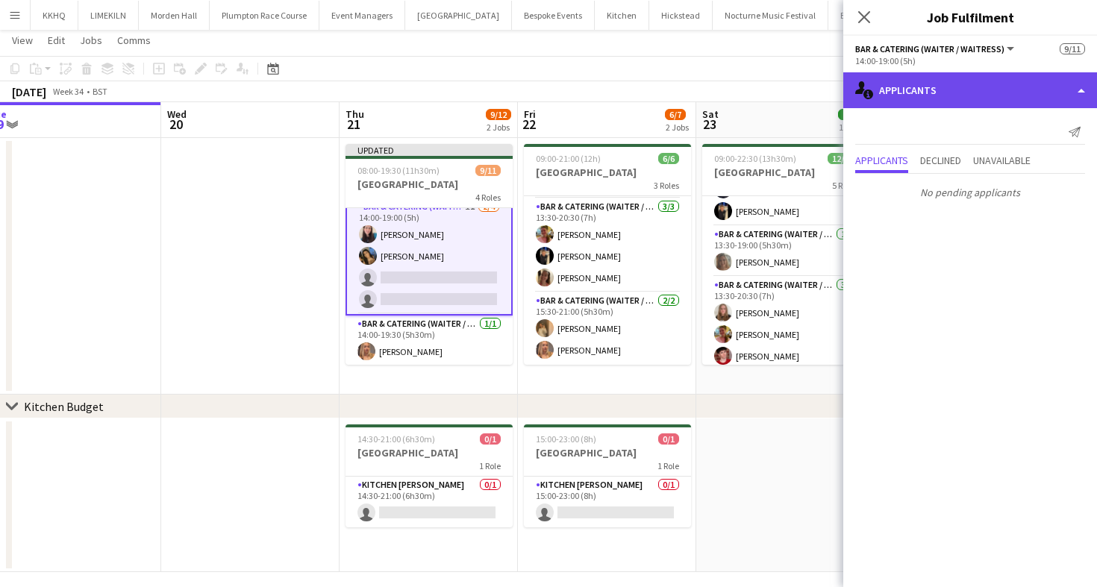
click at [987, 98] on div "single-neutral-actions-information Applicants" at bounding box center [970, 90] width 254 height 36
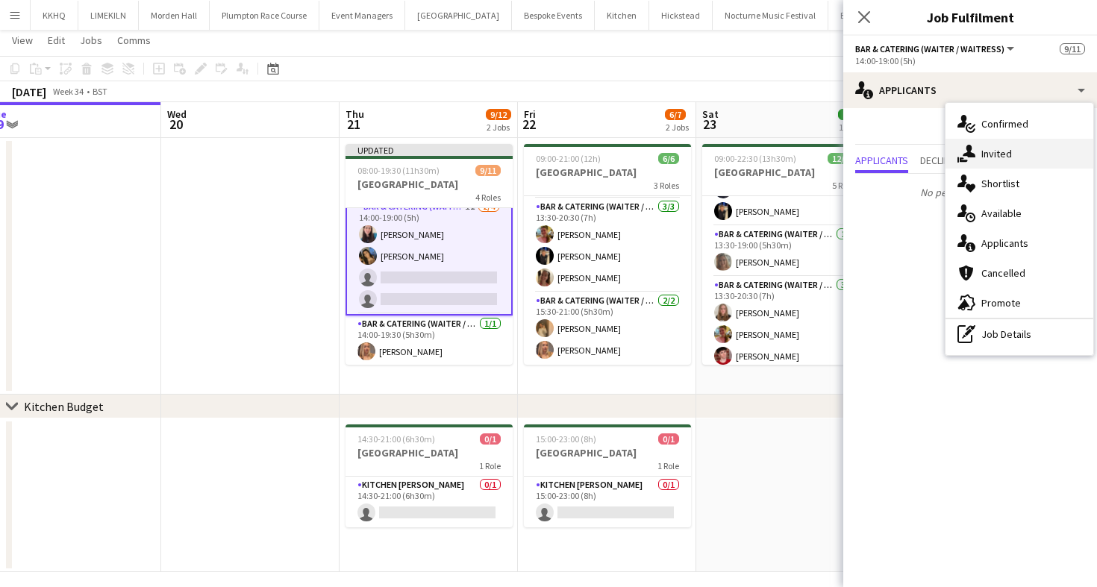
click at [1005, 154] on div "single-neutral-actions-share-1 Invited" at bounding box center [1019, 154] width 148 height 30
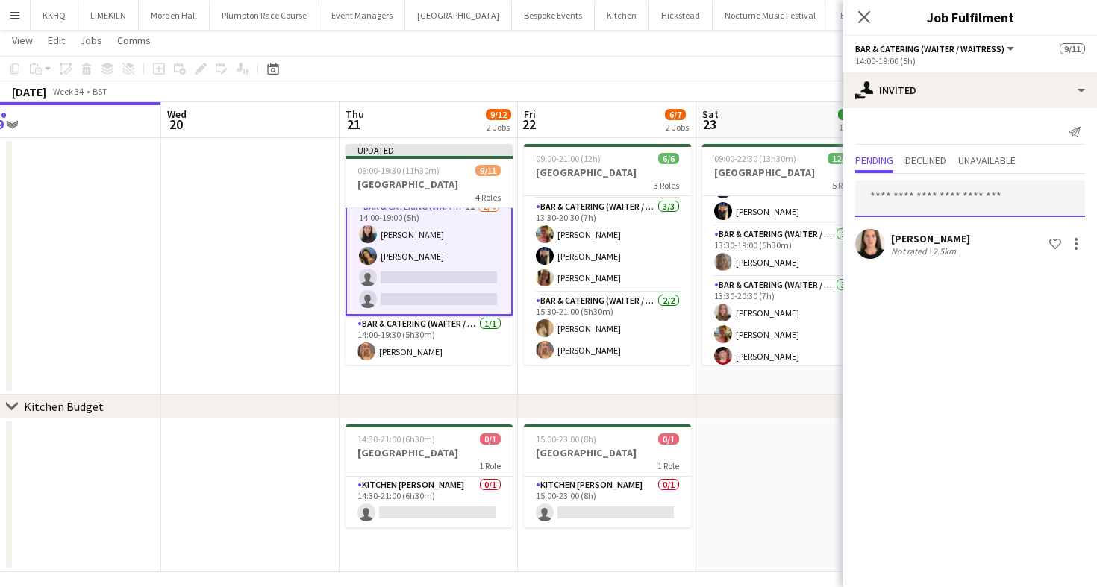
click at [934, 195] on input "text" at bounding box center [970, 198] width 230 height 37
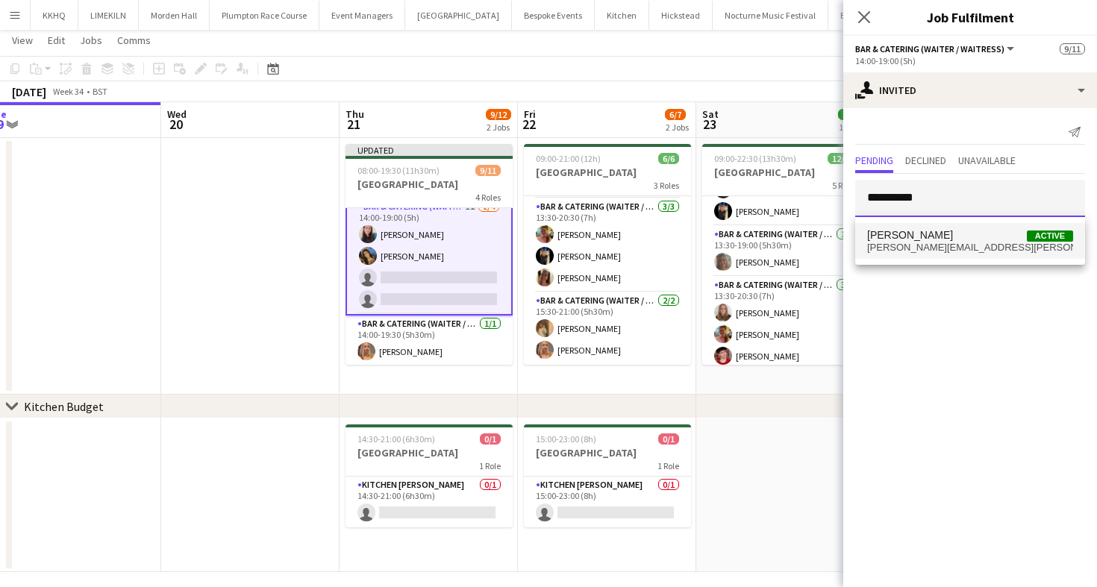
type input "**********"
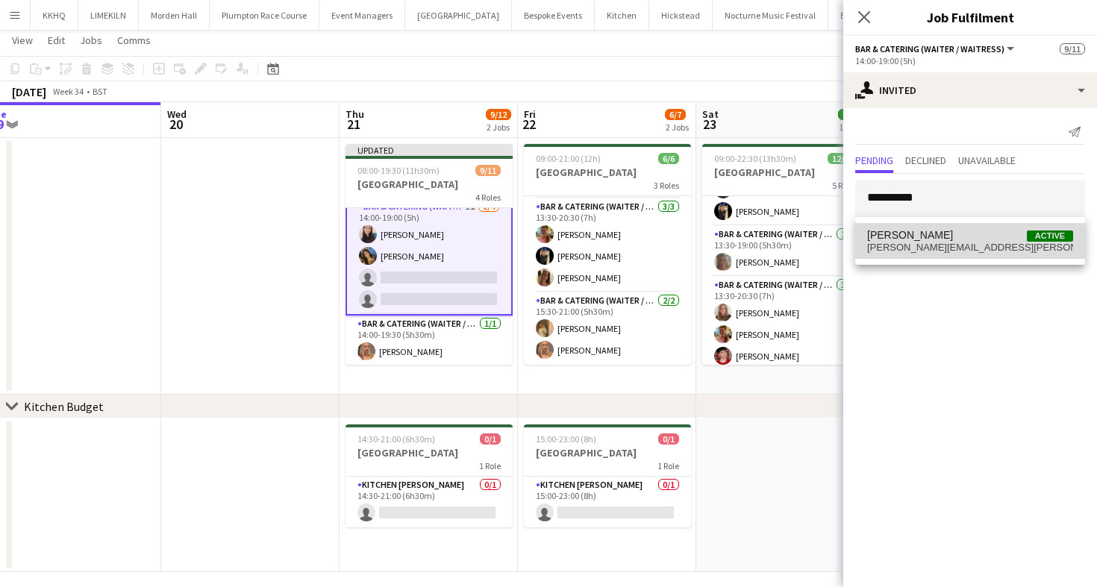
click at [939, 240] on span "[PERSON_NAME] Active" at bounding box center [970, 235] width 206 height 13
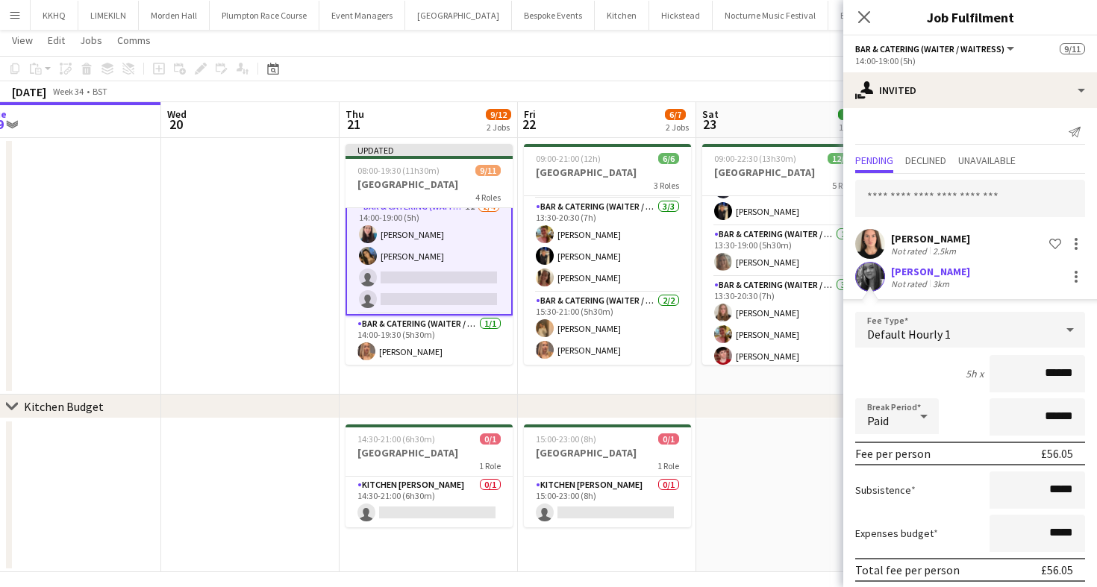
scroll to position [58, 0]
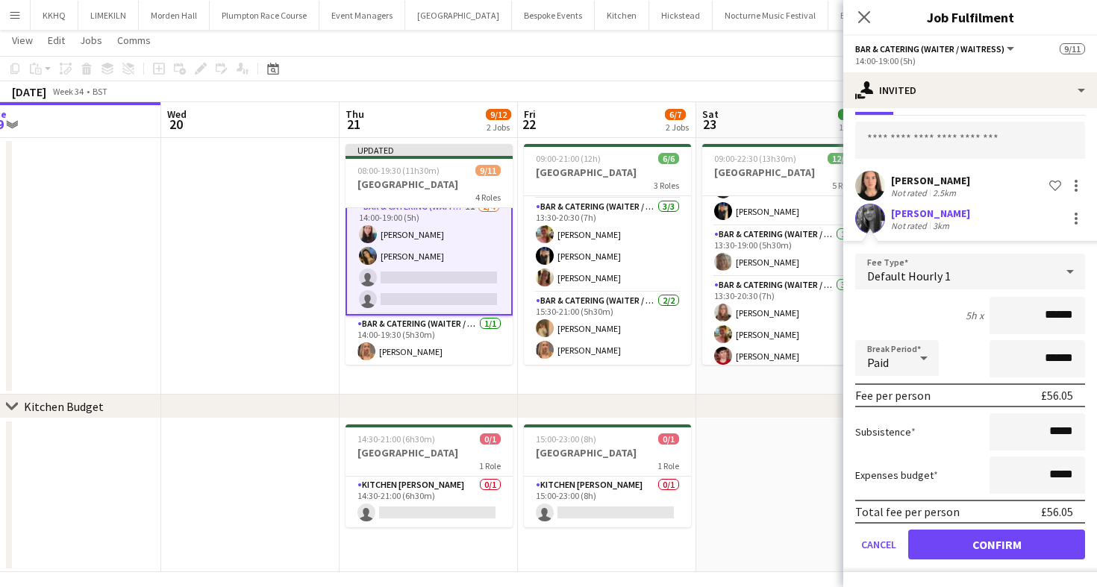
click at [930, 528] on form "Fee Type Default Hourly 1 5h x ****** Break Period Paid ****** Fee per person £…" at bounding box center [970, 413] width 254 height 319
click at [933, 534] on button "Confirm" at bounding box center [996, 545] width 177 height 30
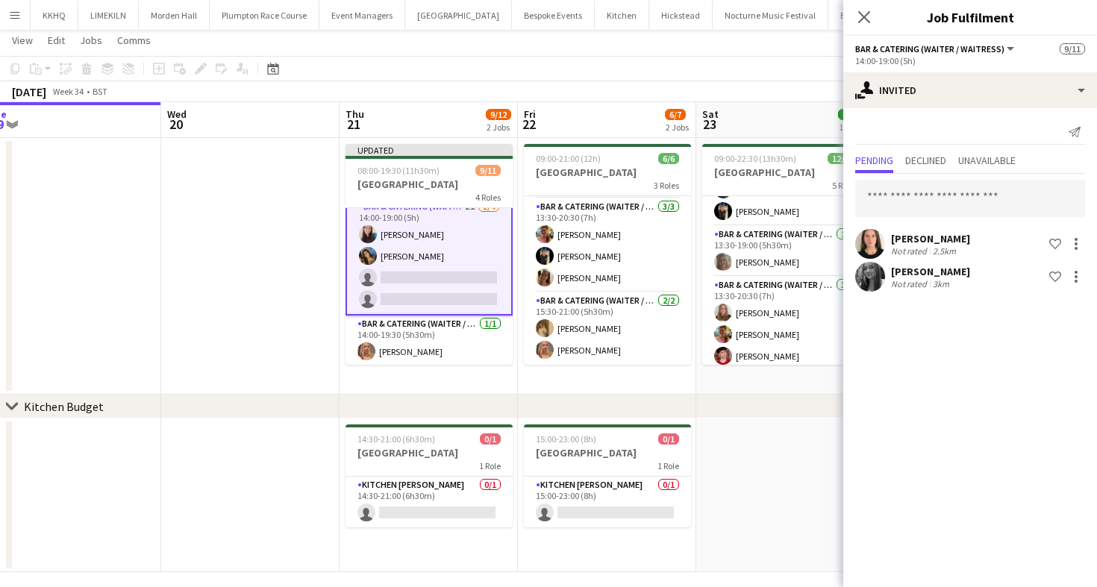
scroll to position [0, 0]
click at [758, 38] on app-page-menu "View Day view expanded Day view collapsed Month view Date picker Jump to [DATE]…" at bounding box center [548, 42] width 1097 height 28
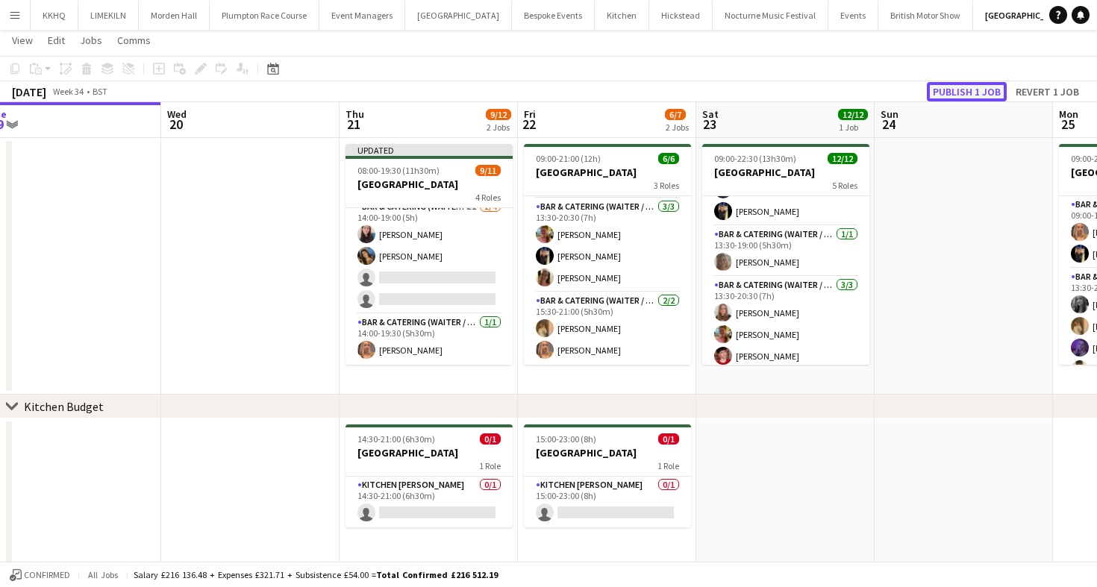
click at [954, 98] on button "Publish 1 job" at bounding box center [967, 91] width 80 height 19
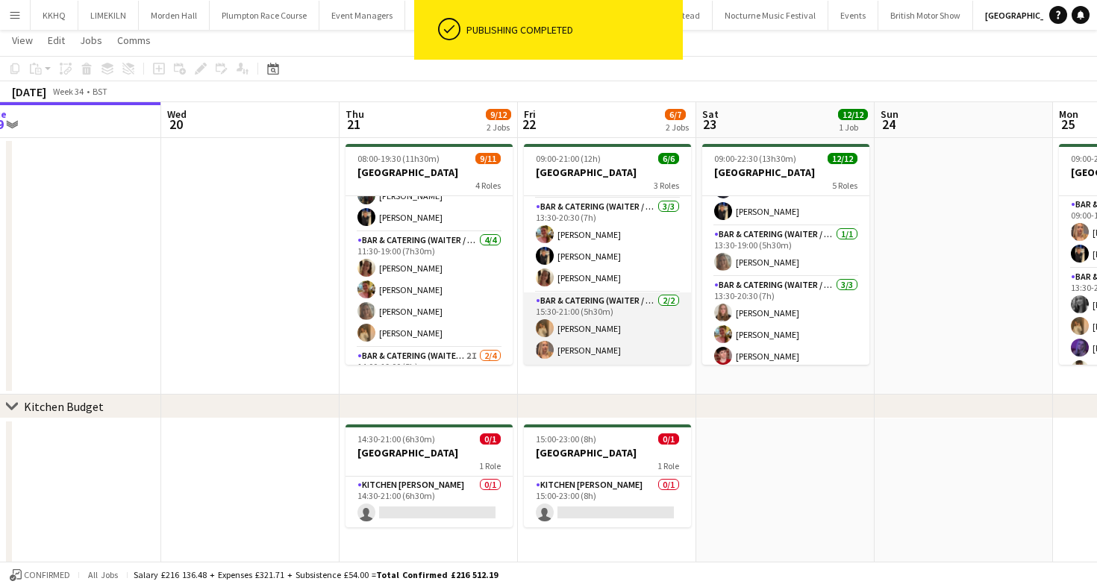
scroll to position [0, 0]
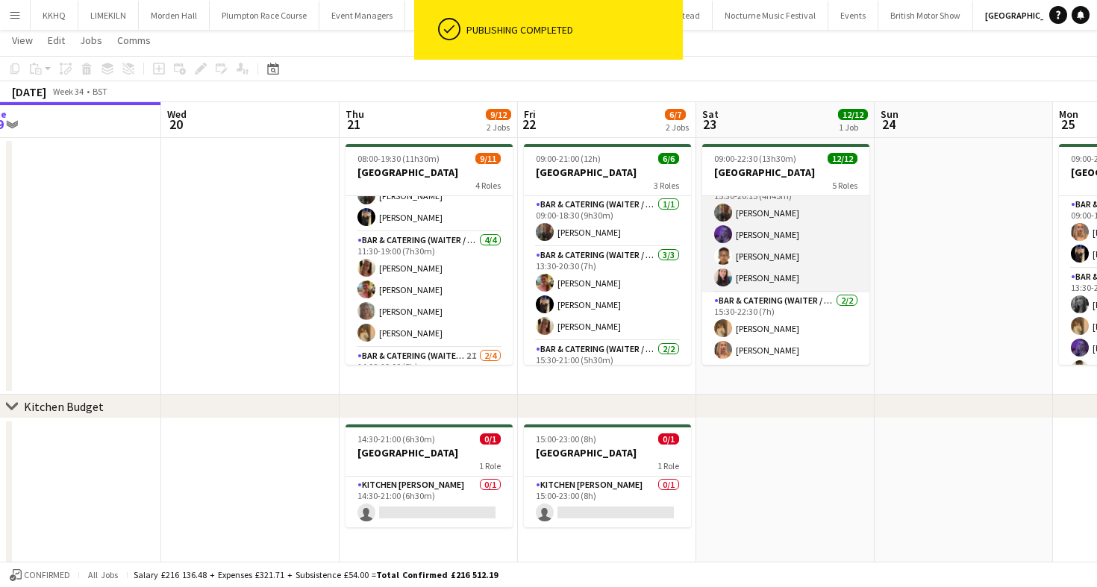
click at [810, 256] on app-card-role "Bar & Catering (Waiter / waitress) [DATE] 15:30-20:15 (4h45m) [PERSON_NAME] [PE…" at bounding box center [785, 235] width 167 height 116
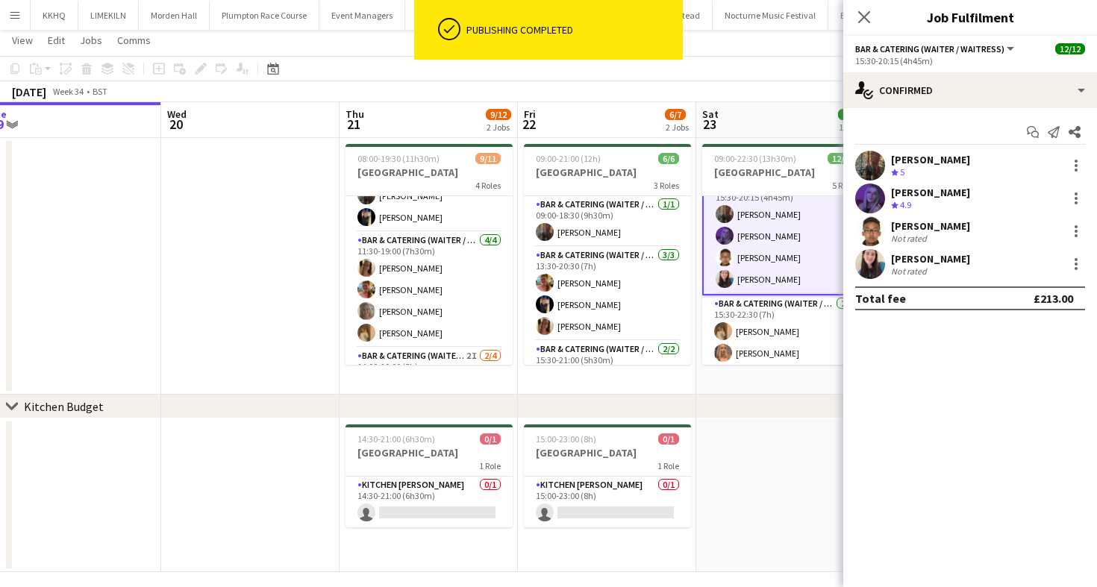
scroll to position [238, 0]
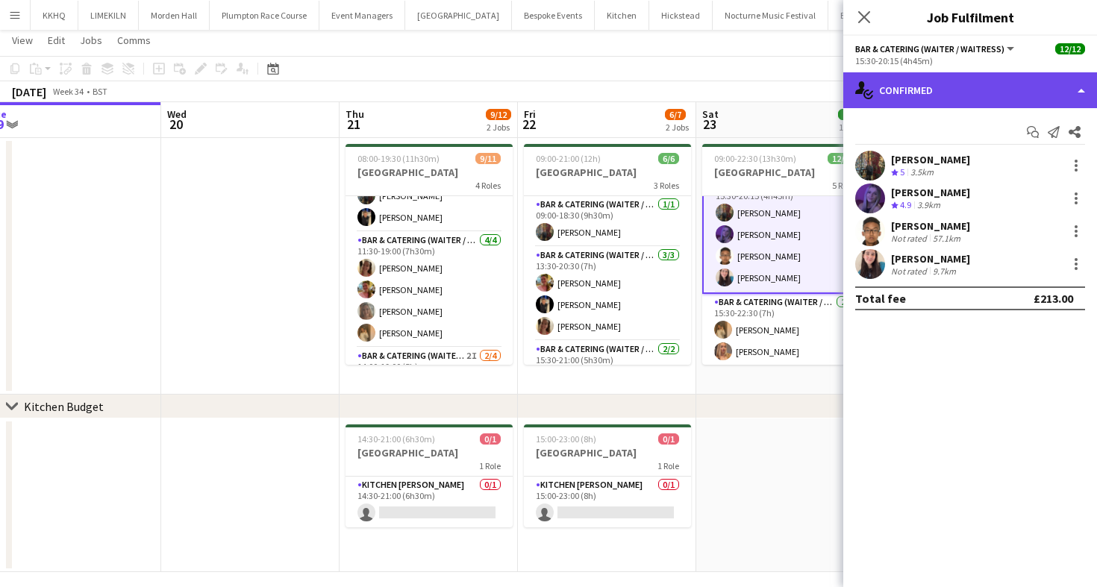
click at [987, 77] on div "single-neutral-actions-check-2 Confirmed" at bounding box center [970, 90] width 254 height 36
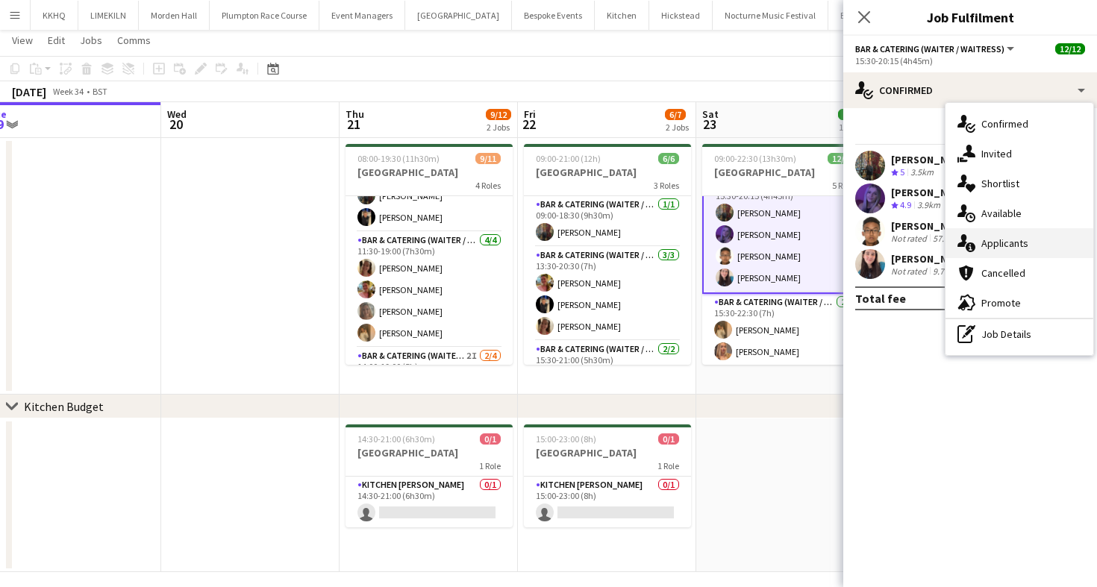
click at [1013, 241] on div "single-neutral-actions-information Applicants" at bounding box center [1019, 243] width 148 height 30
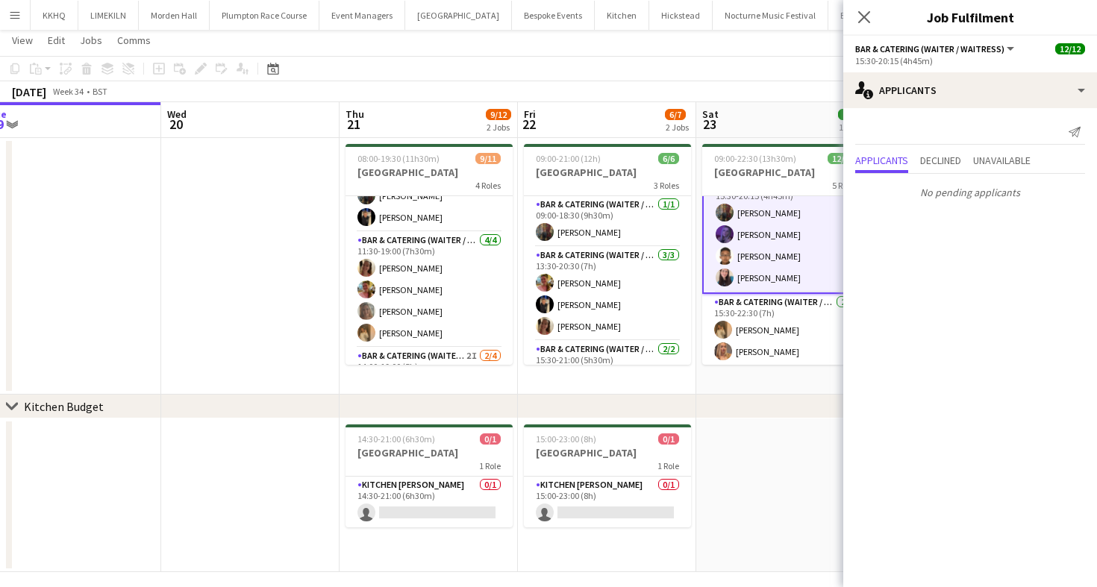
click at [718, 106] on app-board-header-date "Sat 23 12/12 1 Job" at bounding box center [785, 120] width 178 height 36
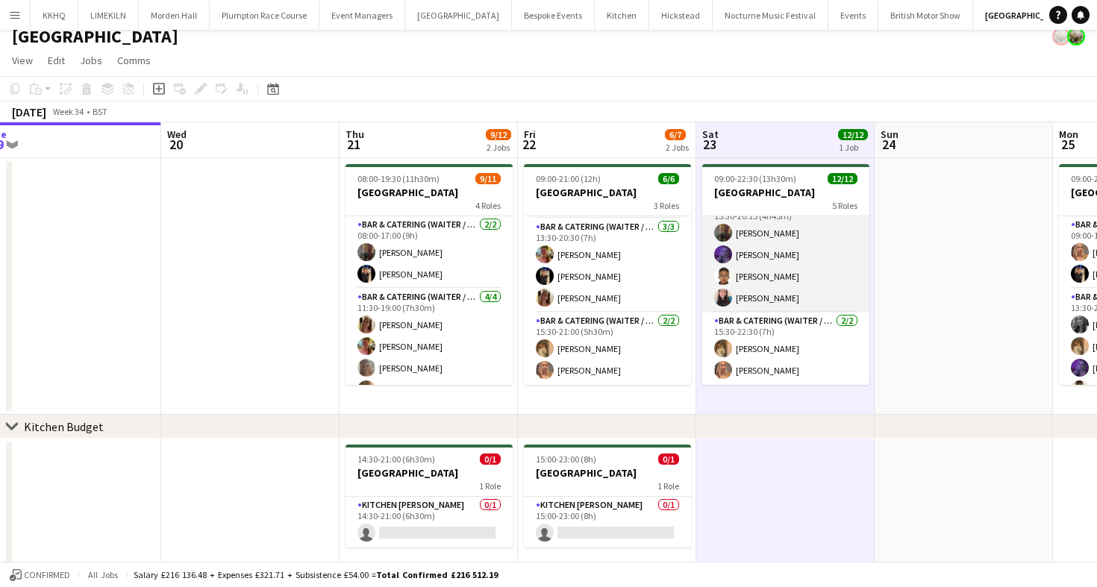
scroll to position [15, 0]
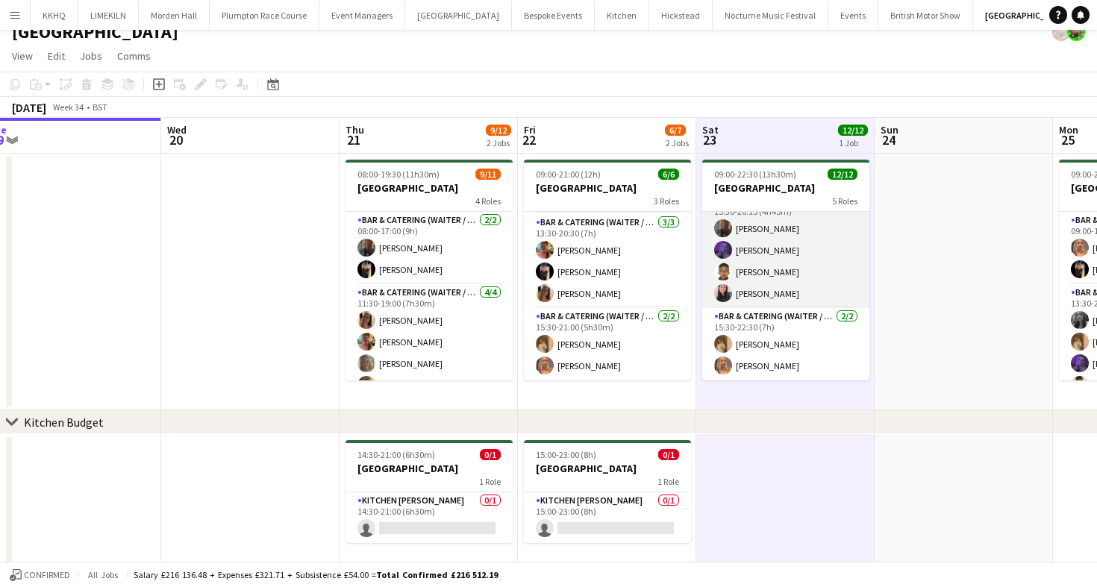
click at [773, 270] on app-card-role "Bar & Catering (Waiter / waitress) [DATE] 15:30-20:15 (4h45m) [PERSON_NAME] [PE…" at bounding box center [785, 251] width 167 height 116
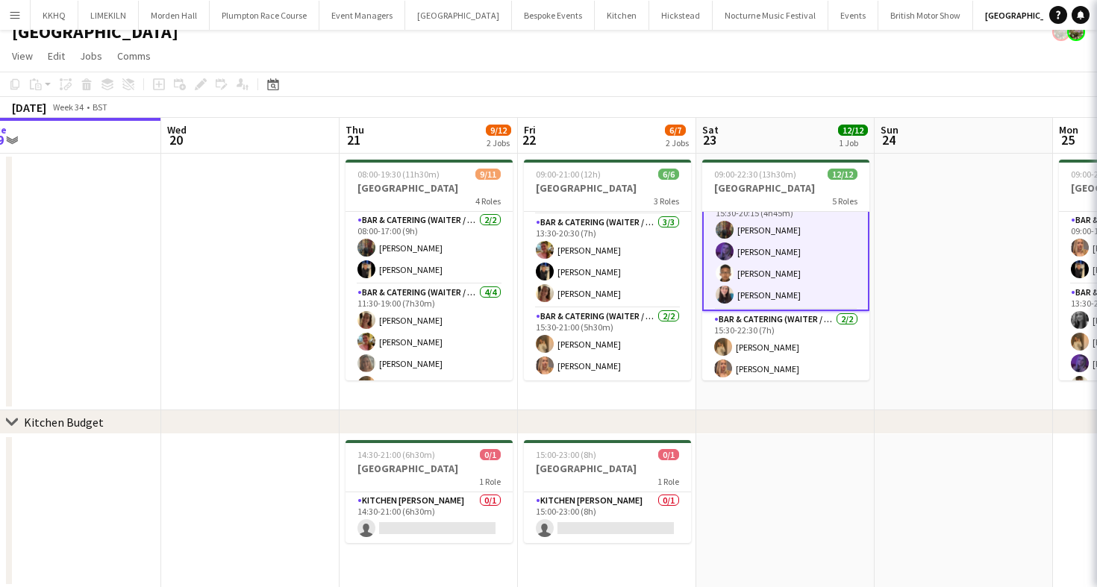
scroll to position [238, 0]
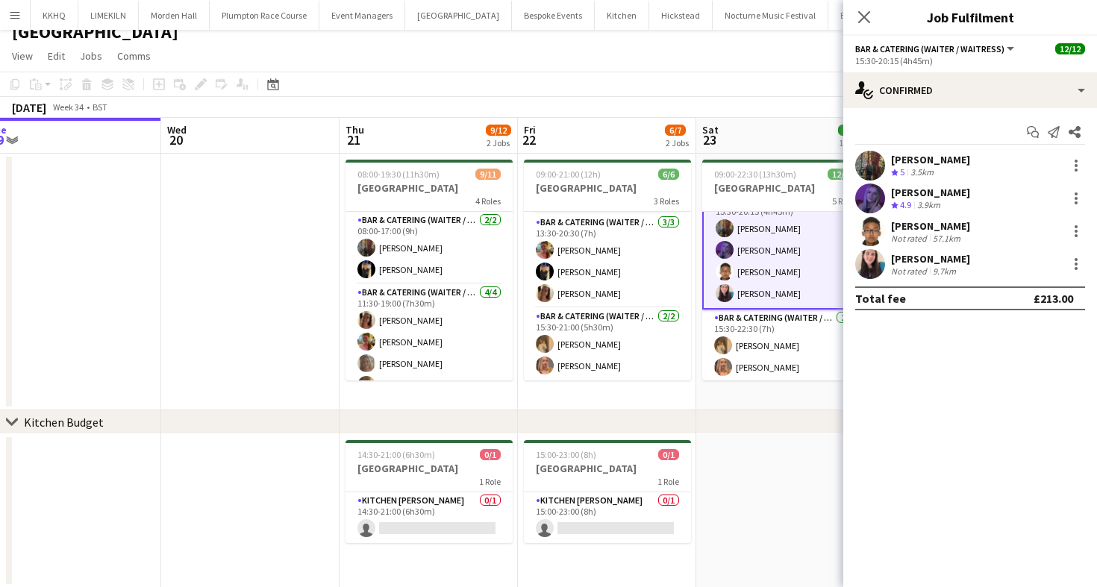
click at [781, 118] on app-board-header-date "Sat 23 12/12 1 Job" at bounding box center [785, 136] width 178 height 36
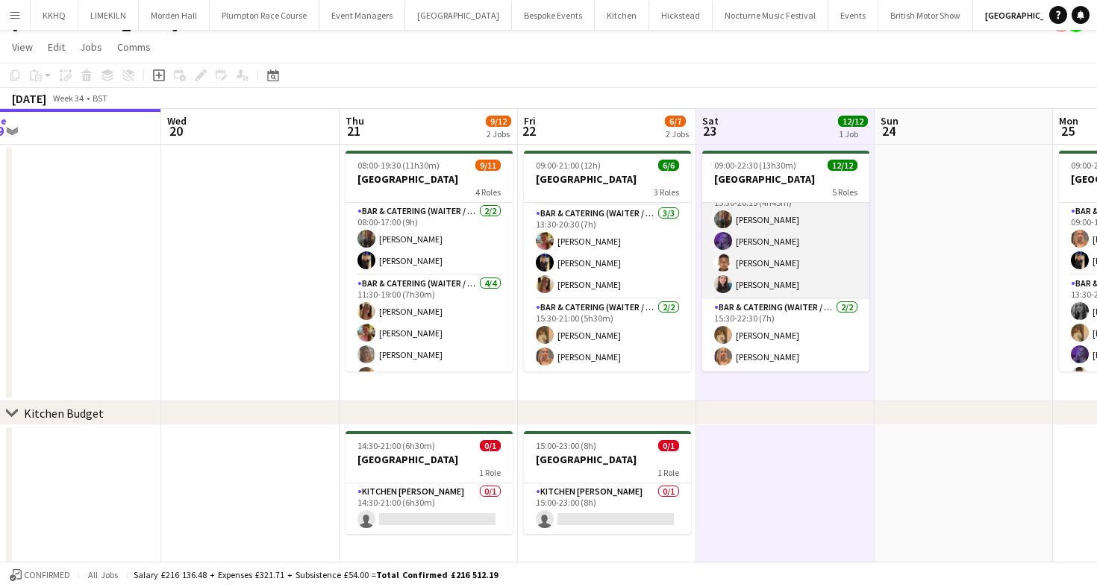
scroll to position [28, 0]
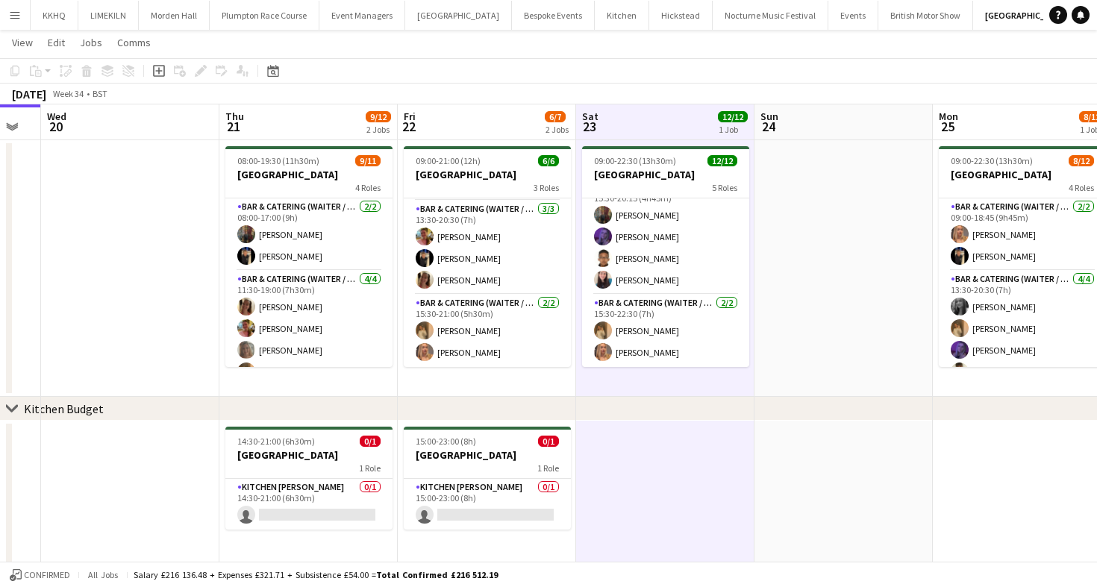
click at [860, 214] on app-date-cell at bounding box center [843, 268] width 178 height 257
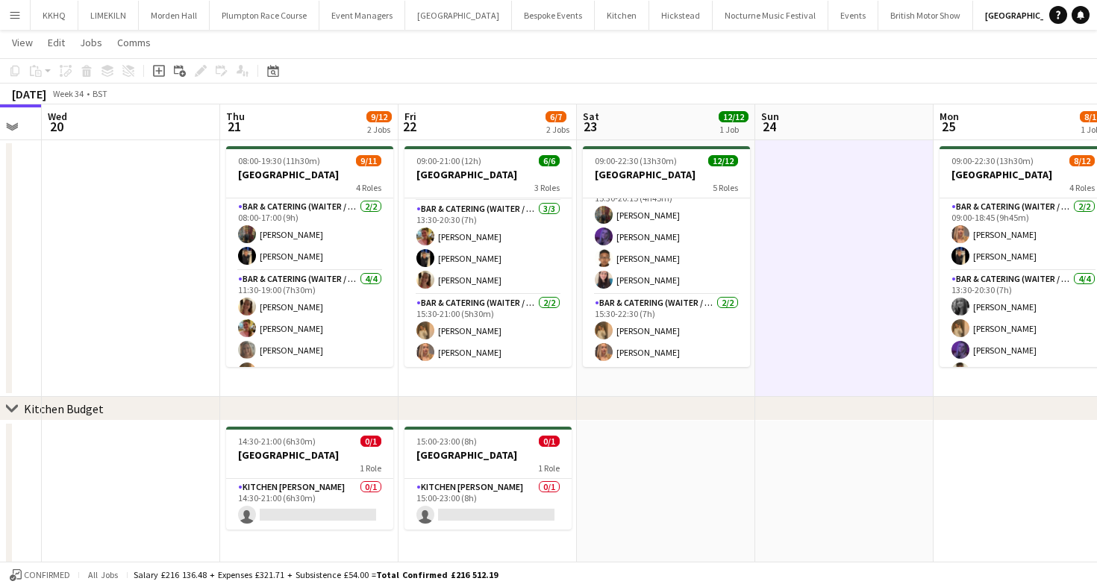
click at [837, 69] on app-toolbar "Copy Paste Paste Command V Paste with crew Command Shift V Paste linked Job [GE…" at bounding box center [548, 70] width 1097 height 25
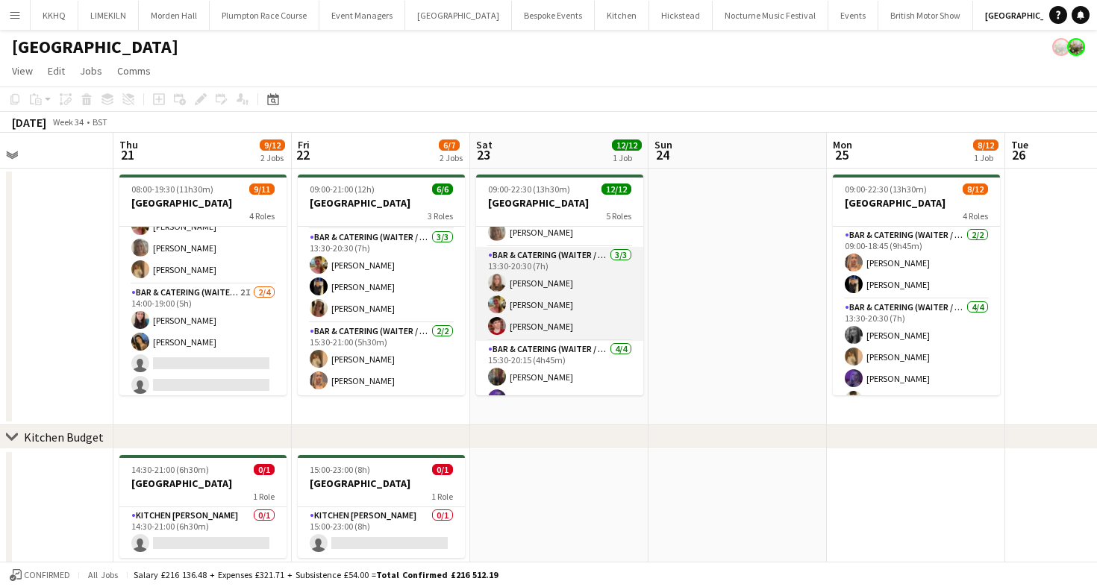
scroll to position [0, 0]
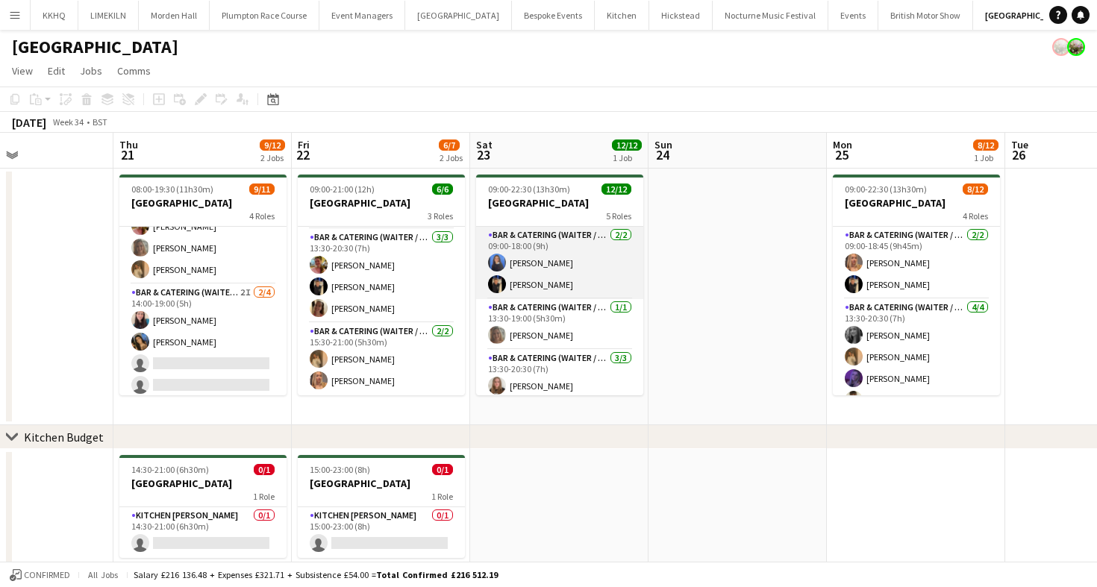
click at [530, 258] on app-card-role "Bar & Catering (Waiter / waitress) [DATE] 09:00-18:00 (9h) Poppy [PERSON_NAME]" at bounding box center [559, 263] width 167 height 72
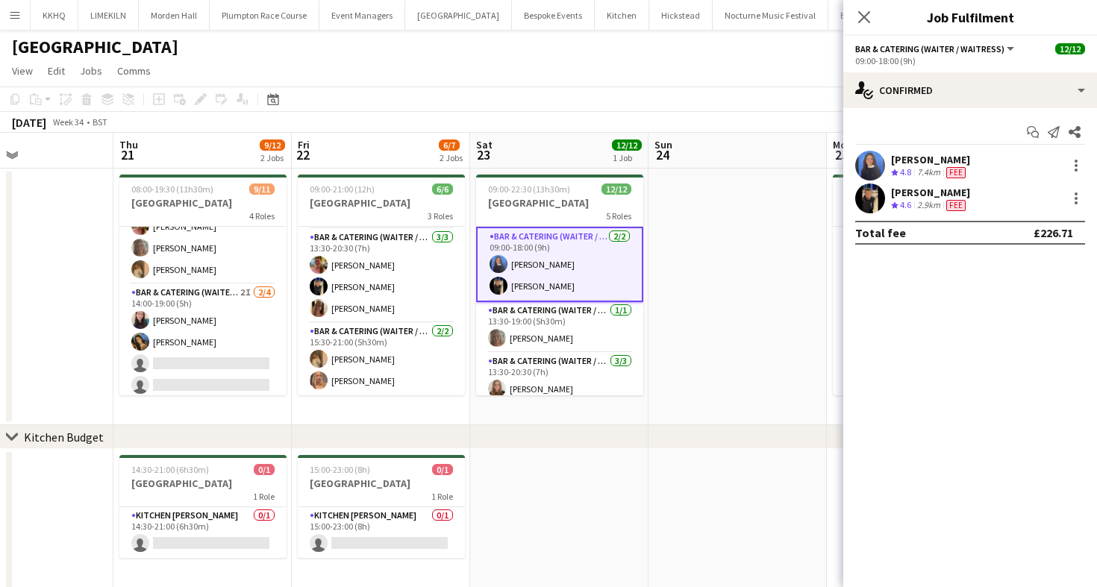
click at [929, 160] on div "[PERSON_NAME]" at bounding box center [930, 159] width 79 height 13
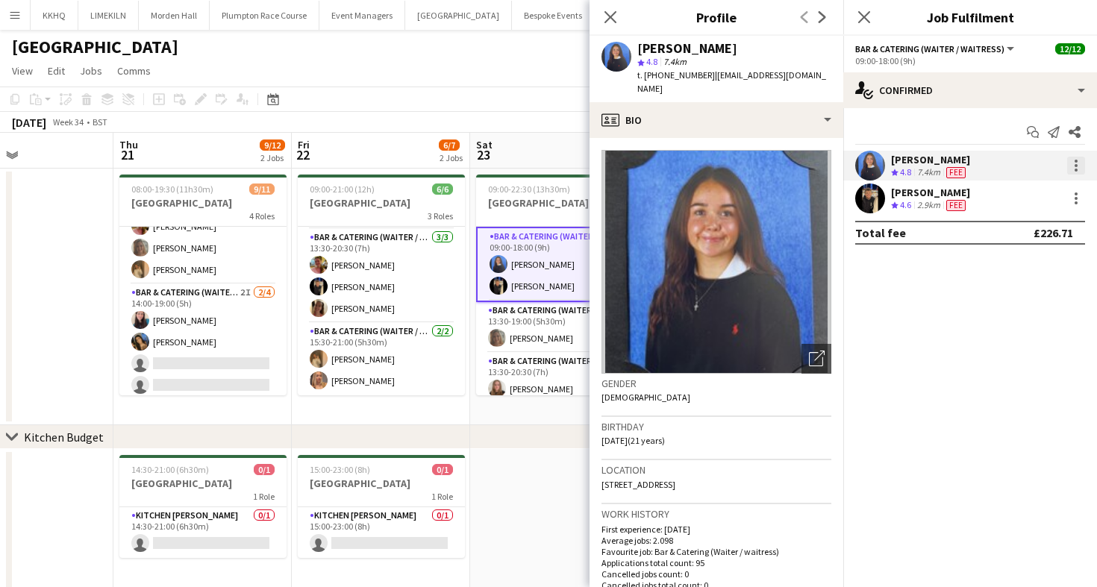
click at [1075, 162] on div at bounding box center [1076, 161] width 3 height 3
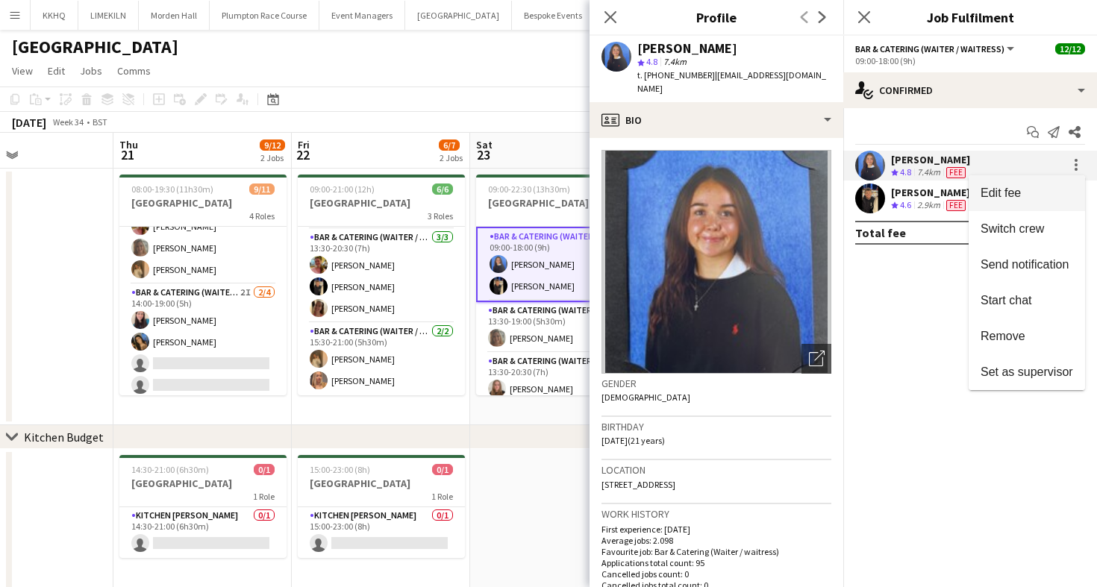
click at [1042, 196] on span "Edit fee" at bounding box center [1026, 193] width 93 height 13
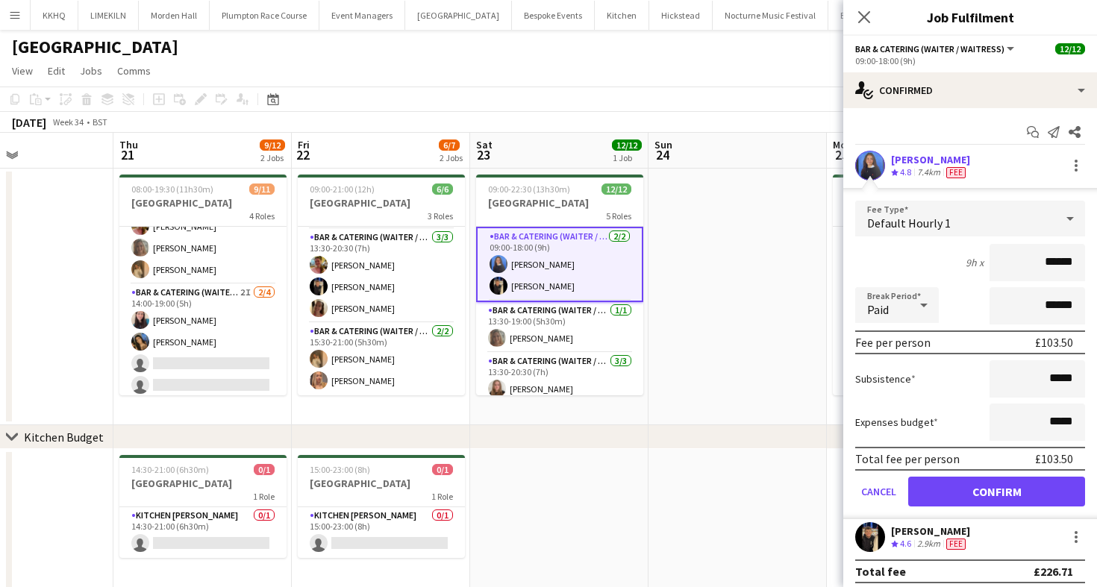
click at [891, 263] on div "9h x ******" at bounding box center [970, 262] width 230 height 37
click at [914, 153] on div "[PERSON_NAME]" at bounding box center [930, 159] width 79 height 13
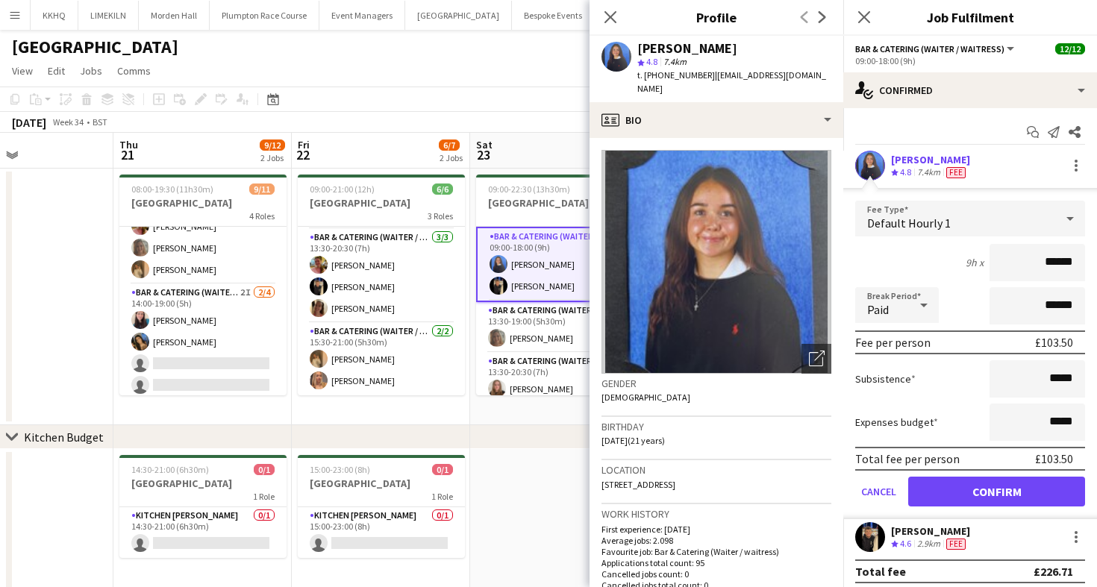
click at [530, 104] on app-toolbar "Copy Paste Paste Command V Paste with crew Command Shift V Paste linked Job [GE…" at bounding box center [548, 99] width 1097 height 25
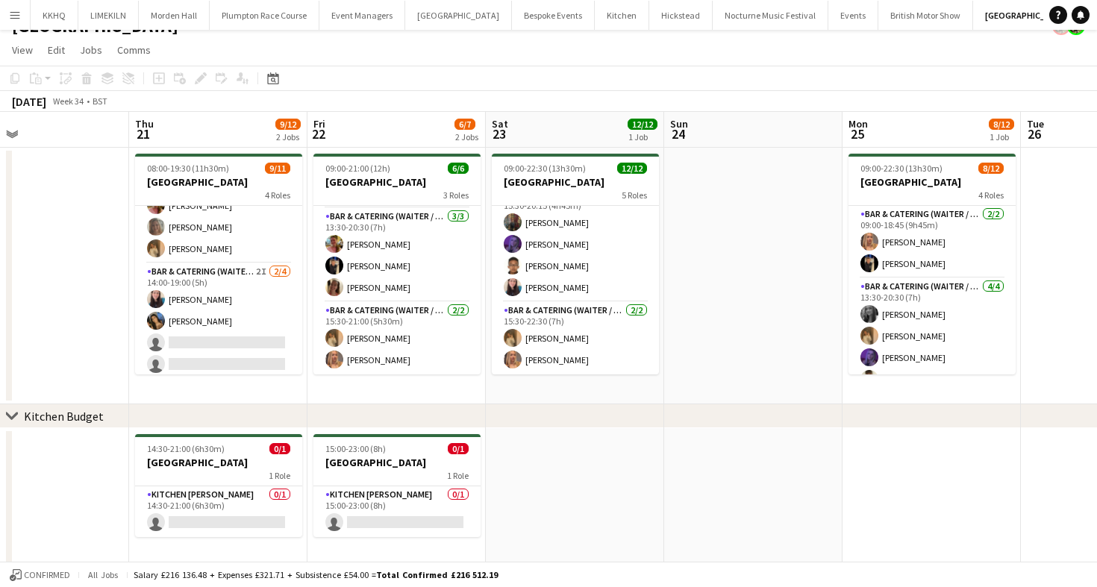
scroll to position [0, 369]
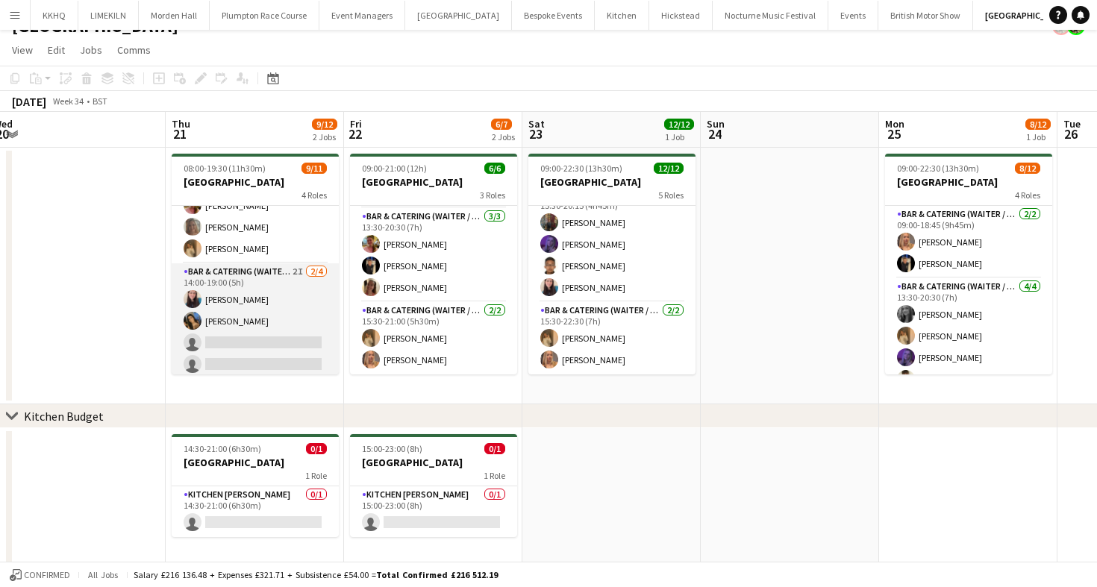
click at [250, 307] on app-card-role "Bar & Catering (Waiter / waitress) 2I [DATE] 14:00-19:00 (5h) [PERSON_NAME] [PE…" at bounding box center [255, 321] width 167 height 116
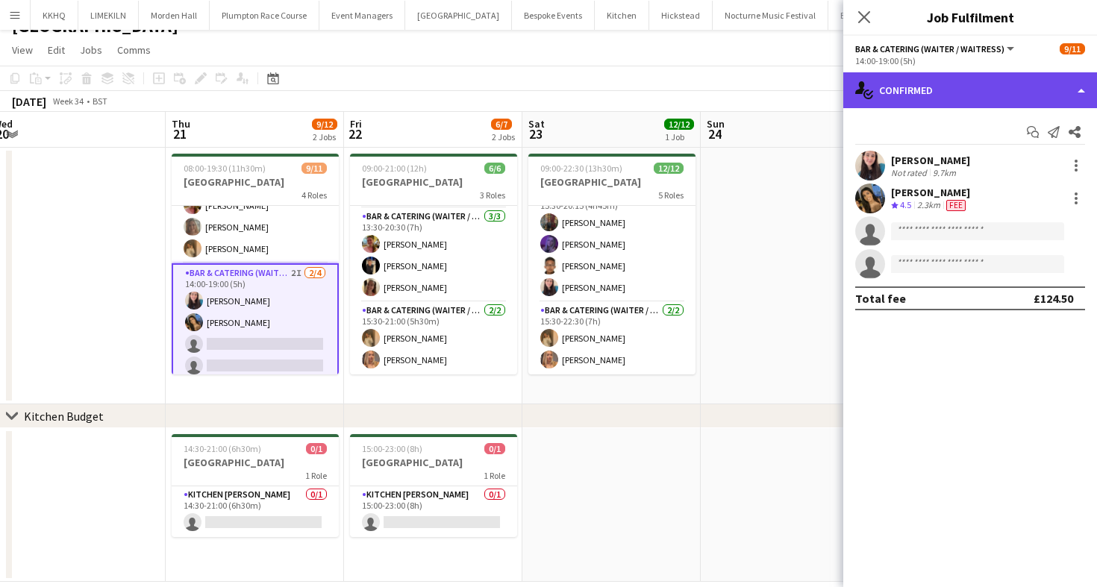
click at [898, 73] on div "single-neutral-actions-check-2 Confirmed" at bounding box center [970, 90] width 254 height 36
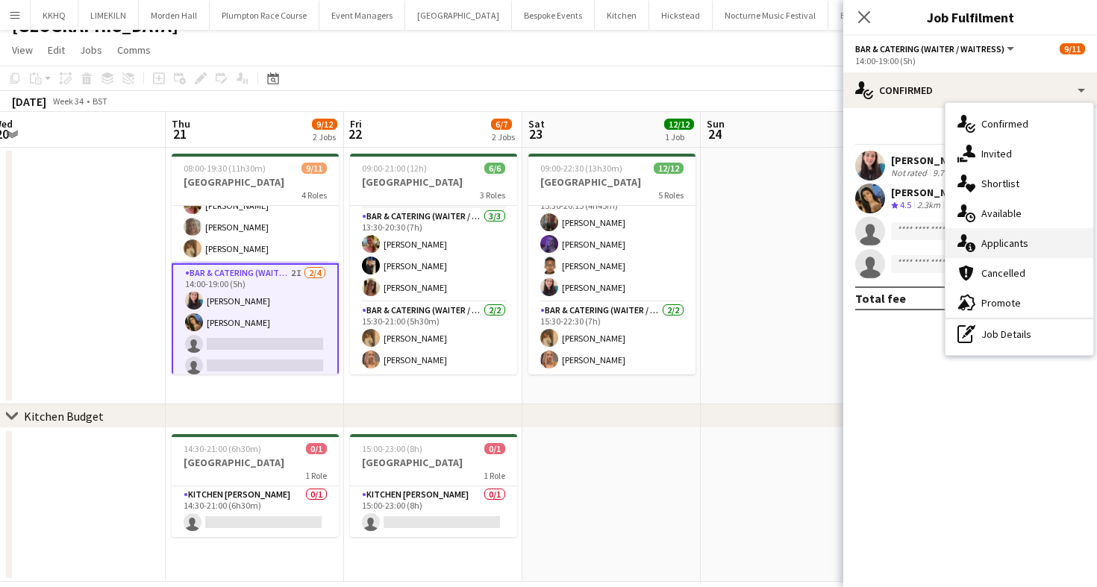
click at [992, 240] on div "single-neutral-actions-information Applicants" at bounding box center [1019, 243] width 148 height 30
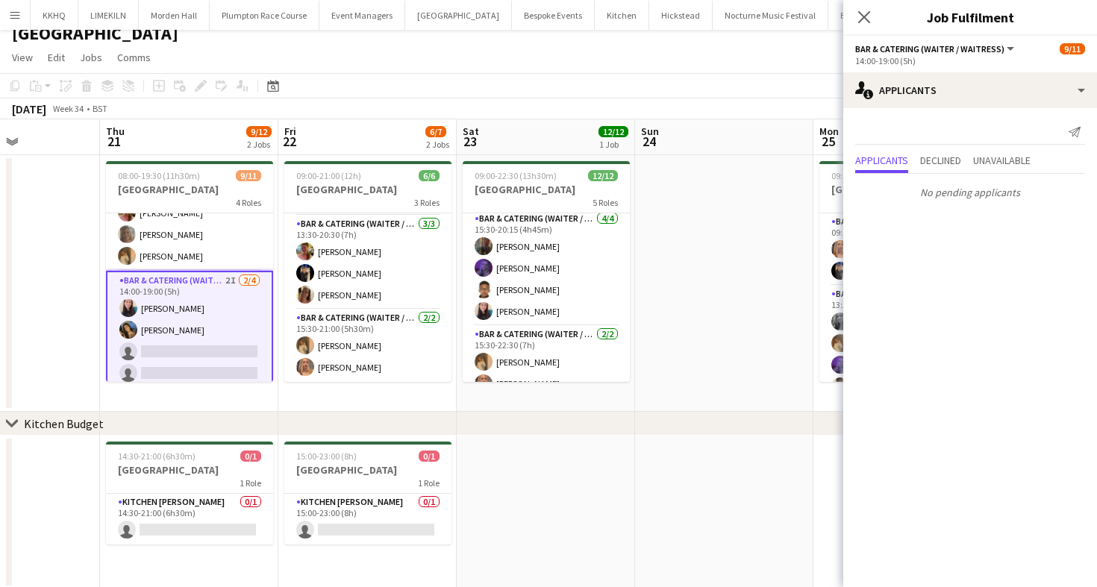
scroll to position [0, 441]
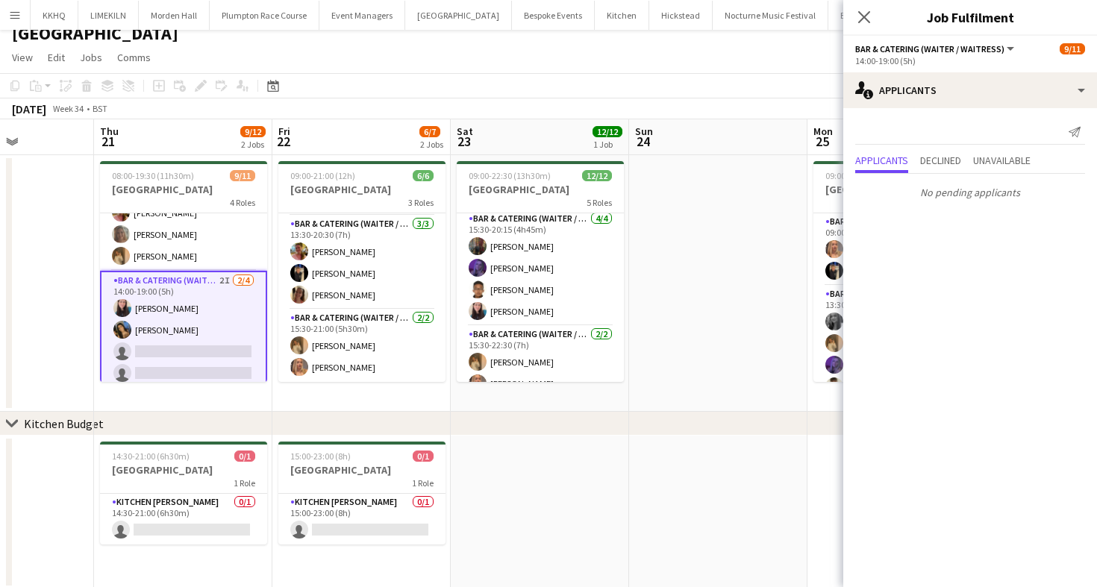
click at [637, 118] on div "[DATE] Week 34 • BST" at bounding box center [548, 108] width 1097 height 21
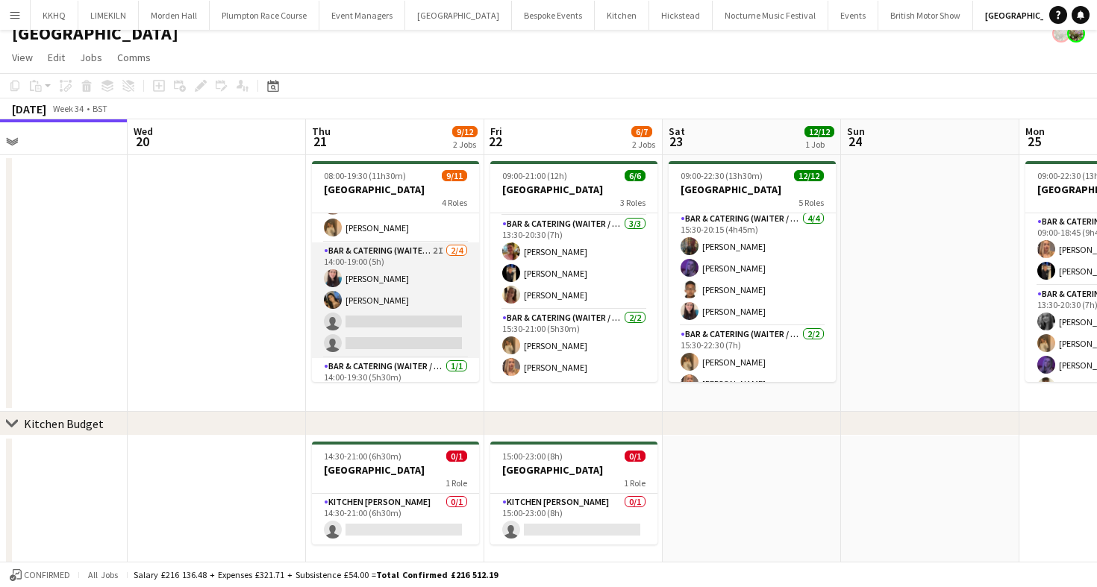
scroll to position [186, 0]
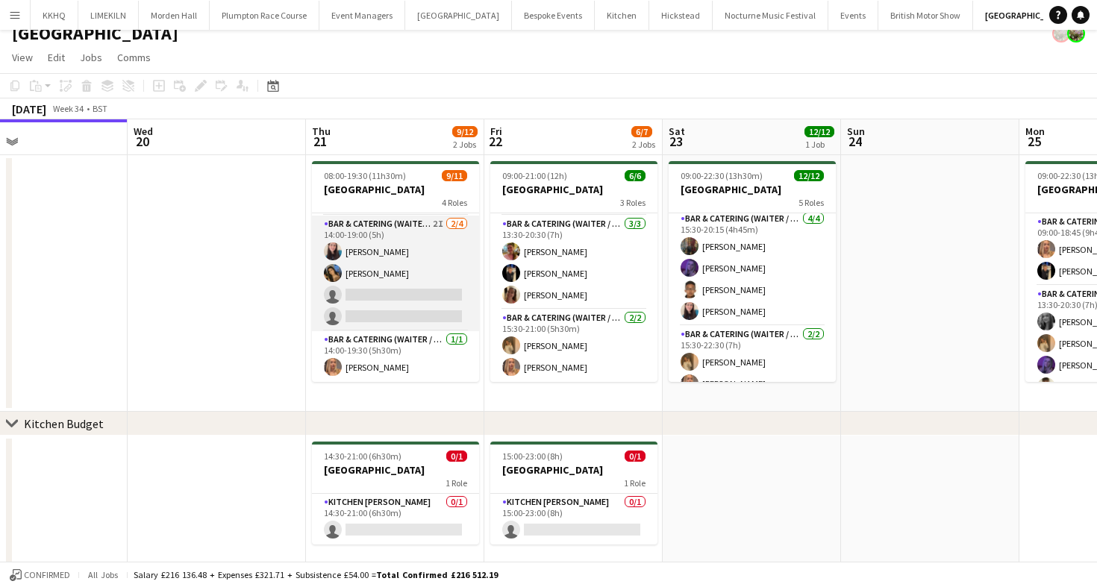
click at [390, 249] on app-card-role "Bar & Catering (Waiter / waitress) 2I [DATE] 14:00-19:00 (5h) [PERSON_NAME] [PE…" at bounding box center [395, 274] width 167 height 116
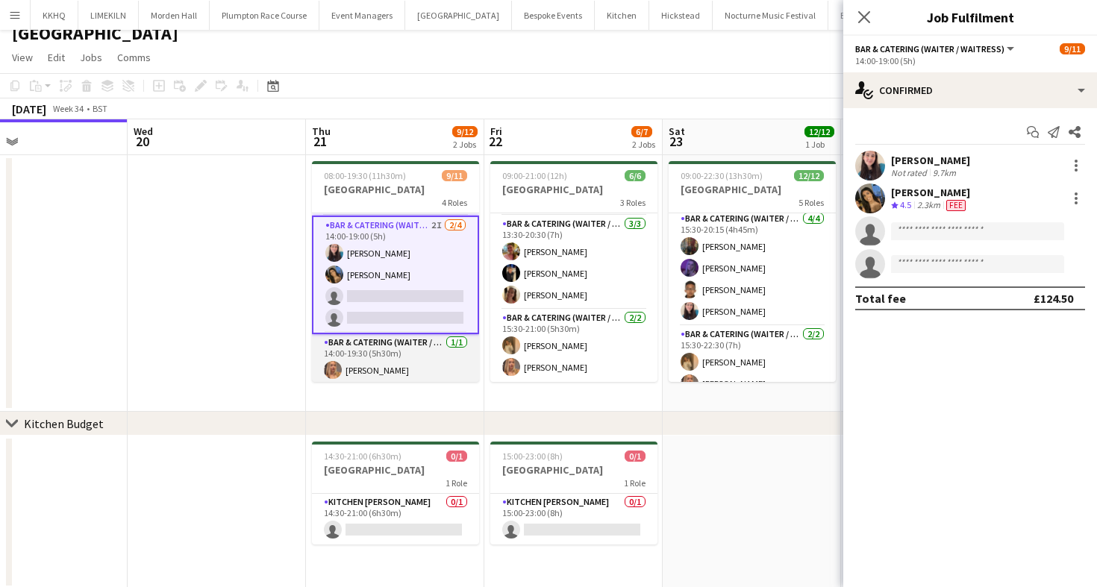
click at [362, 351] on app-card-role "Bar & Catering (Waiter / waitress) [DATE] 14:00-19:30 (5h30m) [PERSON_NAME]" at bounding box center [395, 359] width 167 height 51
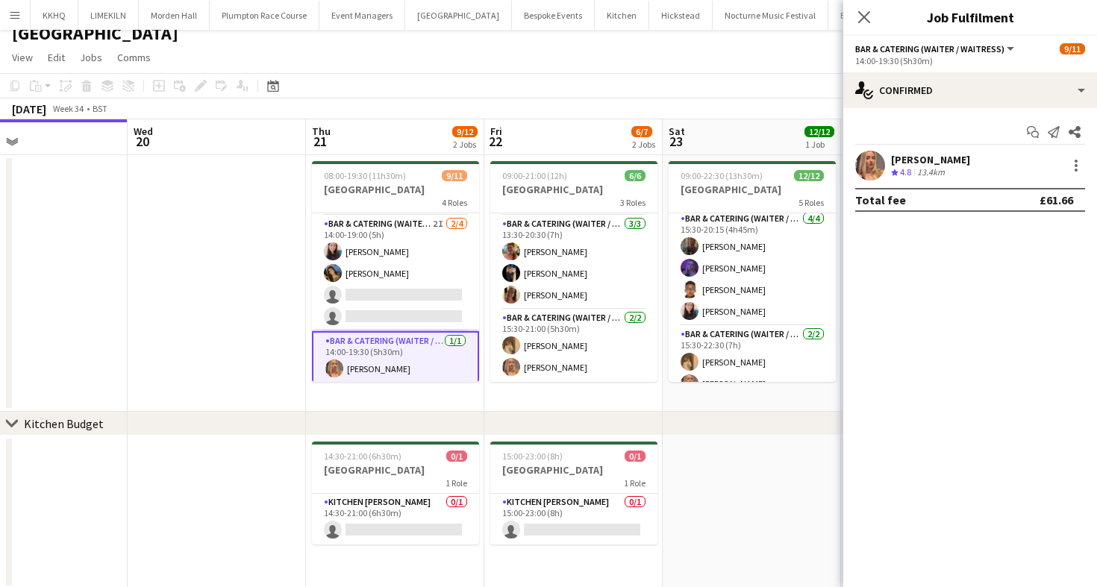
scroll to position [0, 407]
click at [1080, 163] on div at bounding box center [1076, 166] width 18 height 18
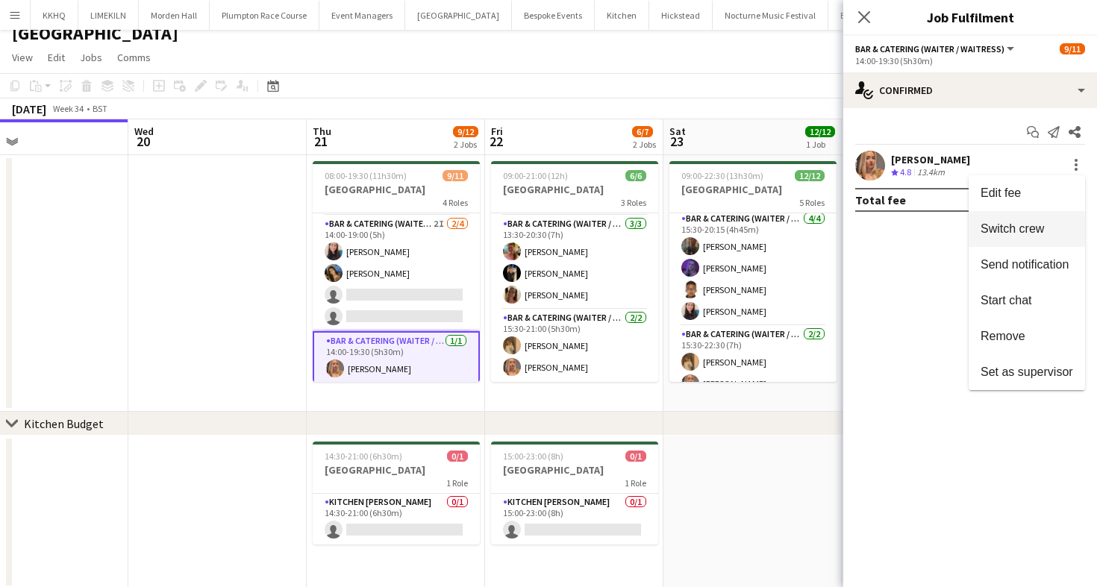
click at [1006, 234] on span "Switch crew" at bounding box center [1011, 228] width 63 height 13
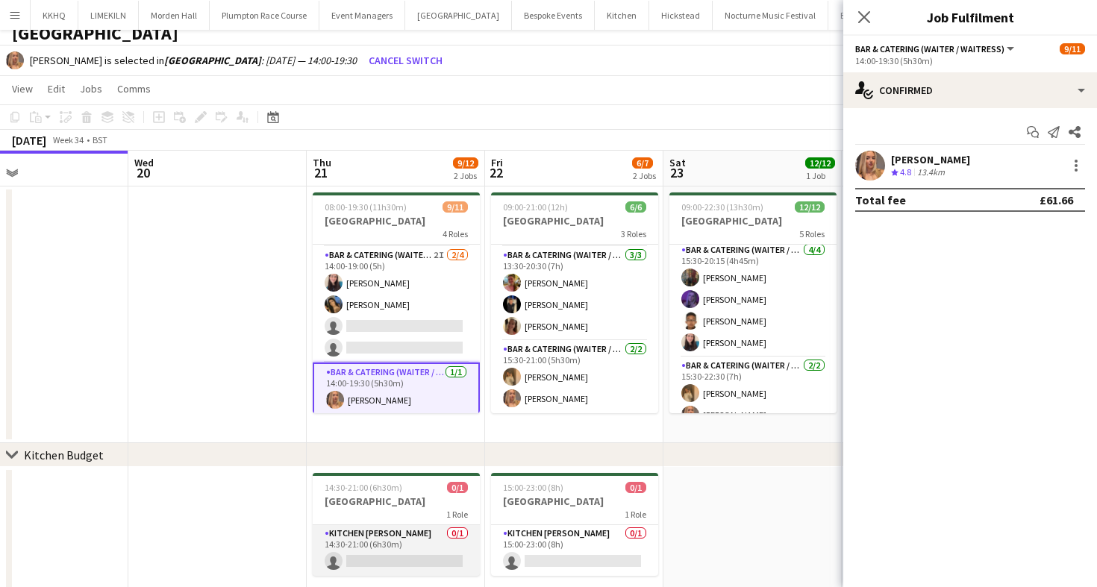
click at [390, 535] on app-card-role "Kitchen [PERSON_NAME] 0/1 14:30-21:00 (6h30m) single-neutral-actions" at bounding box center [396, 550] width 167 height 51
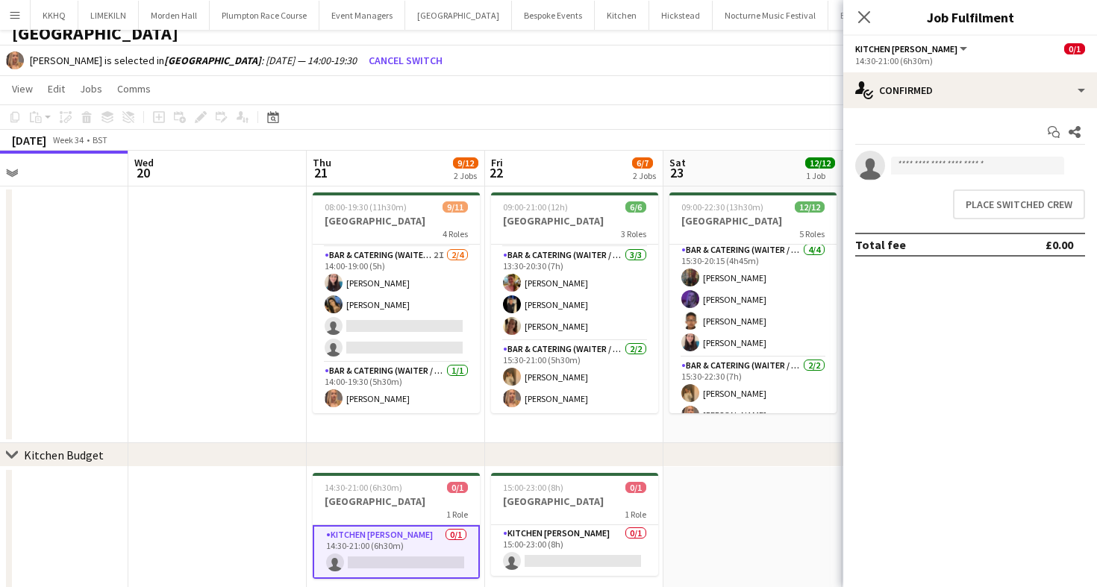
scroll to position [0, 406]
click at [991, 205] on button "Place switched crew" at bounding box center [1019, 205] width 132 height 30
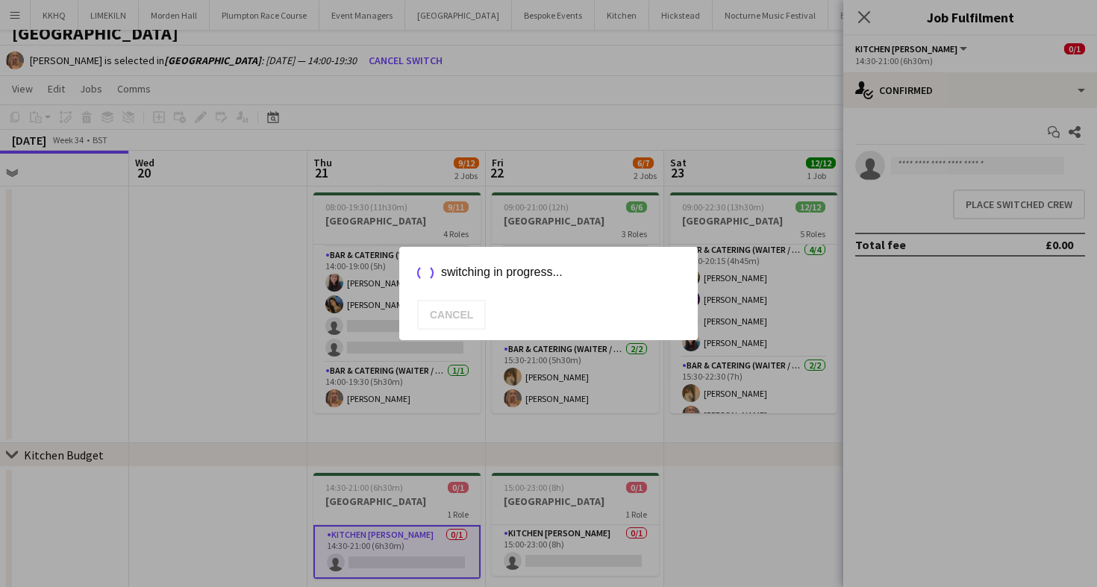
scroll to position [13, 0]
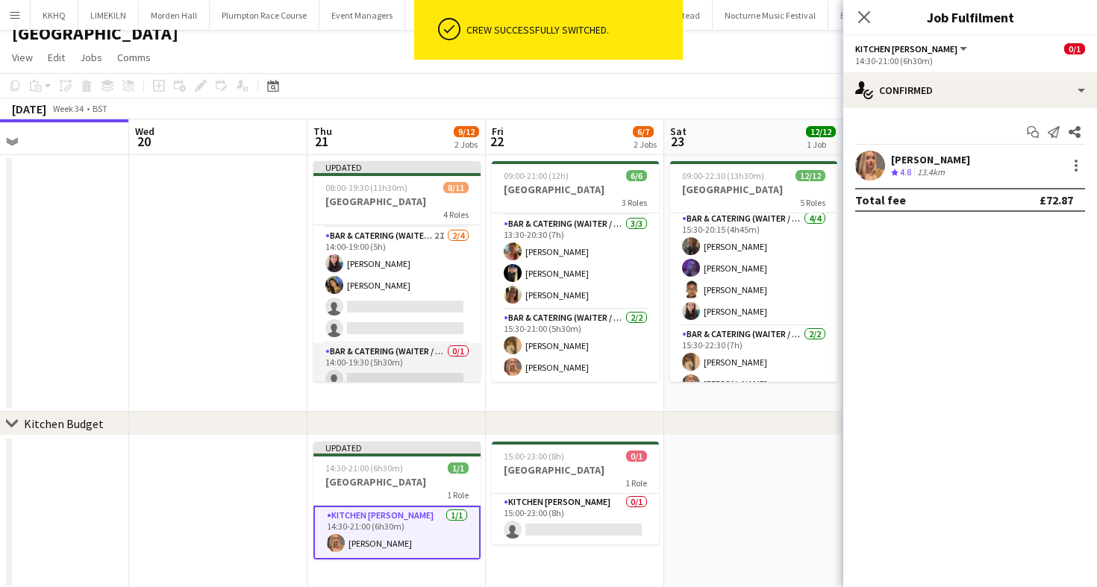
click at [365, 377] on app-card-role "Bar & Catering (Waiter / waitress) 0/1 14:00-19:30 (5h30m) single-neutral-actio…" at bounding box center [396, 368] width 167 height 51
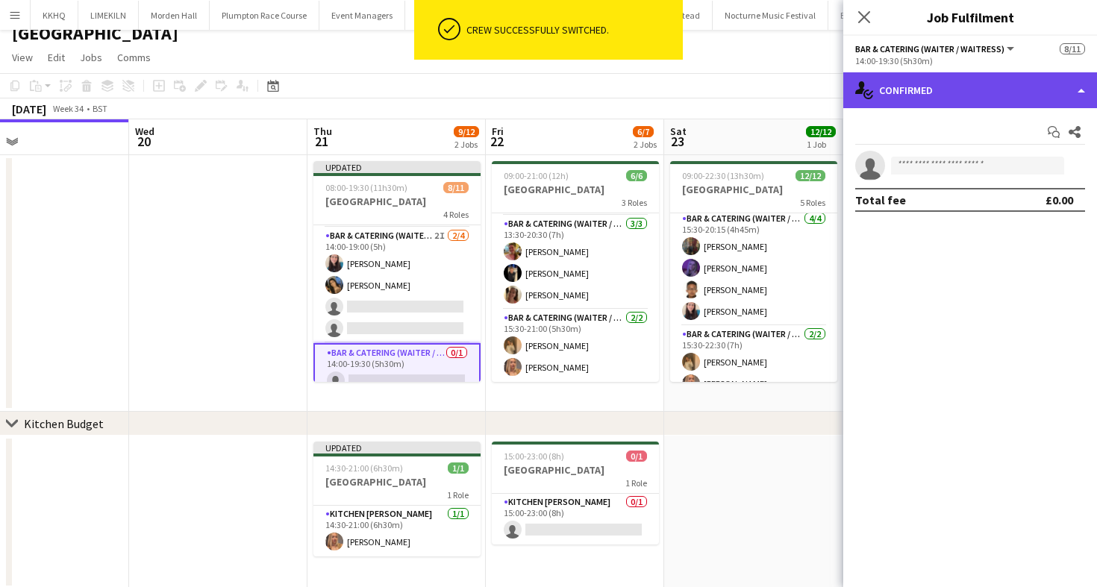
click at [954, 99] on div "single-neutral-actions-check-2 Confirmed" at bounding box center [970, 90] width 254 height 36
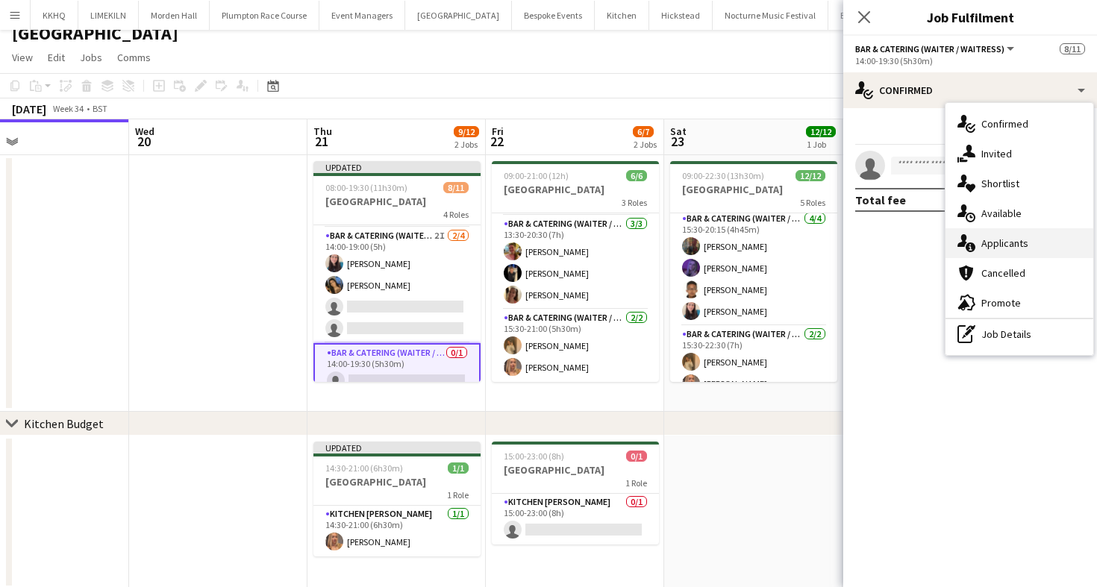
click at [988, 240] on div "single-neutral-actions-information Applicants" at bounding box center [1019, 243] width 148 height 30
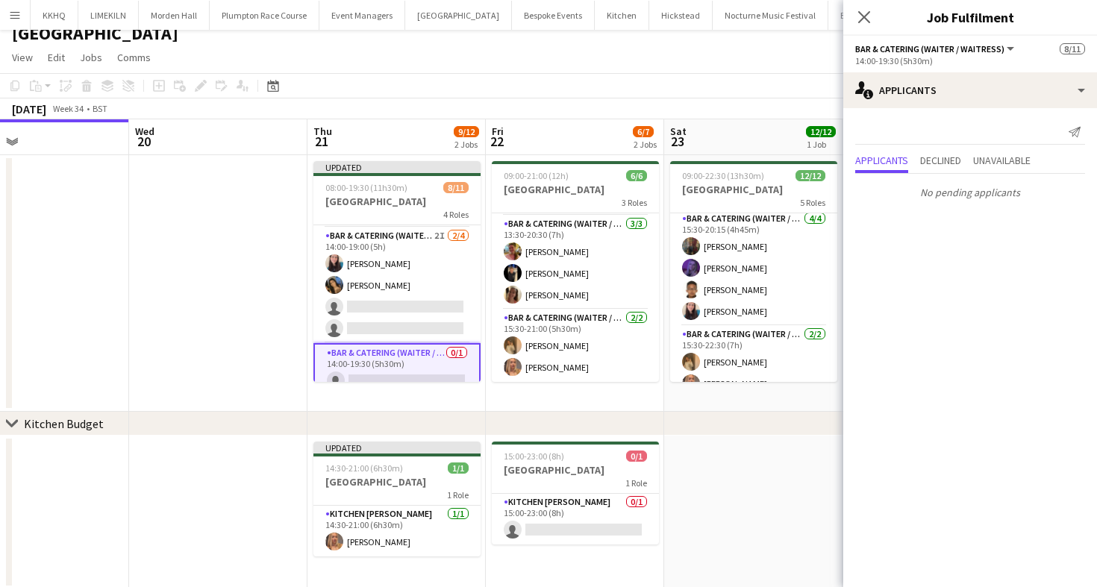
click at [705, 84] on app-toolbar "Copy Paste Paste Command V Paste with crew Command Shift V Paste linked Job [GE…" at bounding box center [548, 85] width 1097 height 25
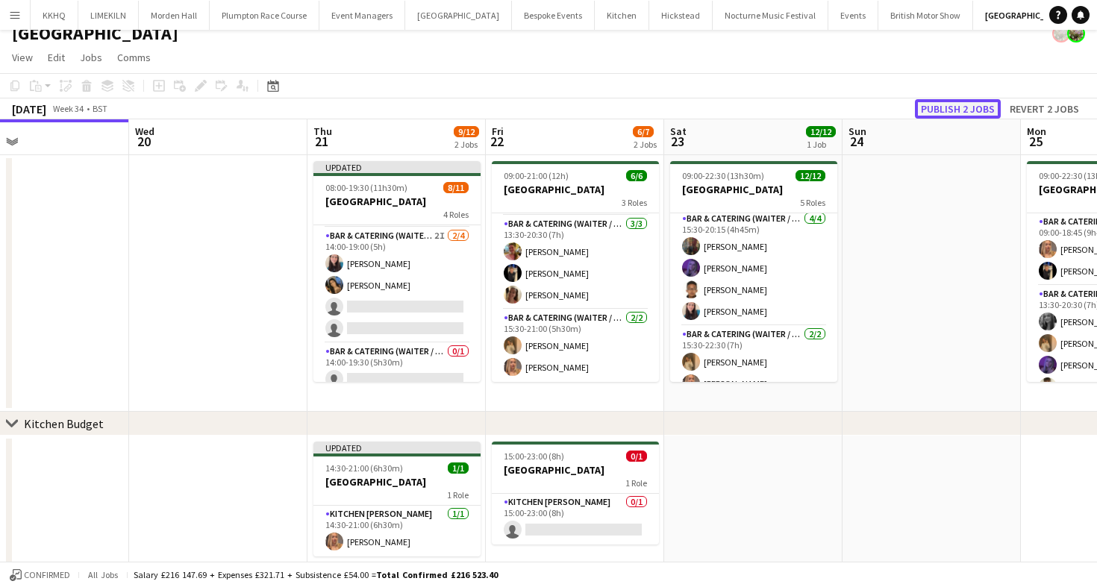
click at [951, 113] on button "Publish 2 jobs" at bounding box center [958, 108] width 86 height 19
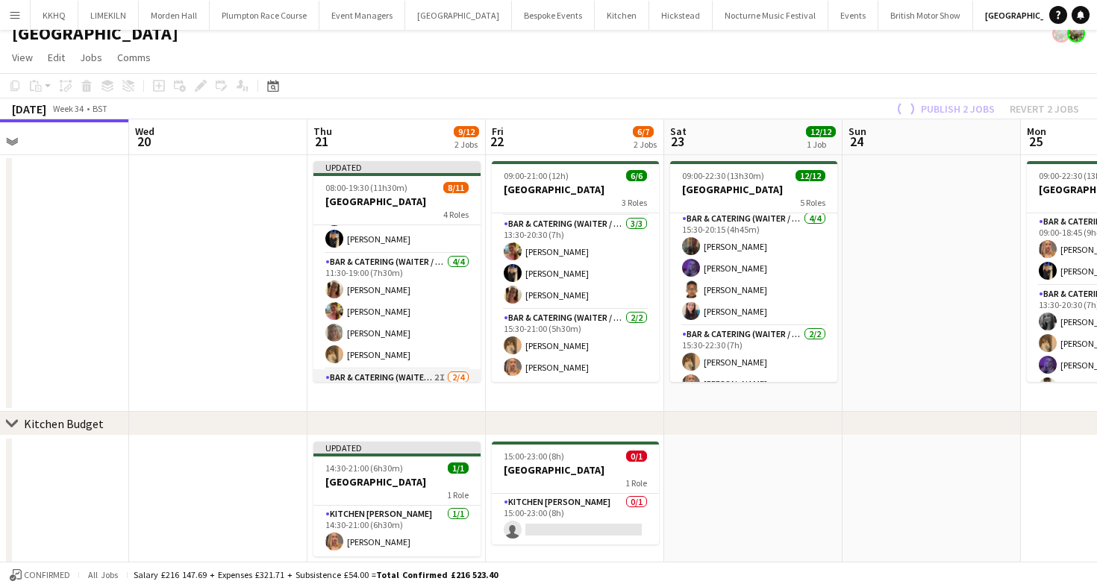
scroll to position [0, 0]
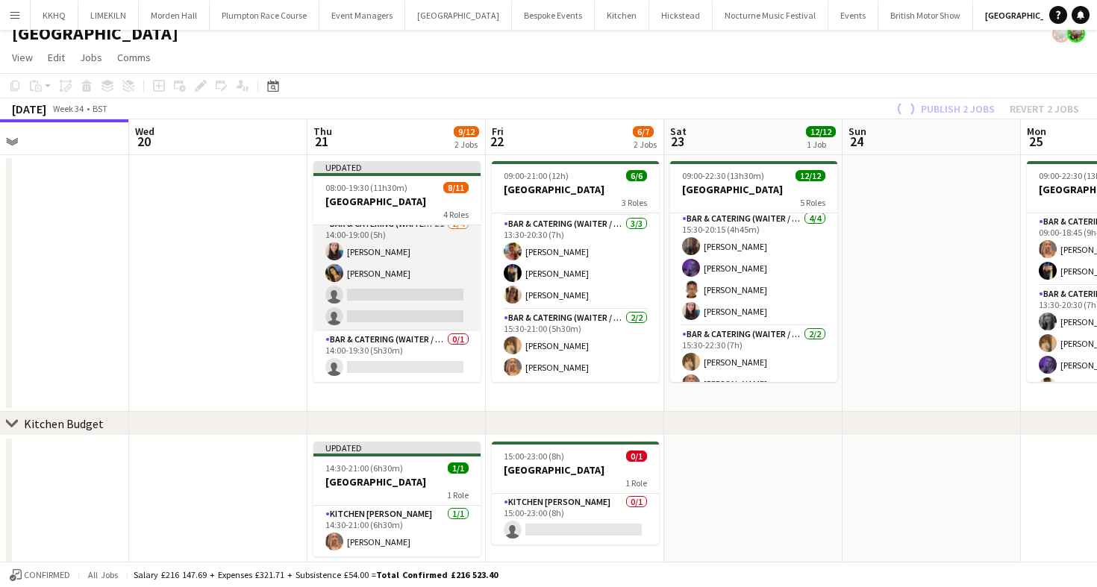
click at [416, 298] on app-card-role "Bar & Catering (Waiter / waitress) 2I [DATE] 14:00-19:00 (5h) [PERSON_NAME] [PE…" at bounding box center [396, 274] width 167 height 116
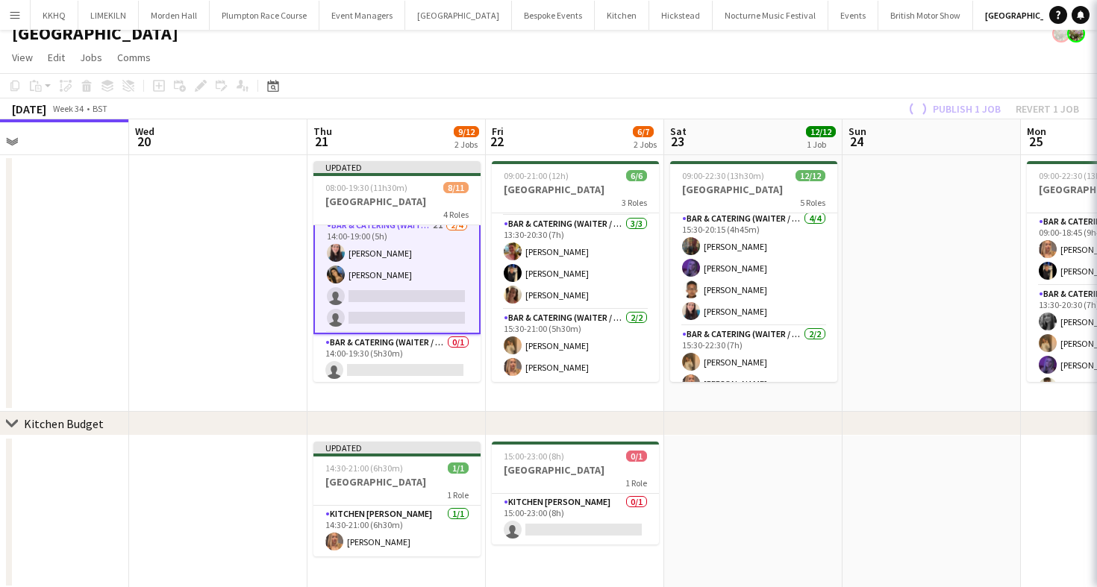
scroll to position [199, 0]
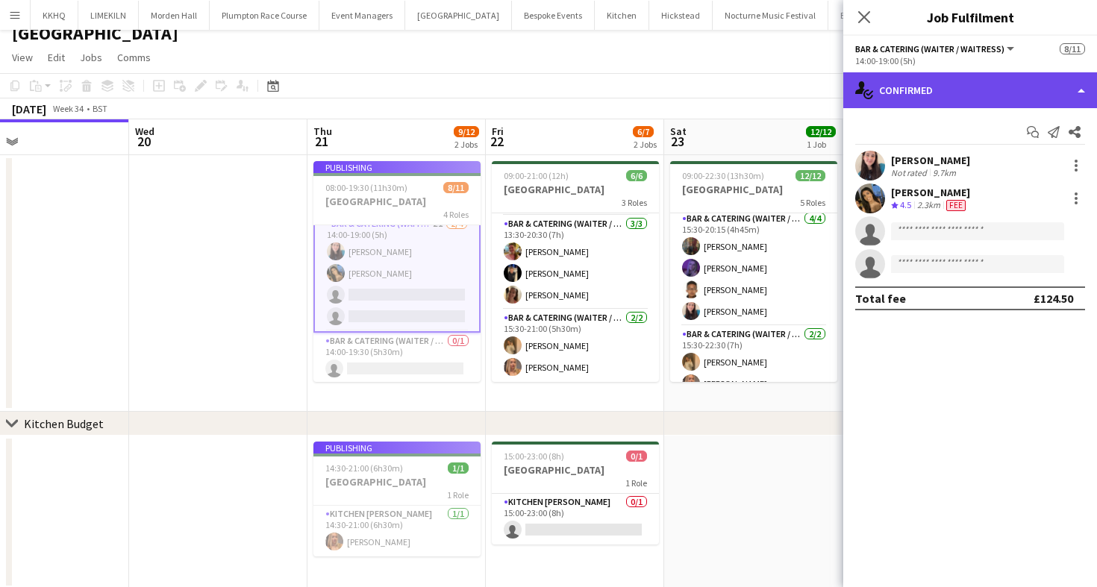
click at [993, 82] on div "single-neutral-actions-check-2 Confirmed" at bounding box center [970, 90] width 254 height 36
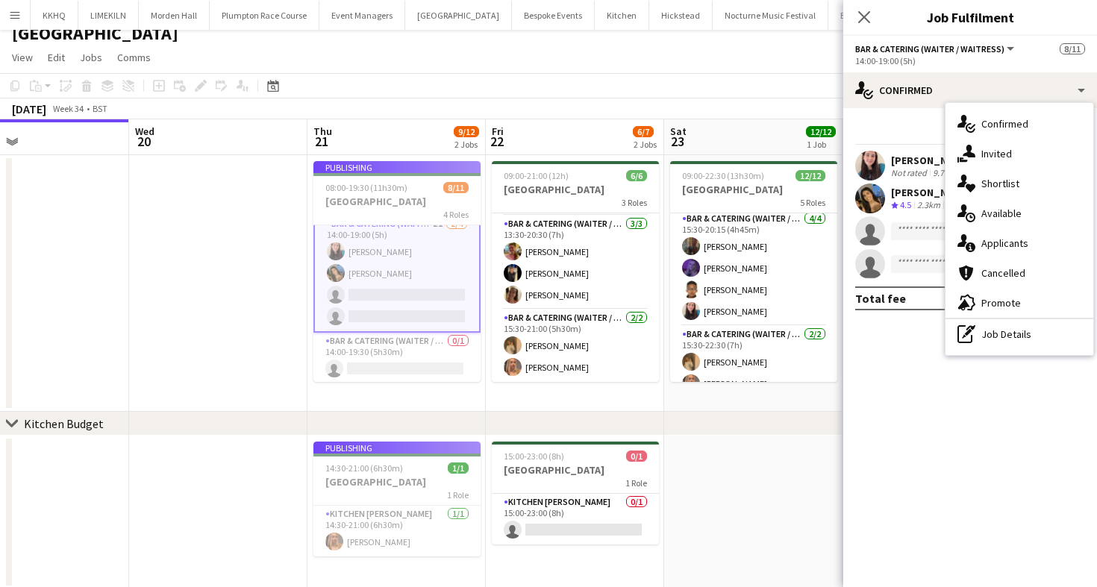
click at [775, 97] on app-toolbar "Copy Paste Paste Command V Paste with crew Command Shift V Paste linked Job [GE…" at bounding box center [548, 85] width 1097 height 25
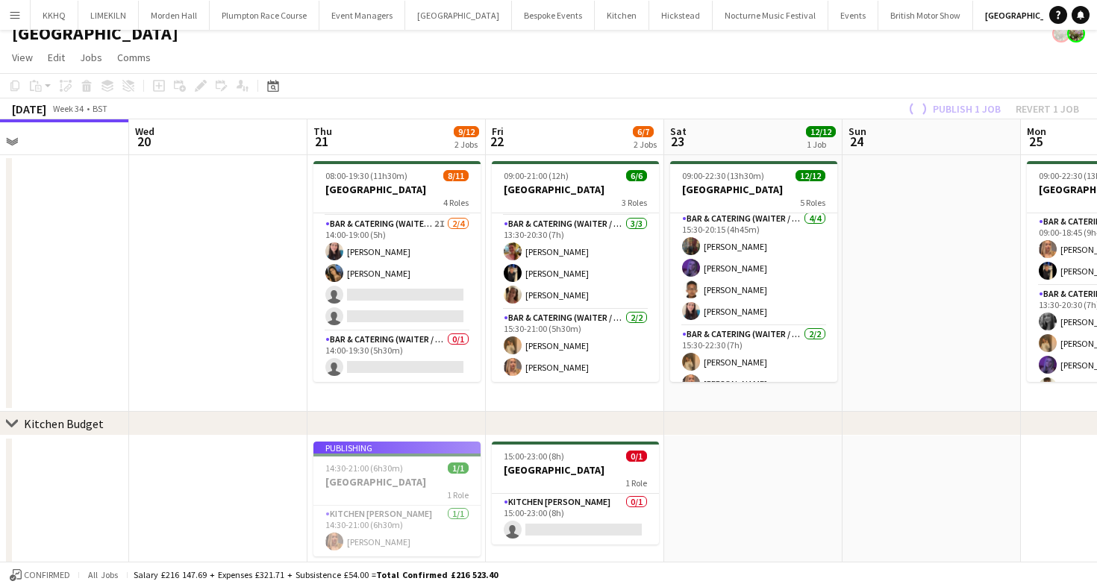
scroll to position [186, 0]
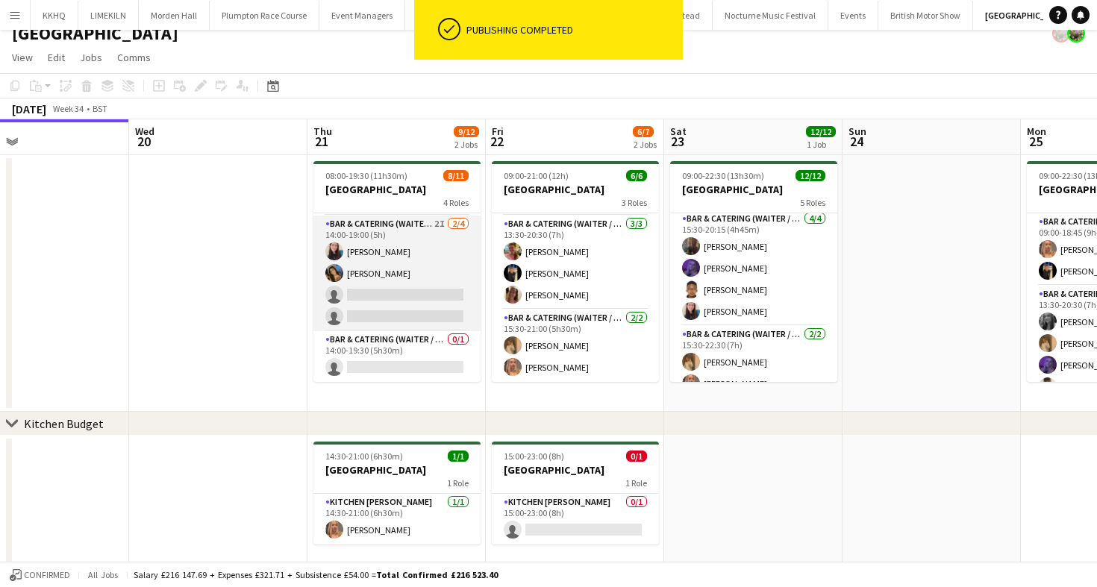
click at [434, 267] on app-card-role "Bar & Catering (Waiter / waitress) 2I [DATE] 14:00-19:00 (5h) [PERSON_NAME] [PE…" at bounding box center [396, 274] width 167 height 116
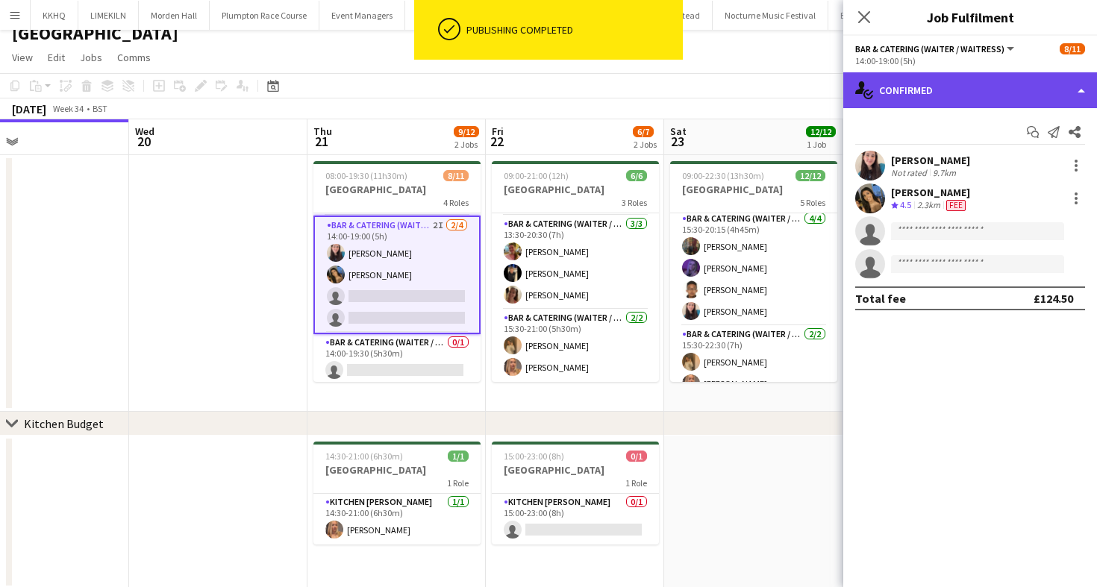
click at [973, 80] on div "single-neutral-actions-check-2 Confirmed" at bounding box center [970, 90] width 254 height 36
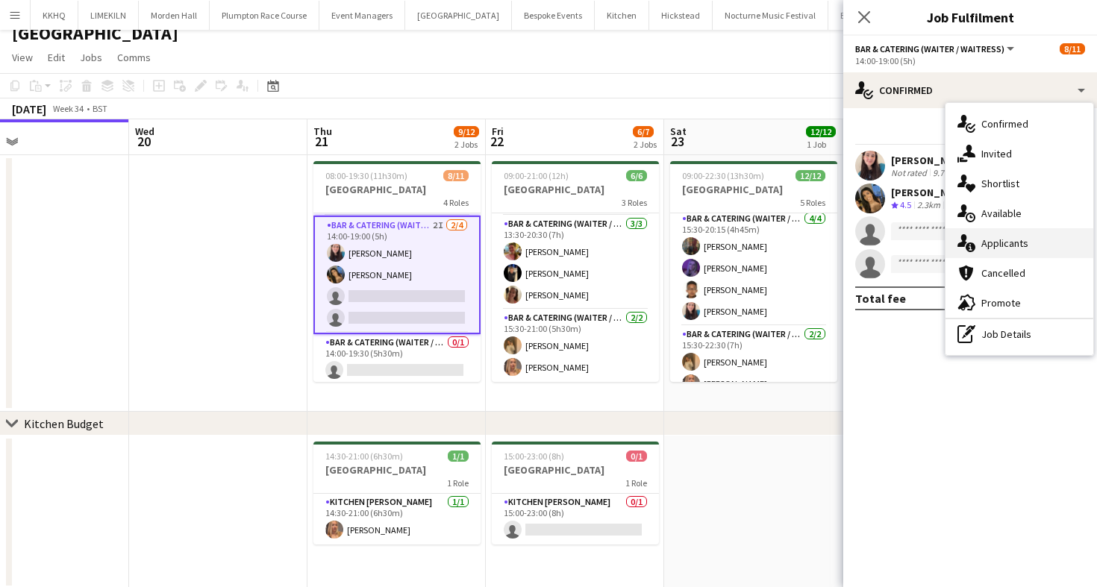
click at [960, 240] on icon "single-neutral-actions-information" at bounding box center [966, 243] width 18 height 18
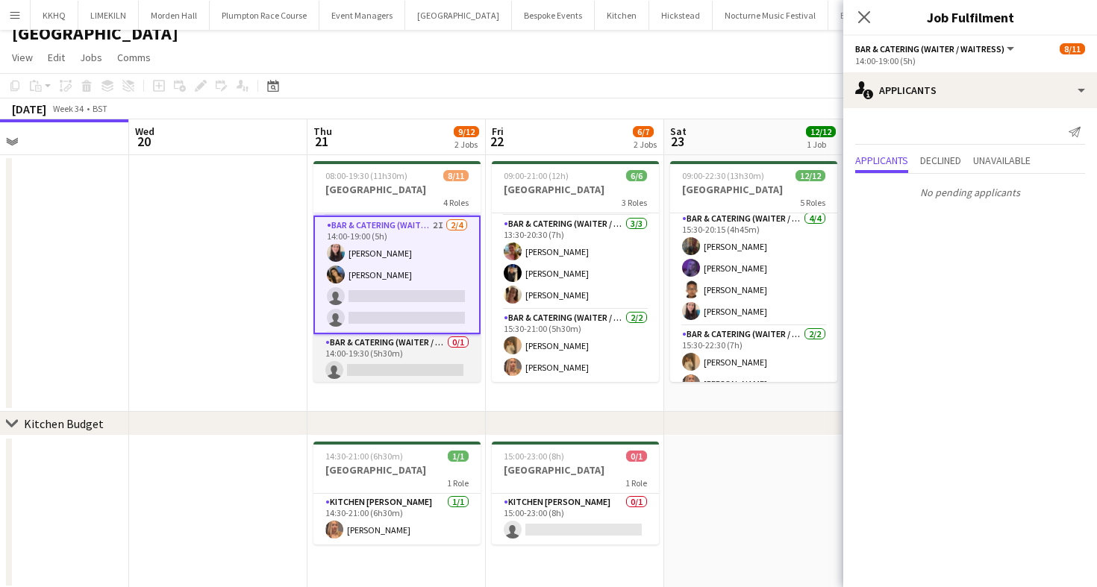
click at [364, 365] on app-card-role "Bar & Catering (Waiter / waitress) 0/1 14:00-19:30 (5h30m) single-neutral-actio…" at bounding box center [396, 359] width 167 height 51
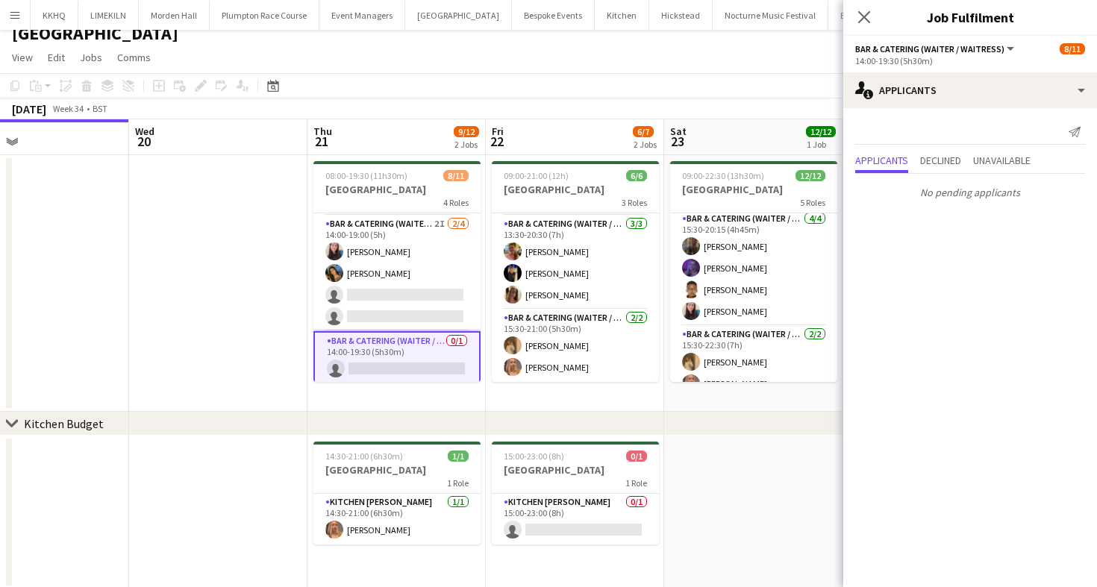
click at [569, 93] on app-toolbar "Copy Paste Paste Command V Paste with crew Command Shift V Paste linked Job [GE…" at bounding box center [548, 85] width 1097 height 25
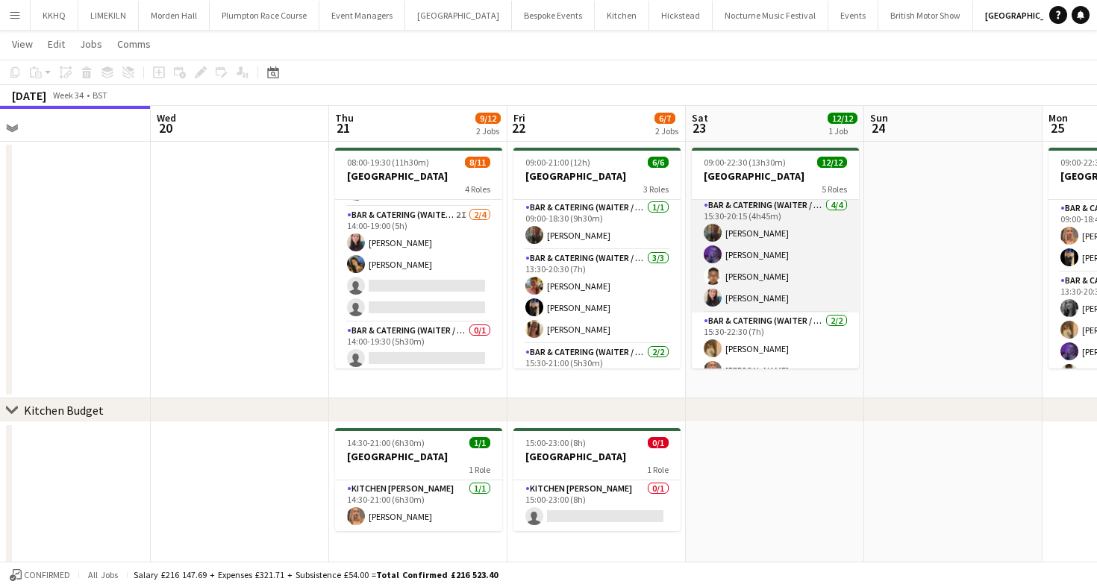
scroll to position [237, 0]
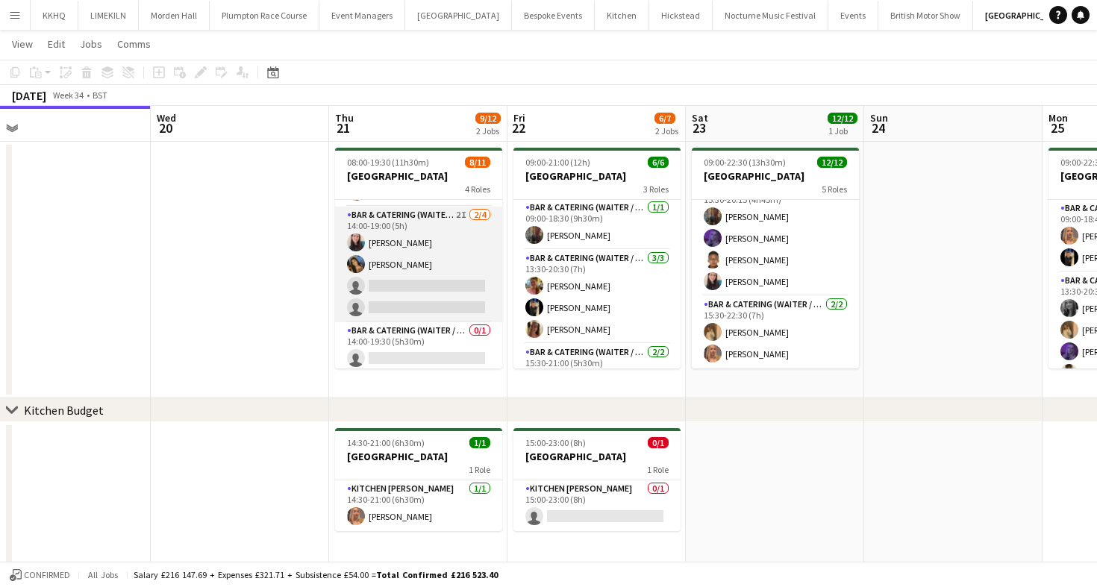
click at [437, 276] on app-card-role "Bar & Catering (Waiter / waitress) 2I [DATE] 14:00-19:00 (5h) [PERSON_NAME] [PE…" at bounding box center [418, 265] width 167 height 116
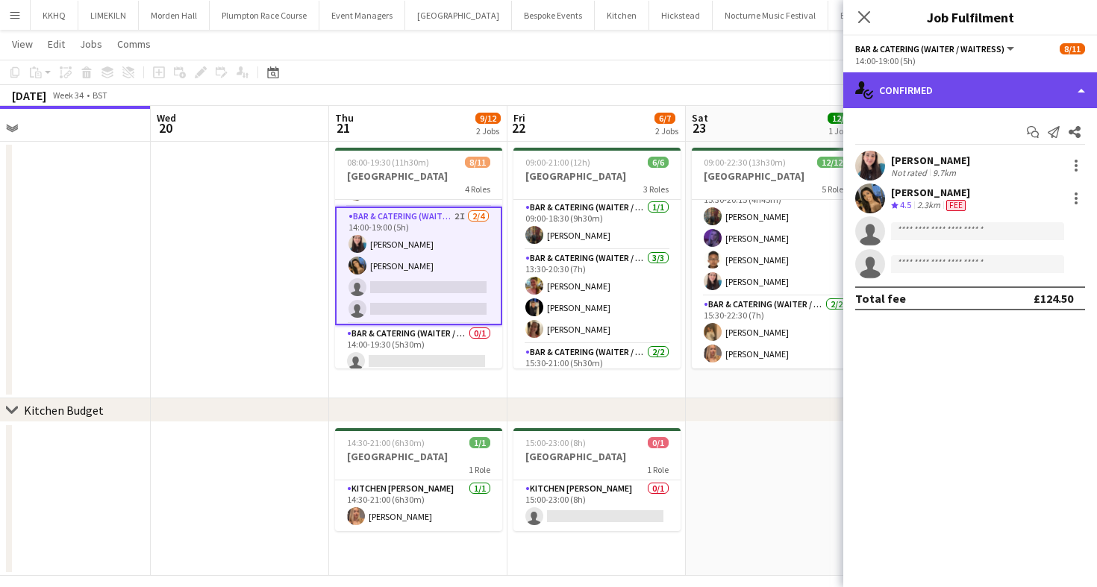
click at [951, 93] on div "single-neutral-actions-check-2 Confirmed" at bounding box center [970, 90] width 254 height 36
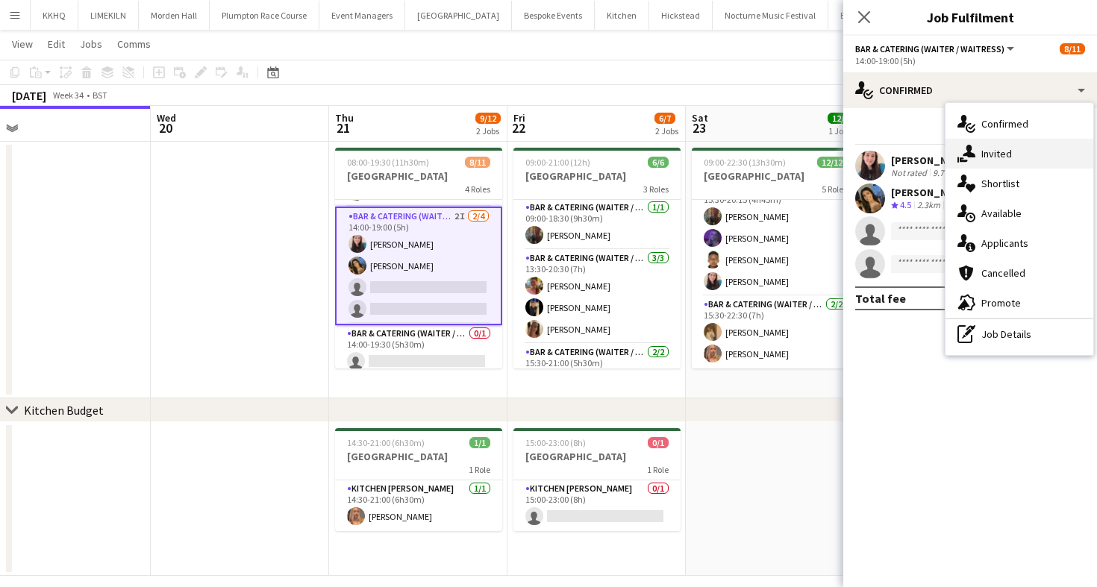
click at [969, 164] on div "single-neutral-actions-share-1 Invited" at bounding box center [1019, 154] width 148 height 30
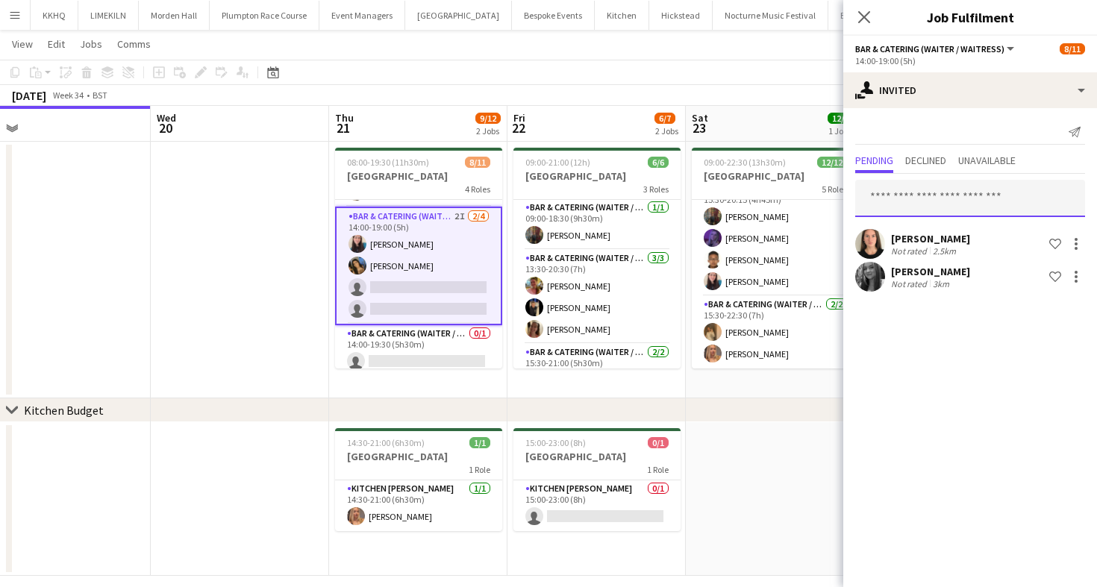
click at [941, 205] on input "text" at bounding box center [970, 198] width 230 height 37
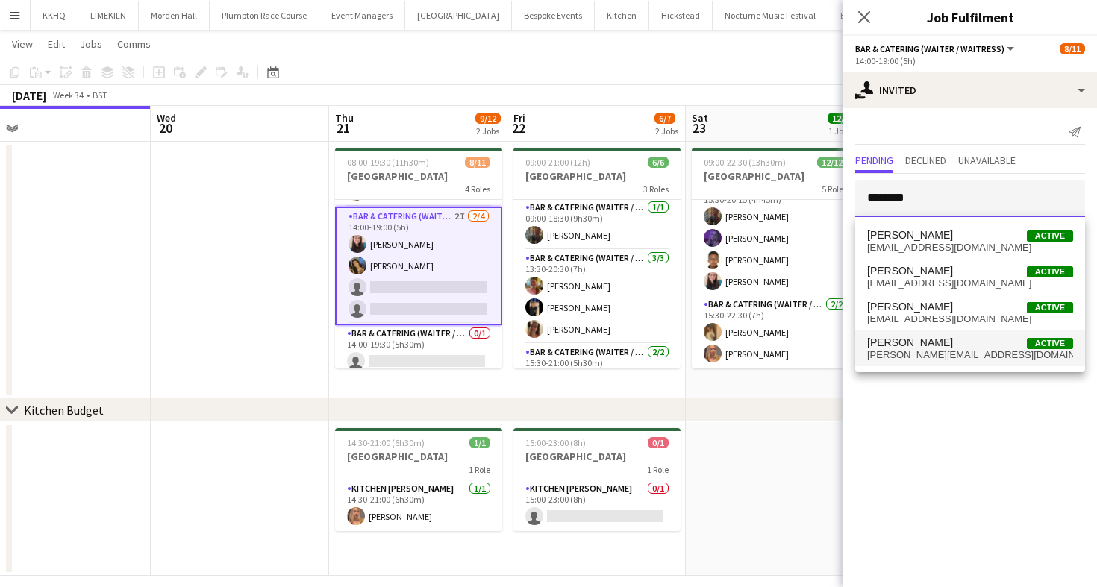
type input "********"
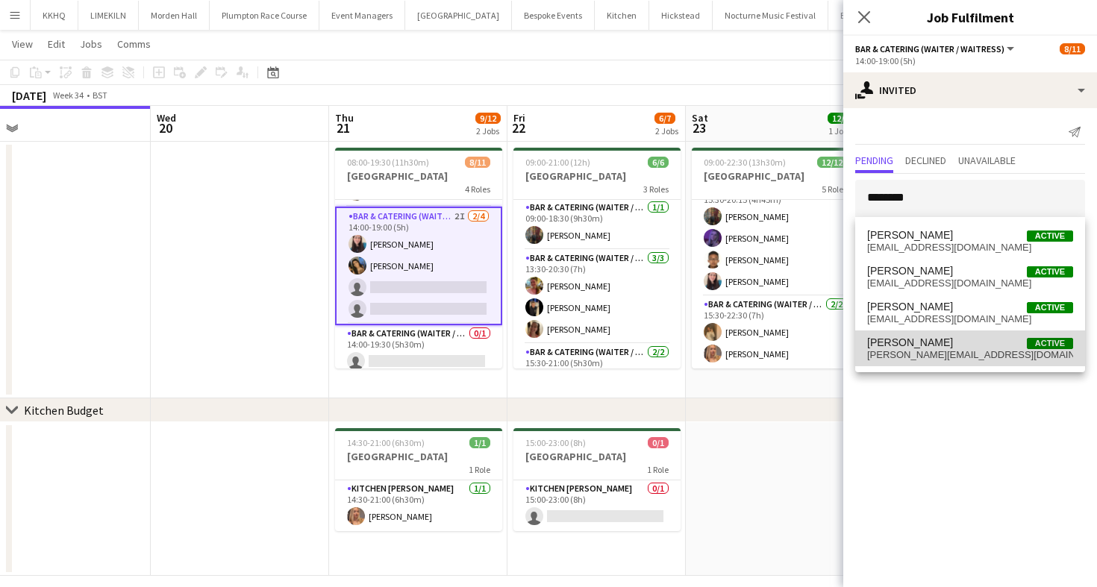
click at [942, 343] on span "[PERSON_NAME]" at bounding box center [910, 343] width 86 height 13
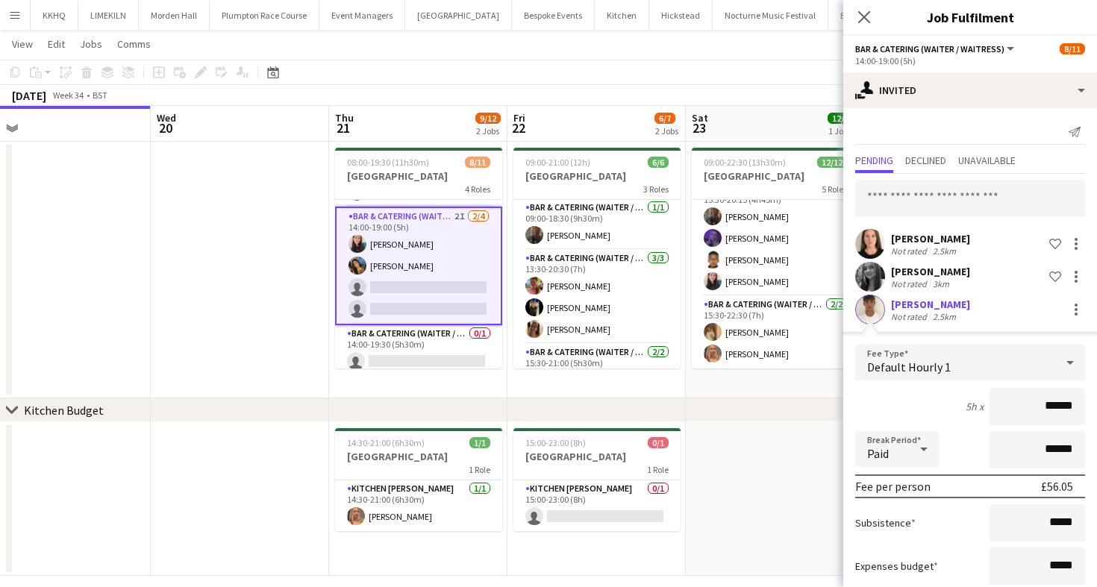
scroll to position [91, 0]
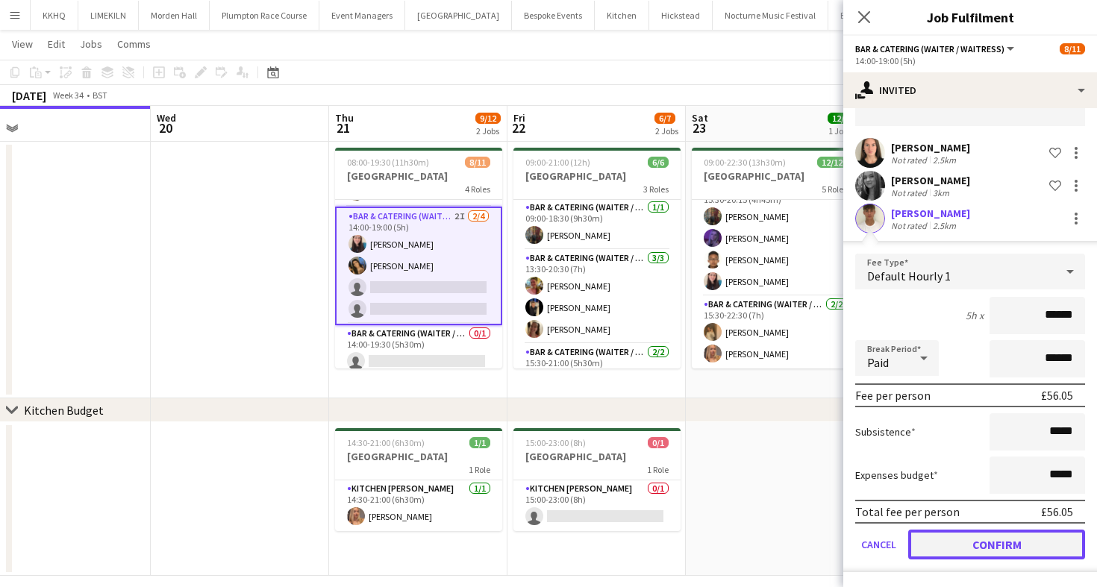
click at [986, 548] on button "Confirm" at bounding box center [996, 545] width 177 height 30
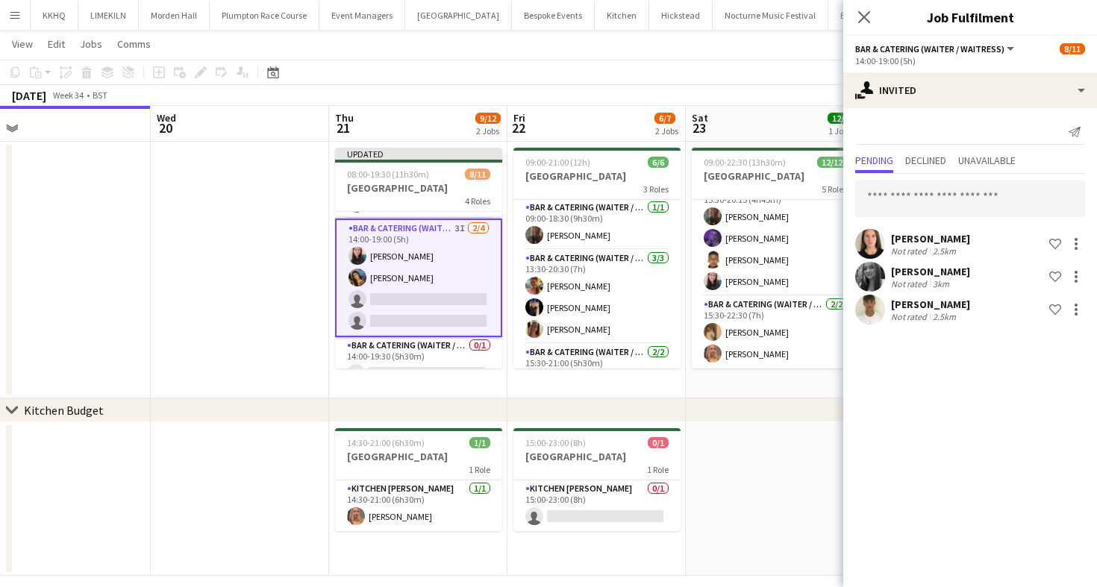
scroll to position [0, 0]
click at [743, 50] on app-page-menu "View Day view expanded Day view collapsed Month view Date picker Jump to [DATE]…" at bounding box center [548, 45] width 1097 height 28
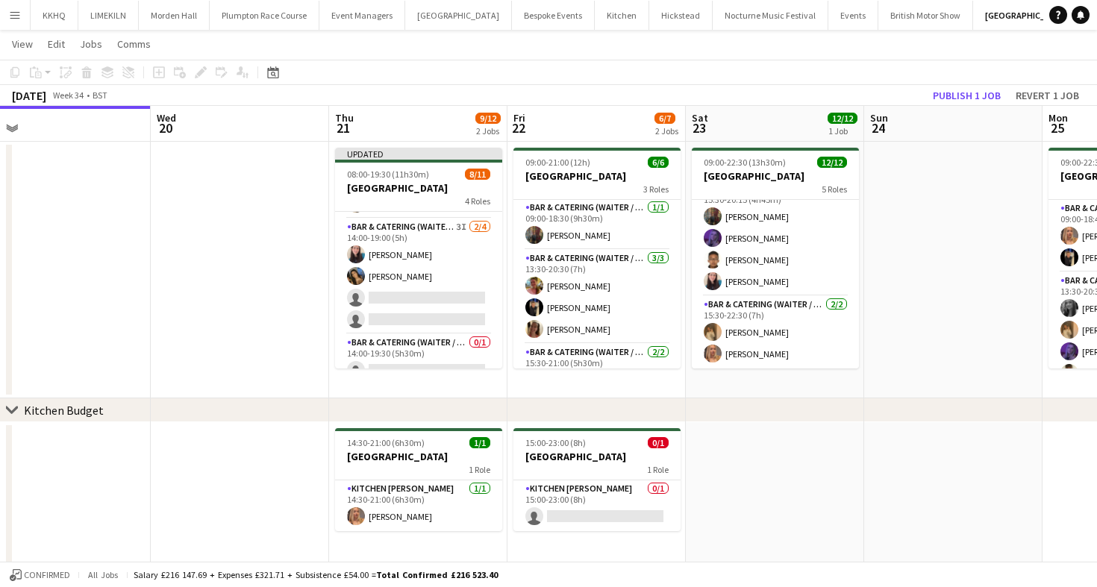
click at [949, 106] on app-board-header-date "Sun 24" at bounding box center [953, 124] width 178 height 36
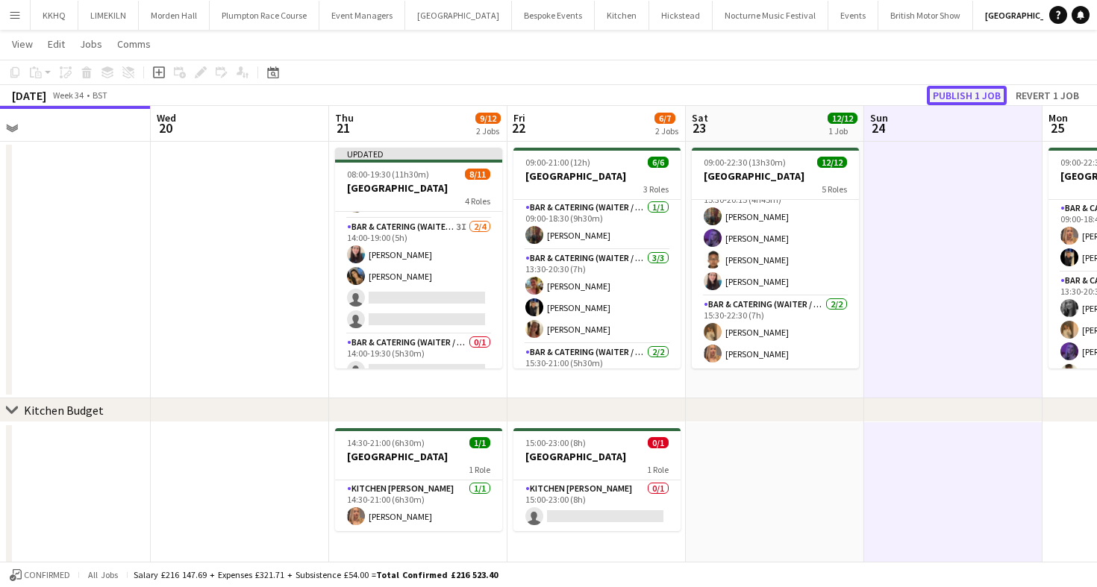
click at [956, 94] on button "Publish 1 job" at bounding box center [967, 95] width 80 height 19
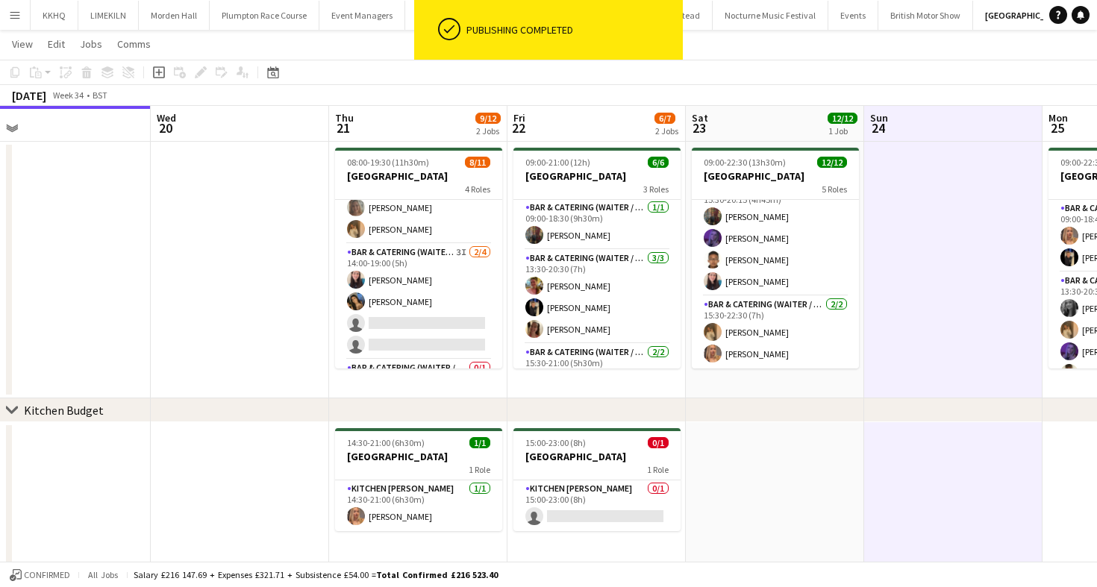
scroll to position [186, 0]
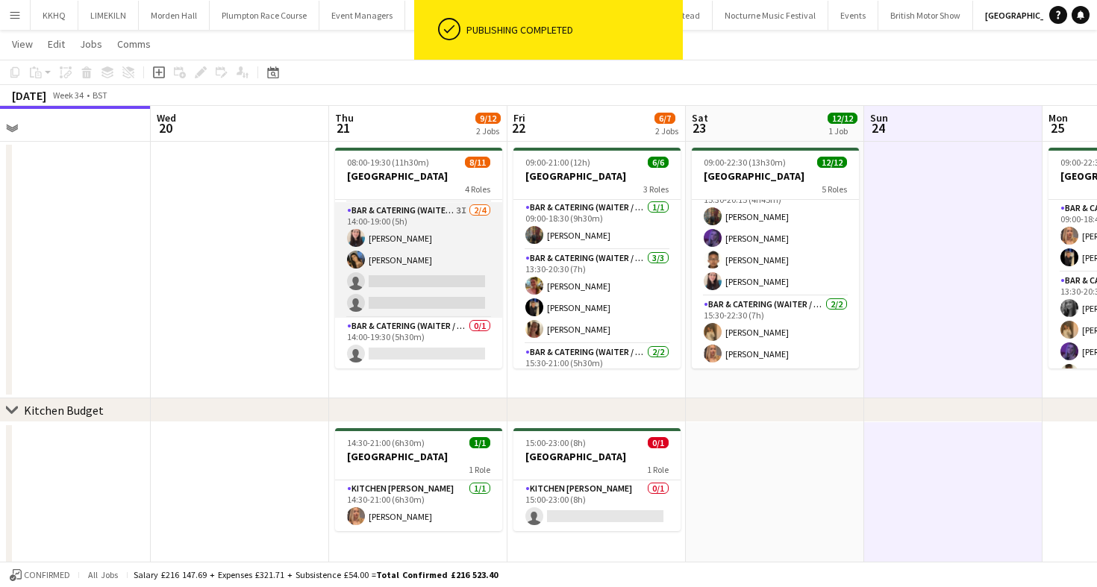
click at [445, 227] on app-card-role "Bar & Catering (Waiter / waitress) 3I [DATE] 14:00-19:00 (5h) [PERSON_NAME] [PE…" at bounding box center [418, 260] width 167 height 116
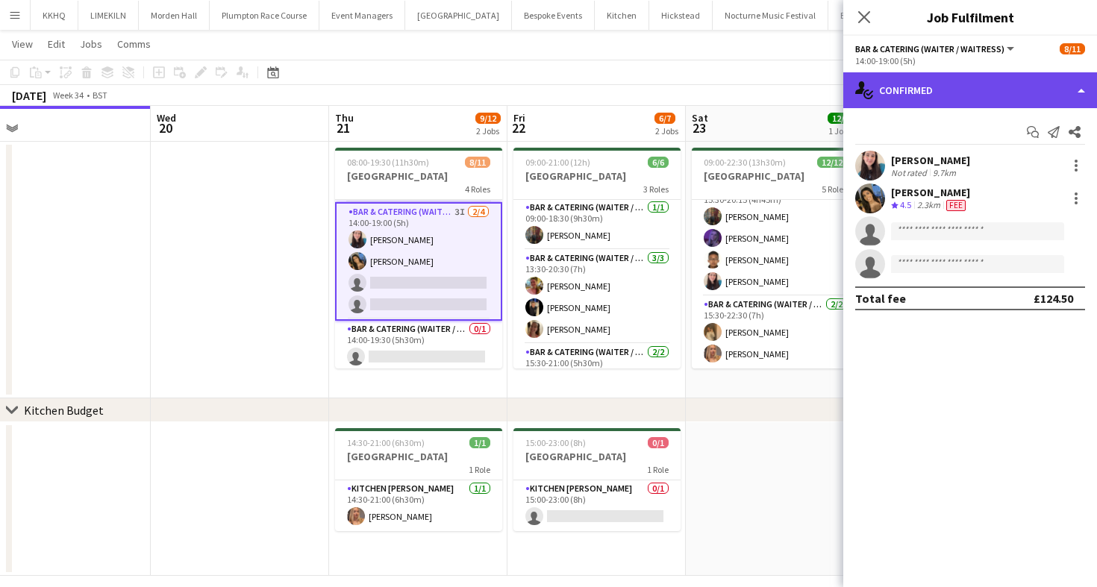
click at [922, 81] on div "single-neutral-actions-check-2 Confirmed" at bounding box center [970, 90] width 254 height 36
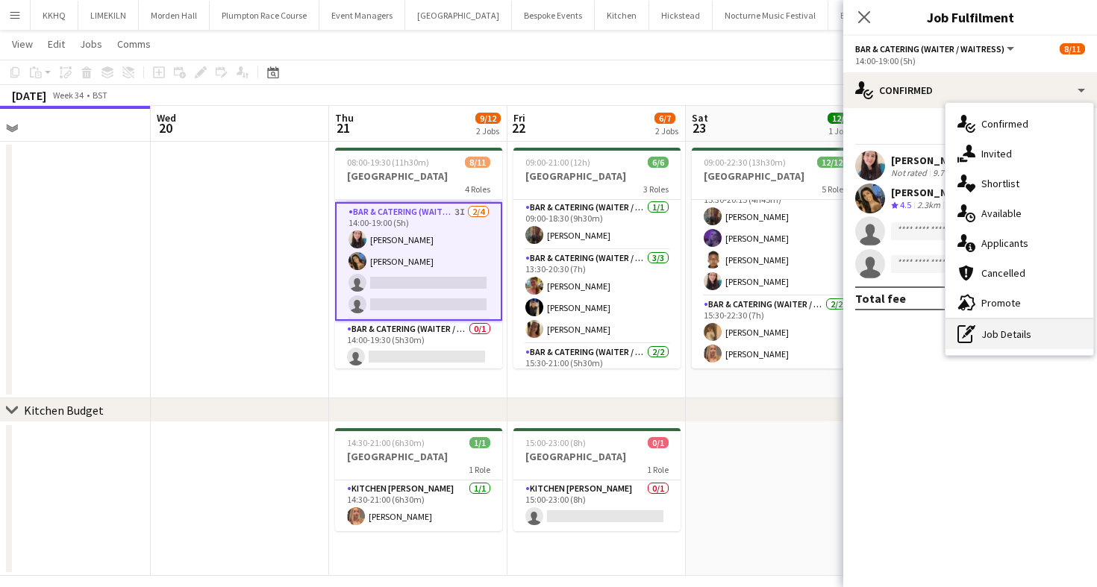
click at [966, 329] on icon at bounding box center [970, 327] width 9 height 5
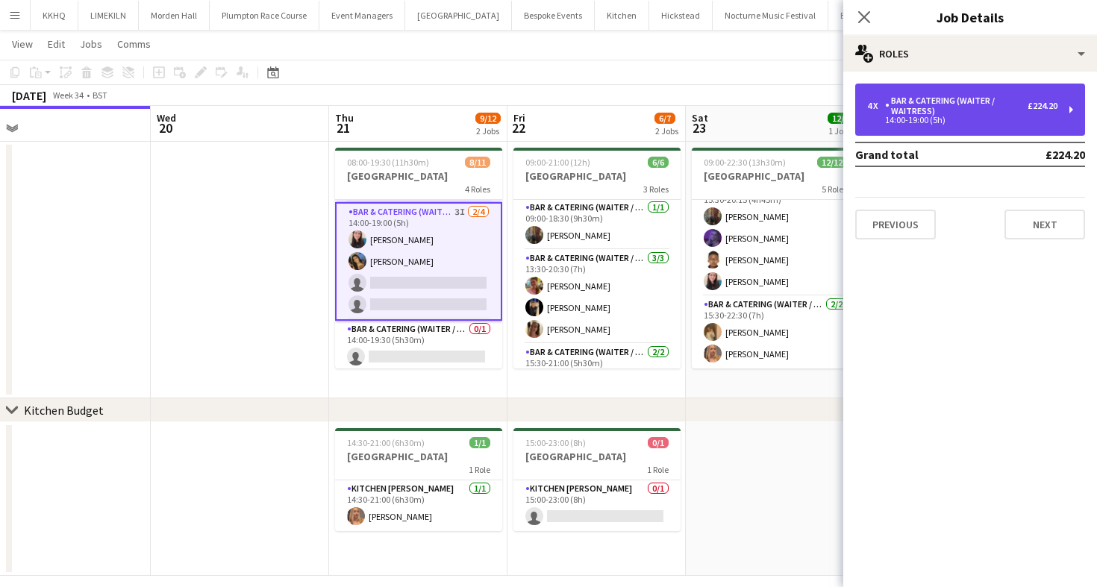
click at [962, 99] on div "Bar & Catering (Waiter / waitress)" at bounding box center [956, 106] width 143 height 21
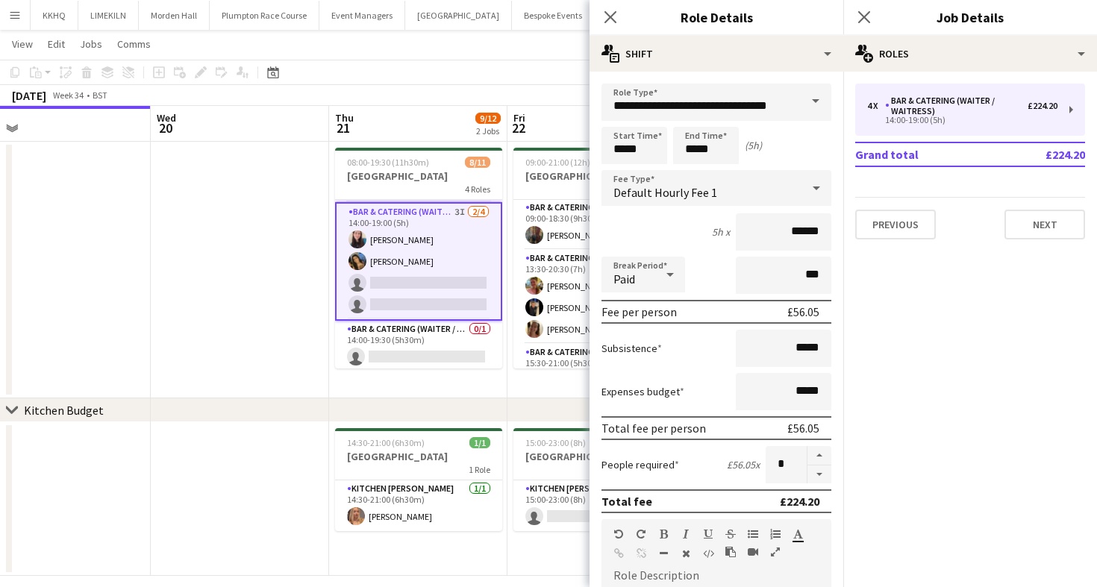
click at [480, 95] on div "[DATE] Week 34 • BST" at bounding box center [548, 95] width 1097 height 21
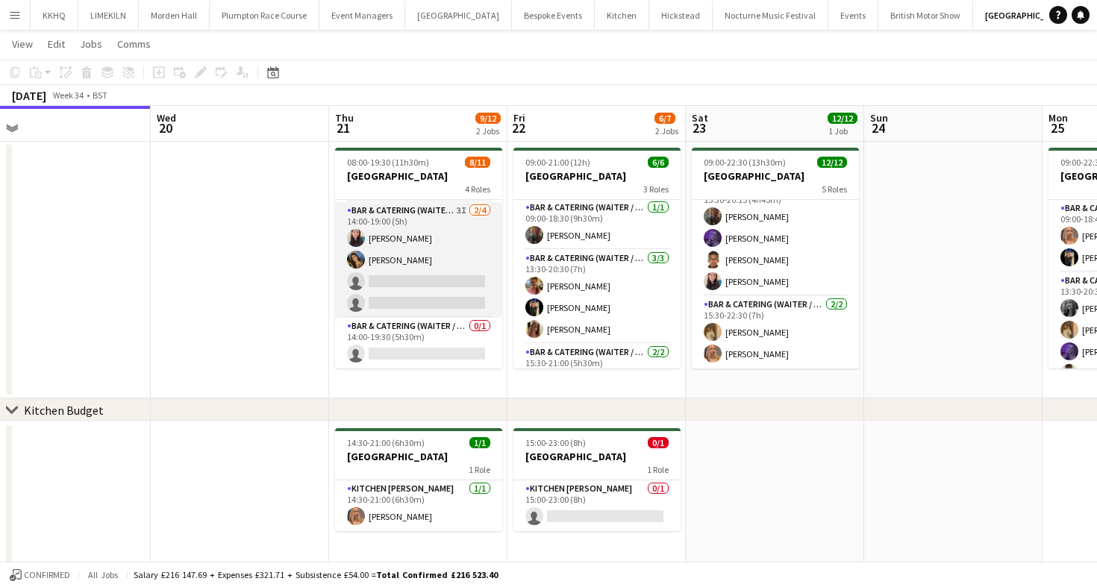
click at [457, 242] on app-card-role "Bar & Catering (Waiter / waitress) 3I [DATE] 14:00-19:00 (5h) [PERSON_NAME] [PE…" at bounding box center [418, 260] width 167 height 116
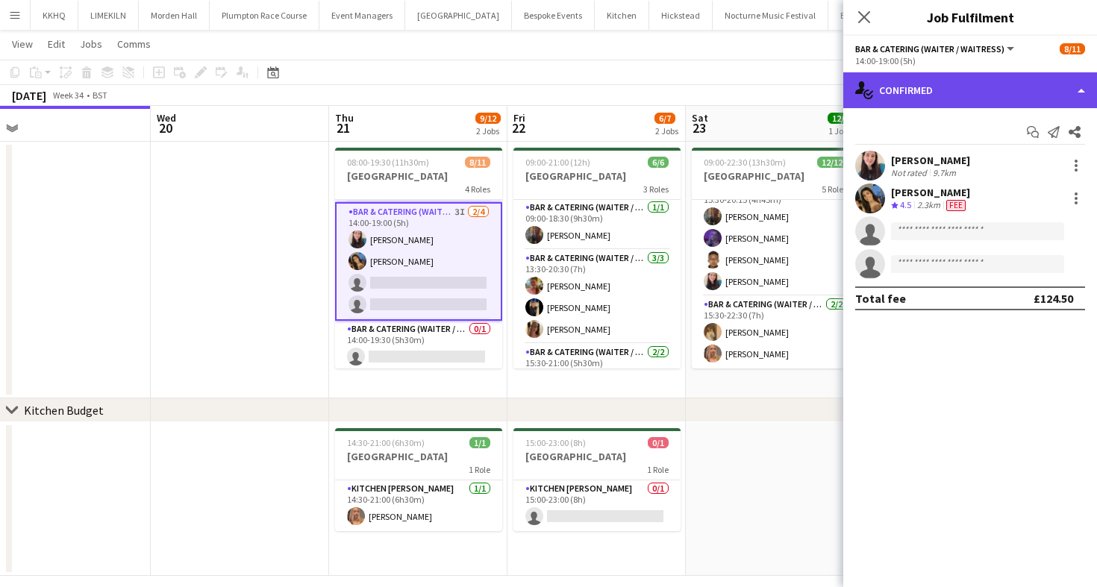
click at [882, 78] on div "single-neutral-actions-check-2 Confirmed" at bounding box center [970, 90] width 254 height 36
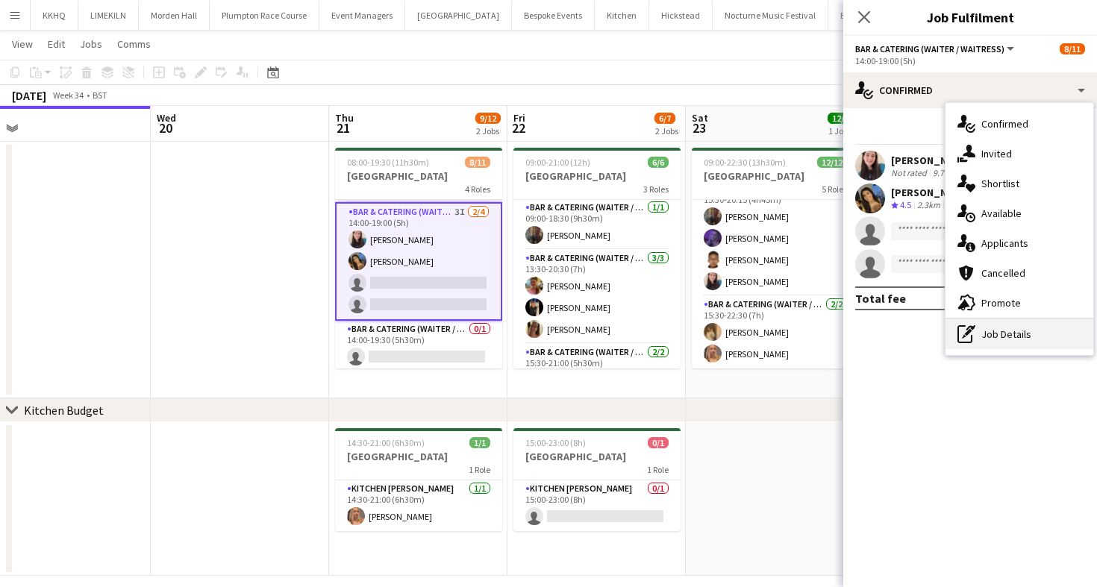
click at [989, 321] on div "pen-write Job Details" at bounding box center [1019, 334] width 148 height 30
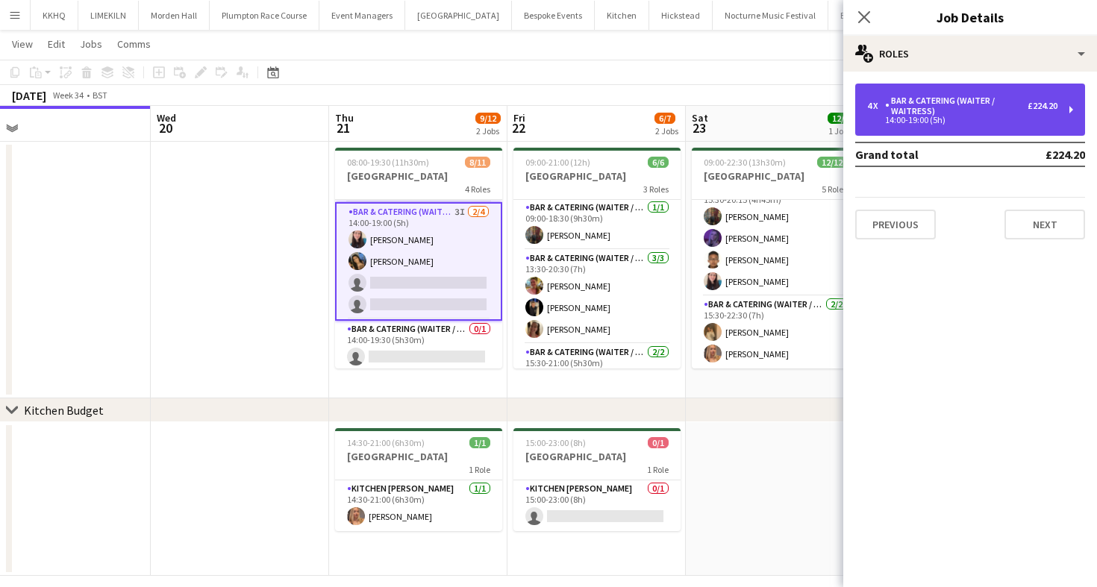
click at [957, 114] on div "Bar & Catering (Waiter / waitress)" at bounding box center [956, 106] width 143 height 21
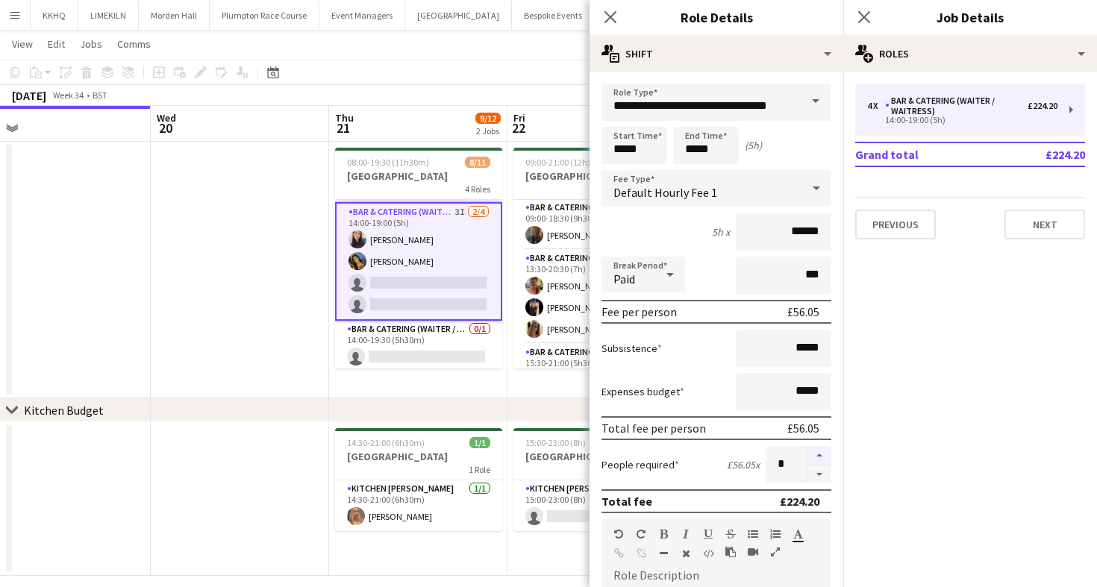
click at [820, 454] on button "button" at bounding box center [819, 455] width 24 height 19
type input "*"
click at [521, 95] on div "[DATE] Week 34 • BST" at bounding box center [548, 95] width 1097 height 21
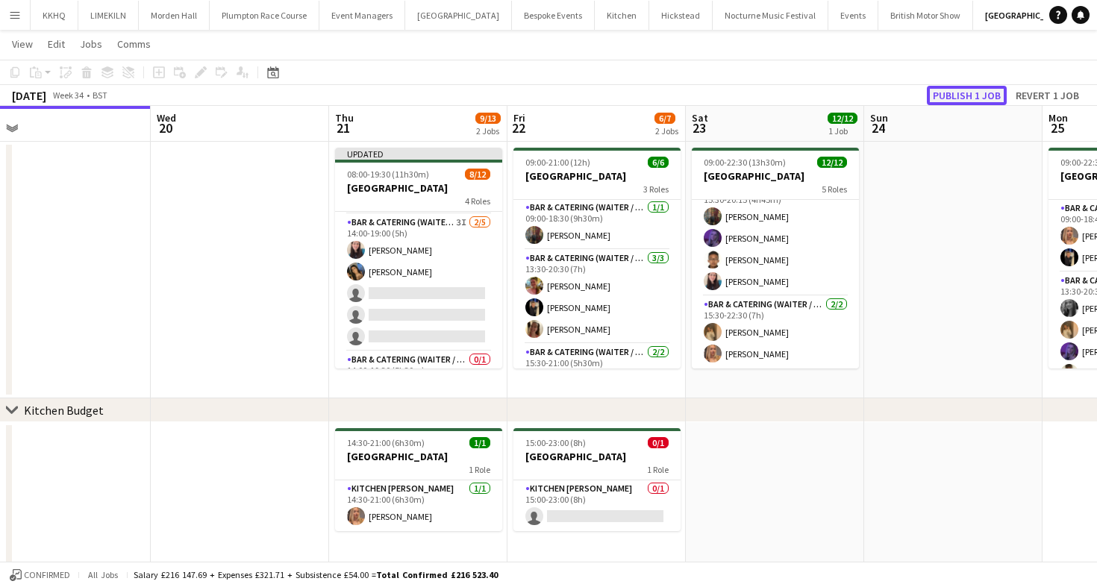
click at [947, 96] on button "Publish 1 job" at bounding box center [967, 95] width 80 height 19
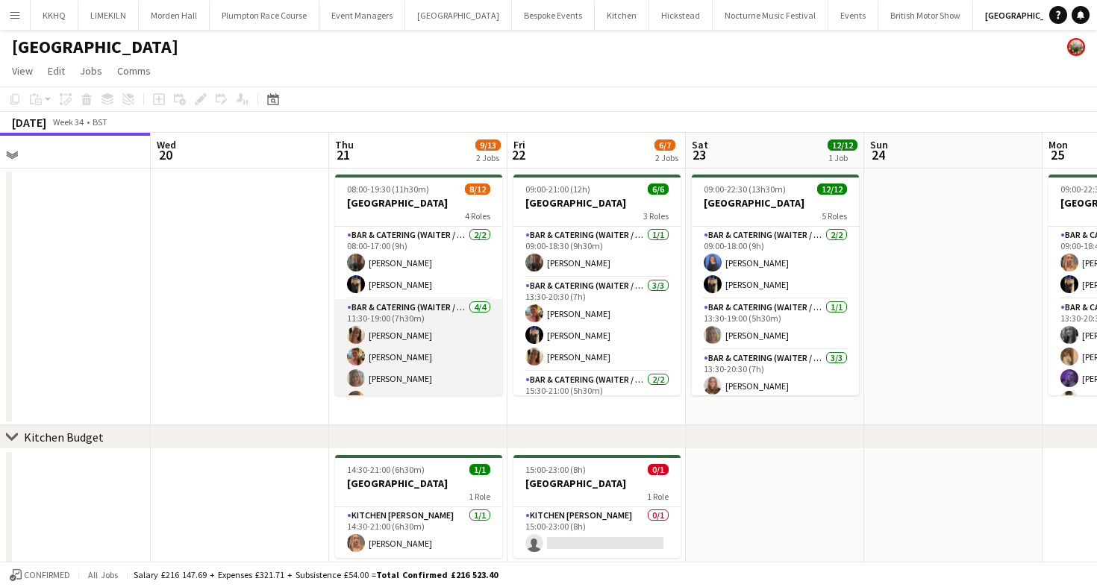
scroll to position [207, 0]
